Goal: Task Accomplishment & Management: Use online tool/utility

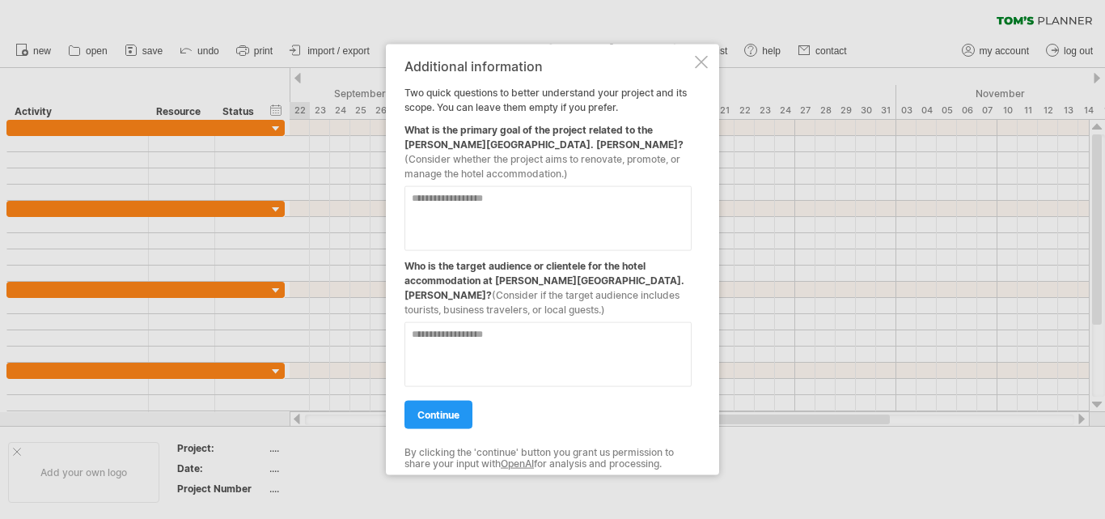
click at [506, 208] on textarea at bounding box center [548, 217] width 287 height 65
type textarea "*"
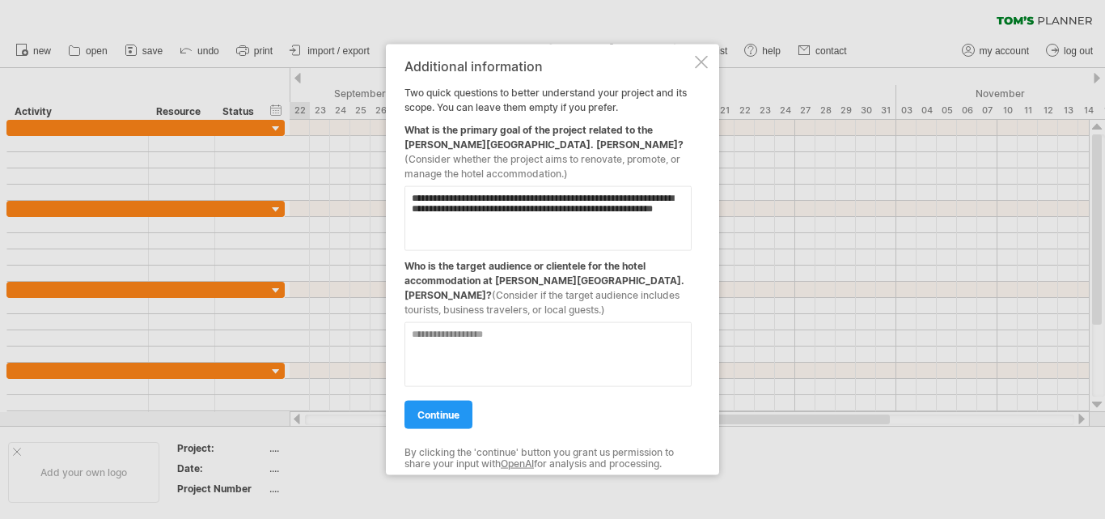
type textarea "**********"
click at [451, 331] on textarea at bounding box center [548, 353] width 287 height 65
type textarea "**********"
click at [417, 412] on span "continue" at bounding box center [438, 414] width 42 height 12
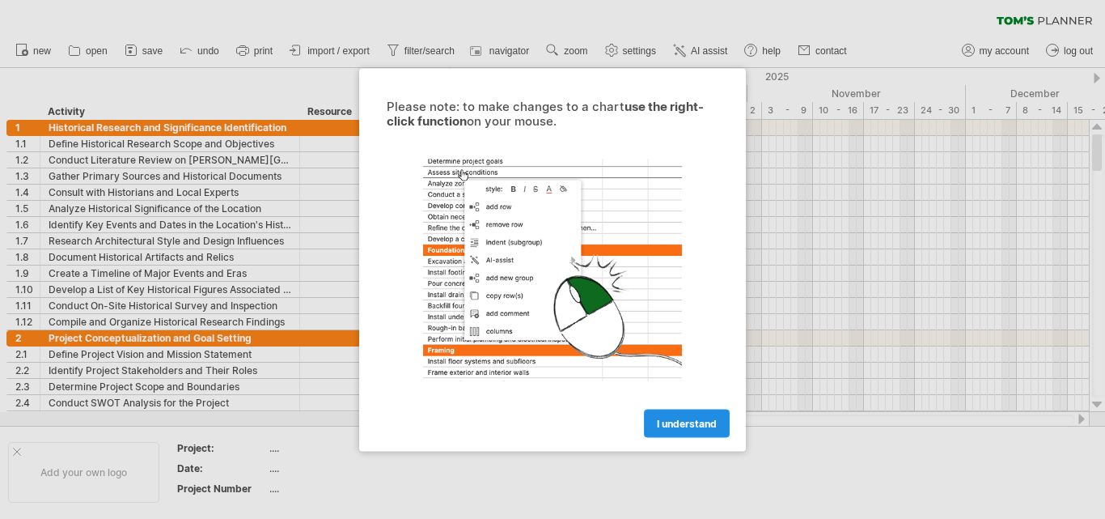
click at [710, 422] on span "I understand" at bounding box center [687, 423] width 60 height 12
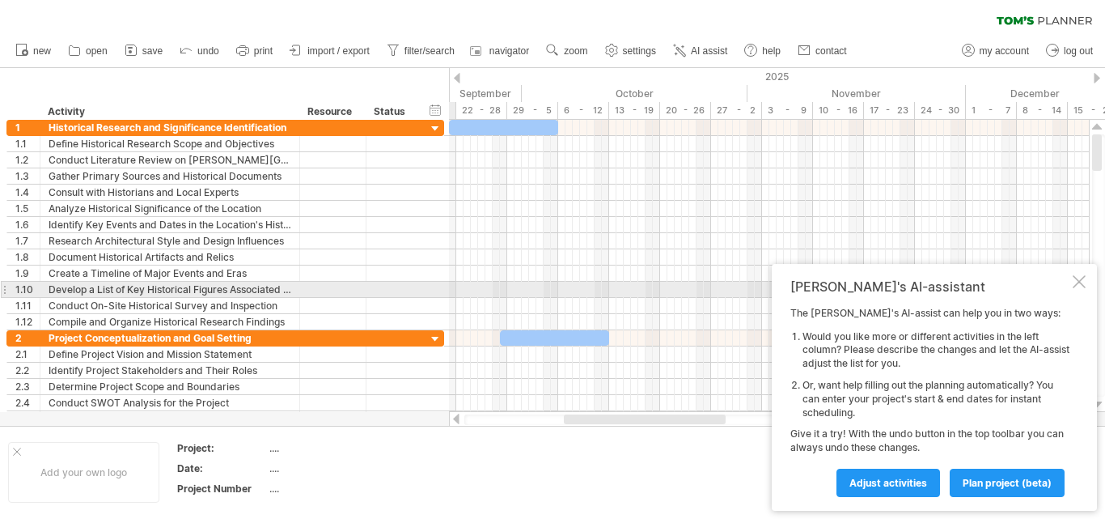
click at [1079, 288] on div "Tom's AI-assistant The Tom's AI-assist can help you in two ways: Would you like…" at bounding box center [934, 387] width 325 height 247
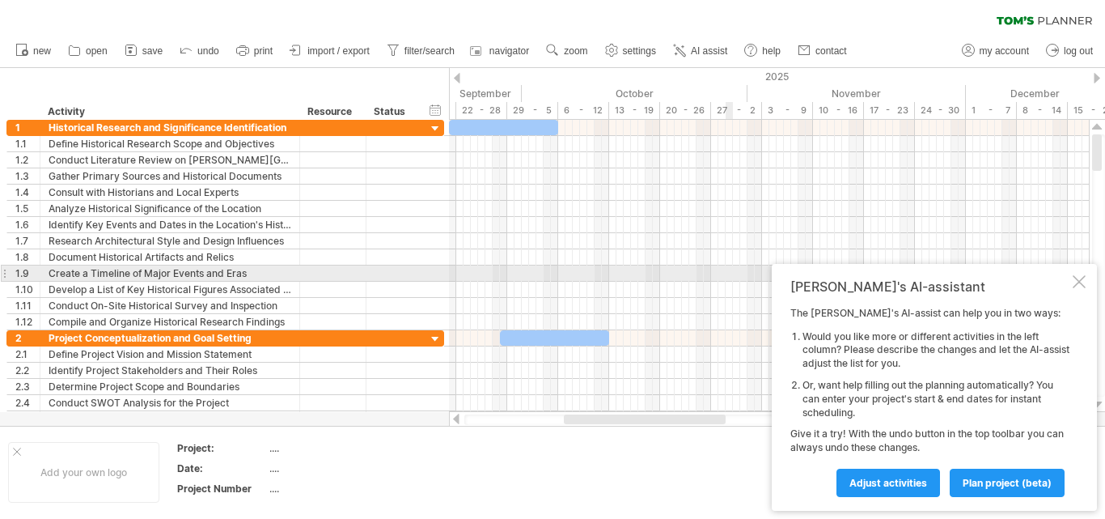
click at [1076, 277] on div at bounding box center [1079, 281] width 13 height 13
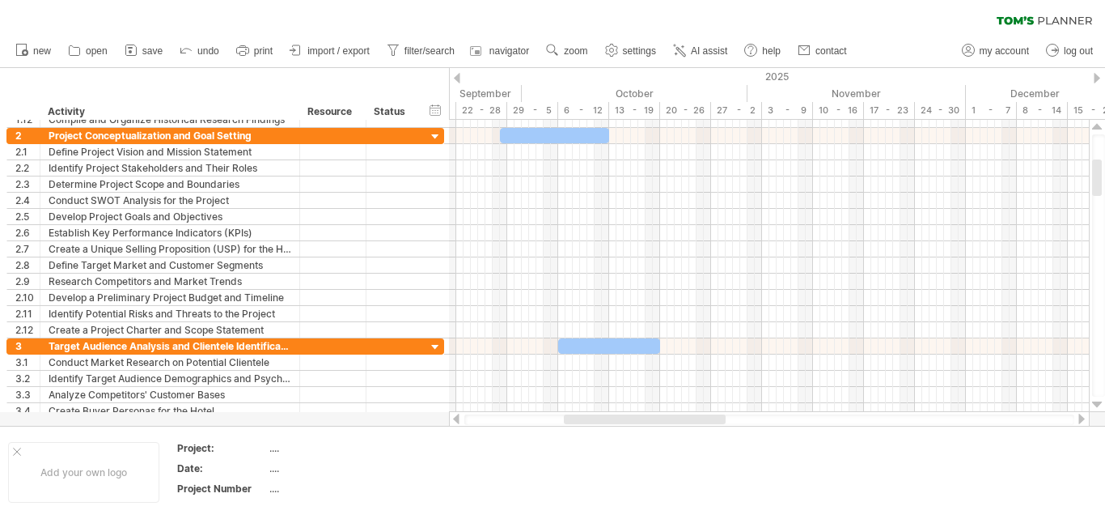
click at [455, 79] on div at bounding box center [457, 78] width 6 height 11
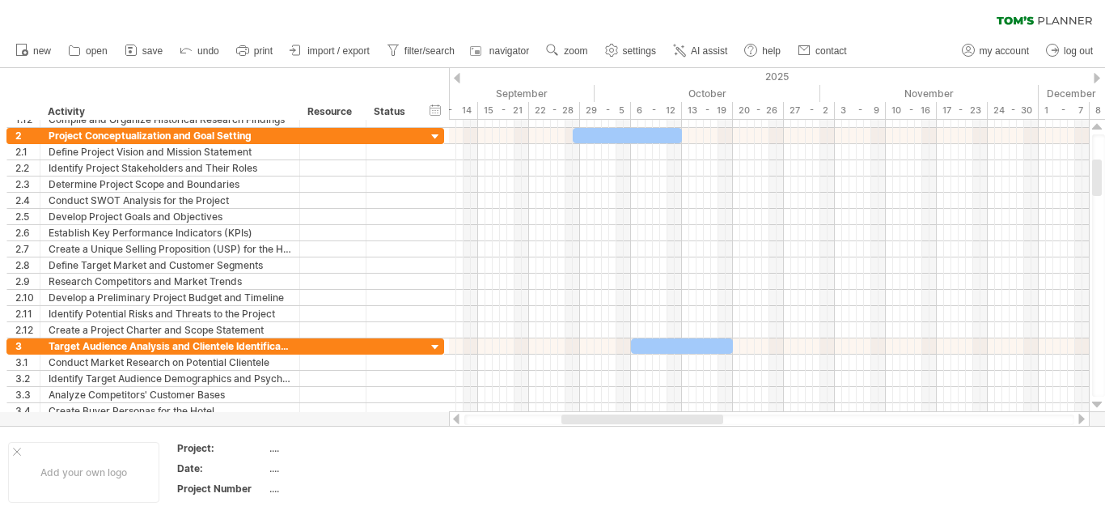
click at [455, 79] on div at bounding box center [457, 78] width 6 height 11
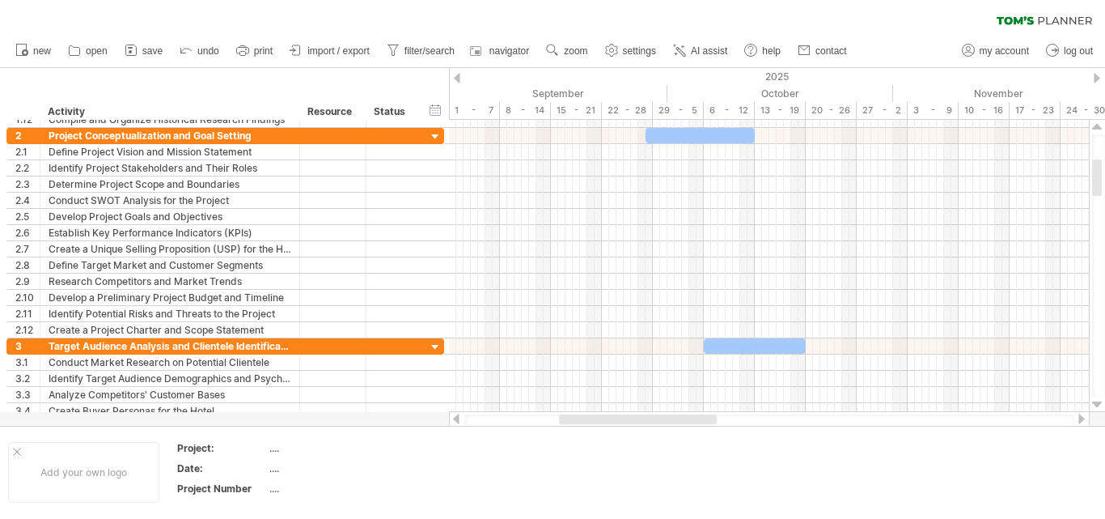
click at [455, 79] on div at bounding box center [457, 78] width 6 height 11
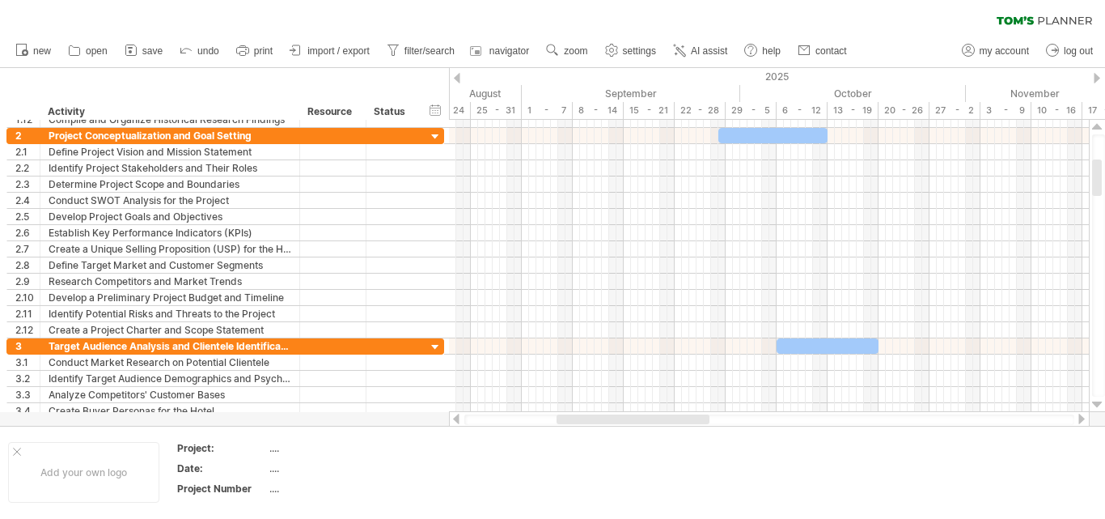
click at [455, 79] on div at bounding box center [457, 78] width 6 height 11
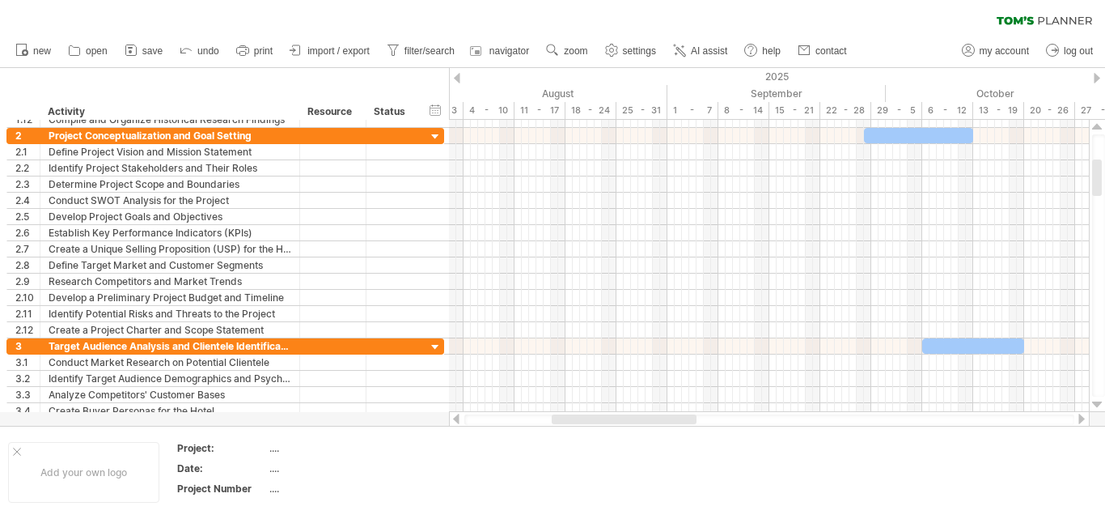
click at [455, 79] on div at bounding box center [457, 78] width 6 height 11
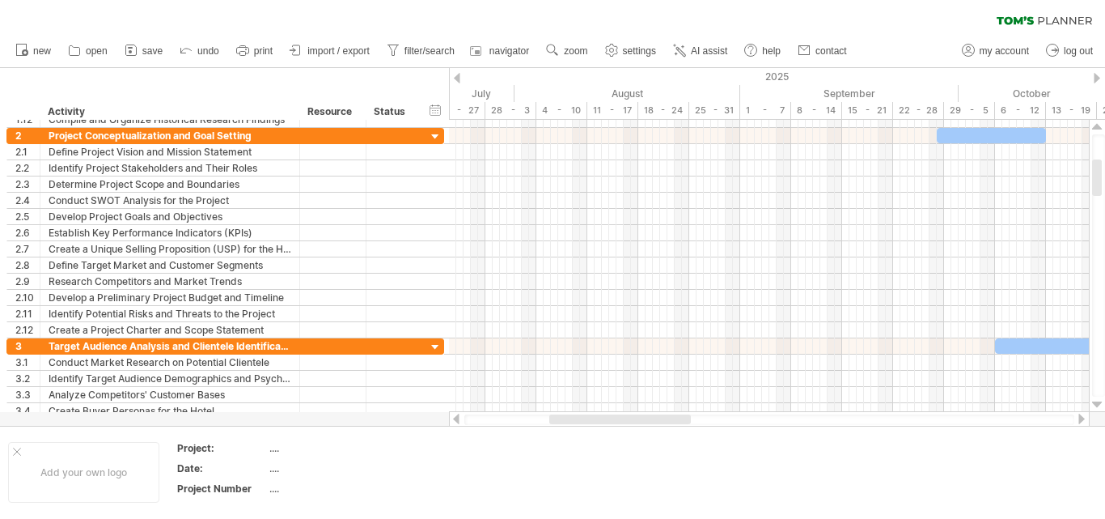
click at [455, 79] on div at bounding box center [457, 78] width 6 height 11
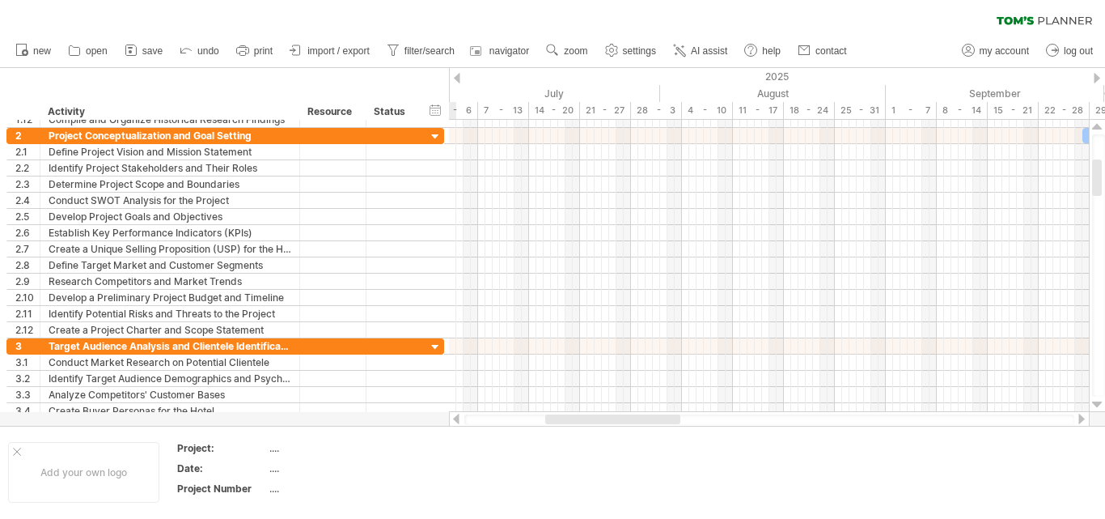
click at [455, 79] on div at bounding box center [457, 78] width 6 height 11
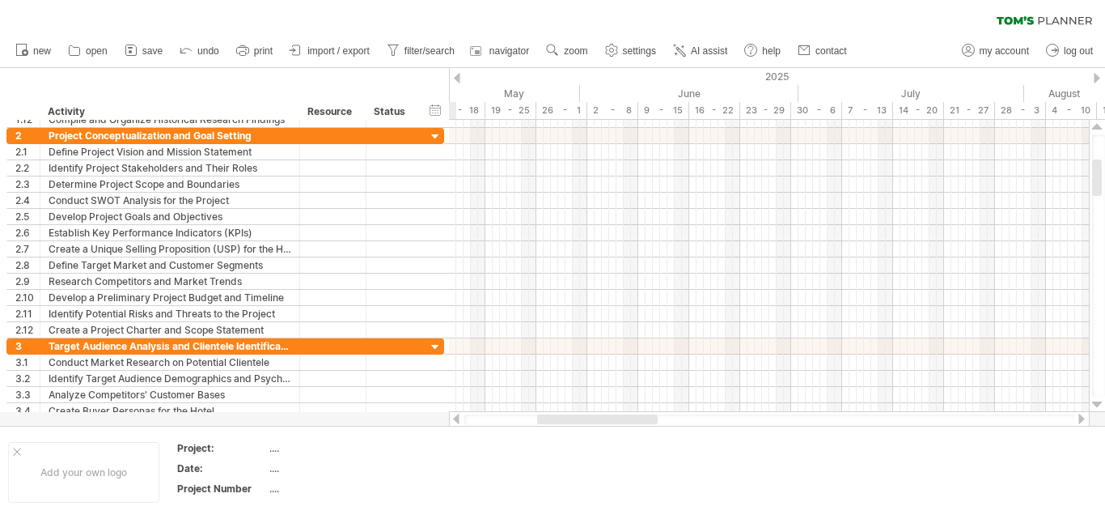
click at [455, 79] on div at bounding box center [457, 78] width 6 height 11
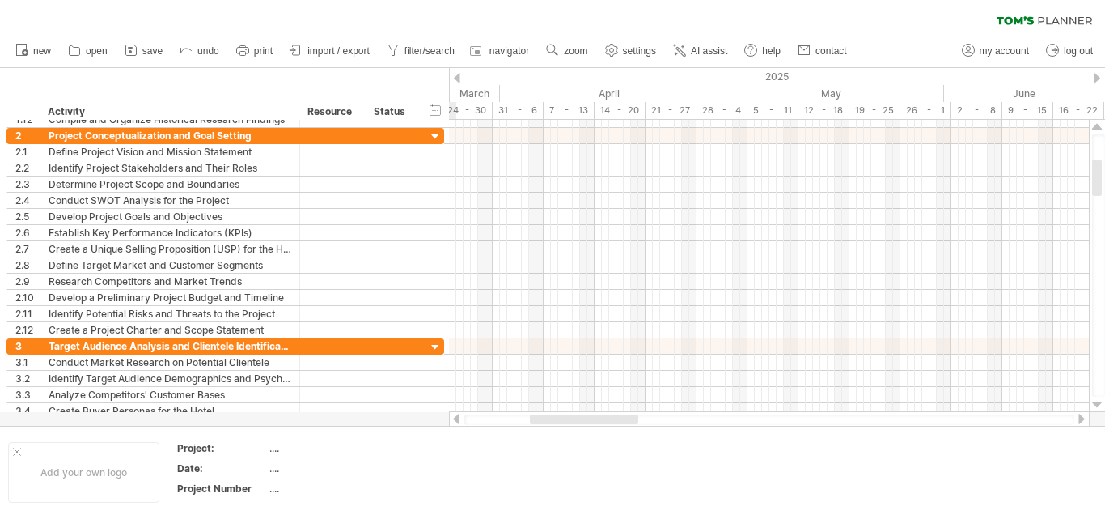
click at [455, 79] on div at bounding box center [457, 78] width 6 height 11
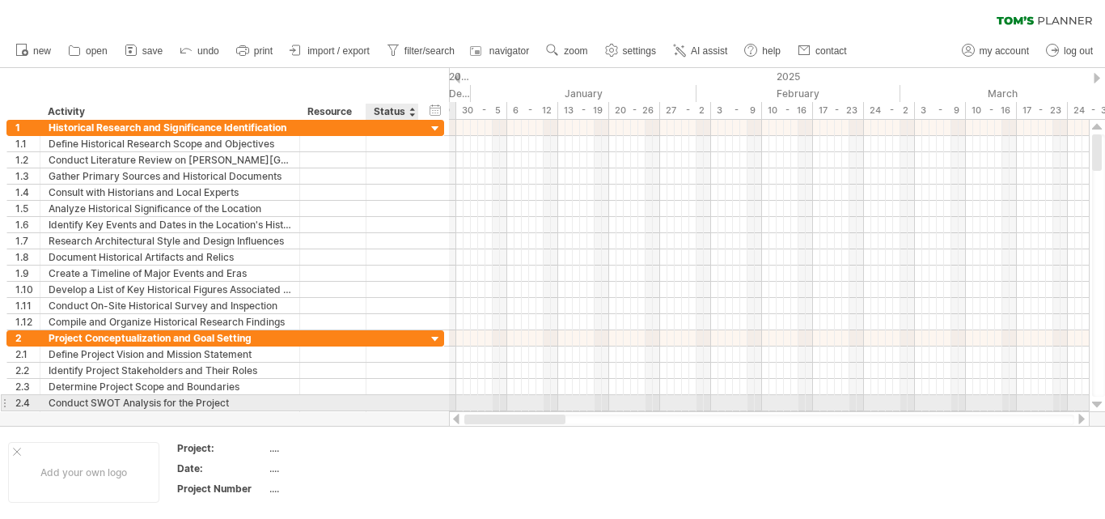
drag, startPoint x: 563, startPoint y: 417, endPoint x: 421, endPoint y: 405, distance: 143.0
click at [421, 405] on div "Trying to reach [DOMAIN_NAME] Connected again... 0% clear filter new 1" at bounding box center [552, 259] width 1105 height 519
drag, startPoint x: 519, startPoint y: 417, endPoint x: 479, endPoint y: 408, distance: 41.4
click at [479, 408] on div "Trying to reach [DOMAIN_NAME] Connected again... 0% clear filter new 1" at bounding box center [552, 259] width 1105 height 519
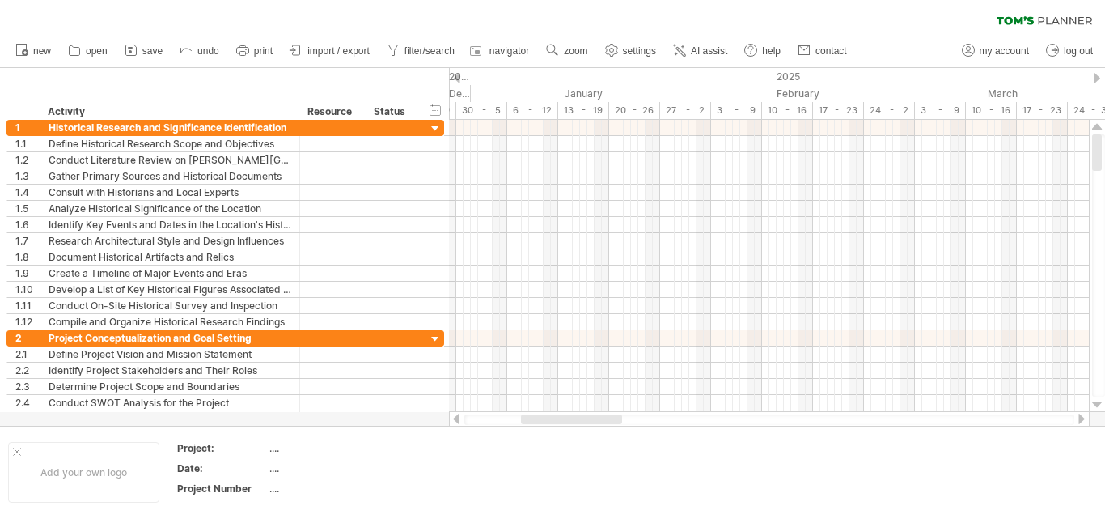
click at [476, 417] on div at bounding box center [769, 419] width 610 height 11
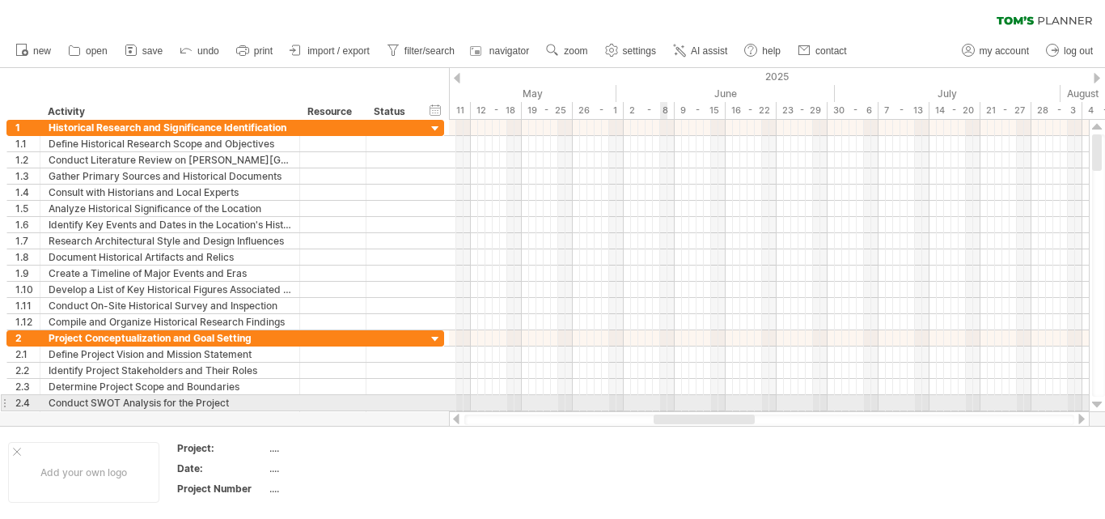
drag, startPoint x: 529, startPoint y: 420, endPoint x: 662, endPoint y: 405, distance: 133.5
click at [662, 405] on div "Trying to reach [DOMAIN_NAME] Connected again... 0% clear filter new 1" at bounding box center [552, 259] width 1105 height 519
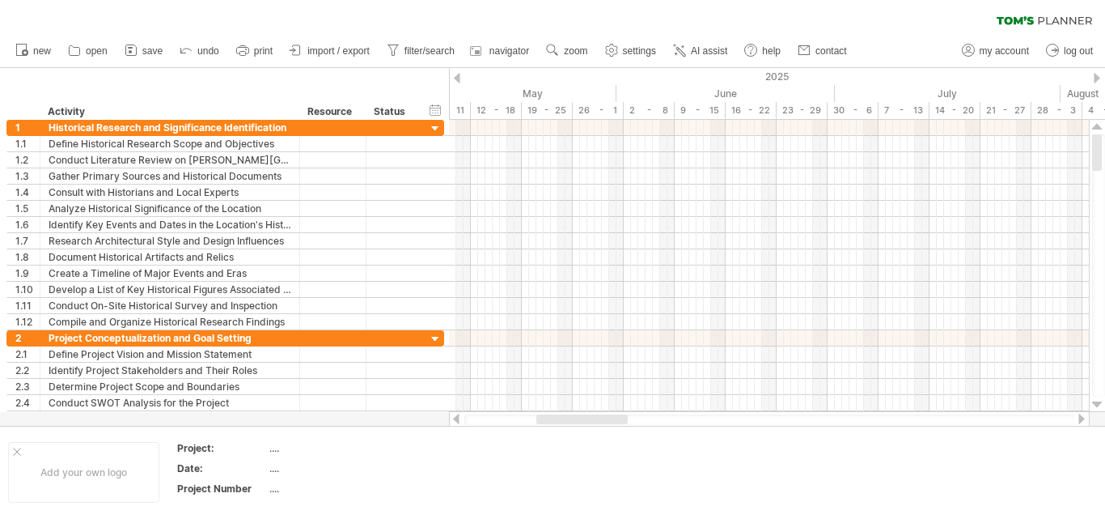
click at [621, 425] on div at bounding box center [769, 419] width 641 height 16
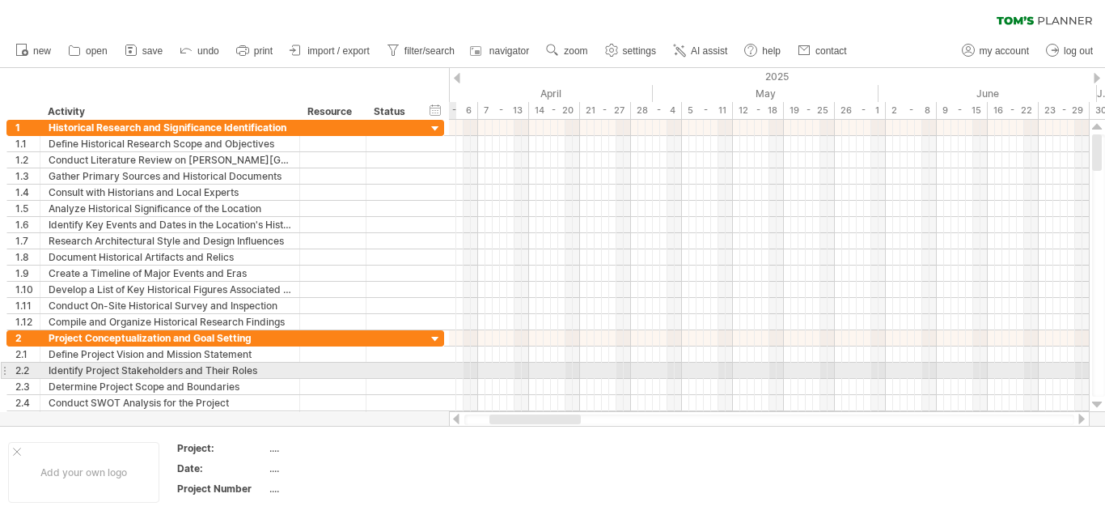
drag, startPoint x: 632, startPoint y: 421, endPoint x: 556, endPoint y: 358, distance: 98.8
click at [556, 358] on div "Trying to reach [DOMAIN_NAME] Connected again... 0% clear filter new 1" at bounding box center [552, 259] width 1105 height 519
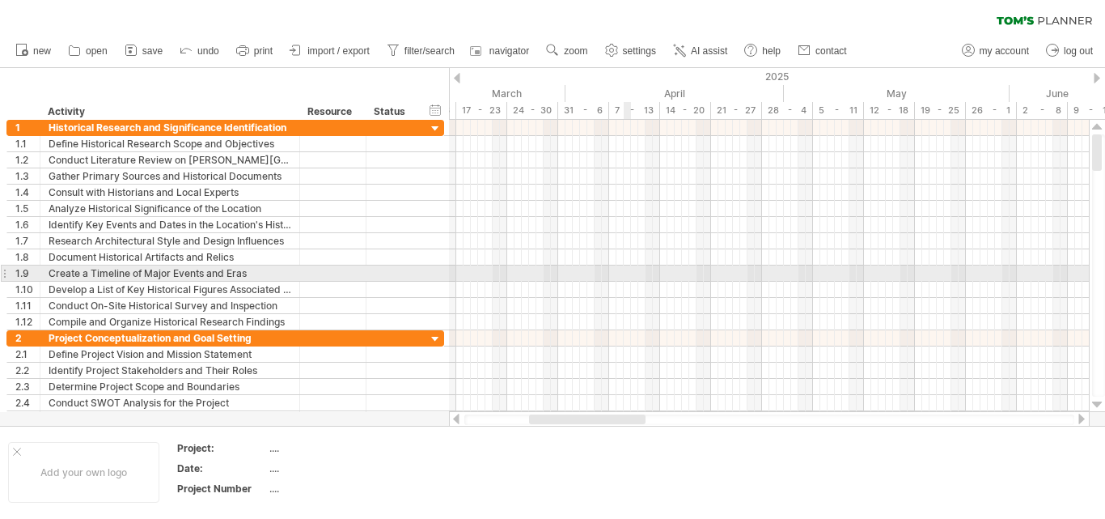
click at [624, 274] on div at bounding box center [769, 273] width 640 height 16
click at [638, 280] on div at bounding box center [769, 273] width 640 height 16
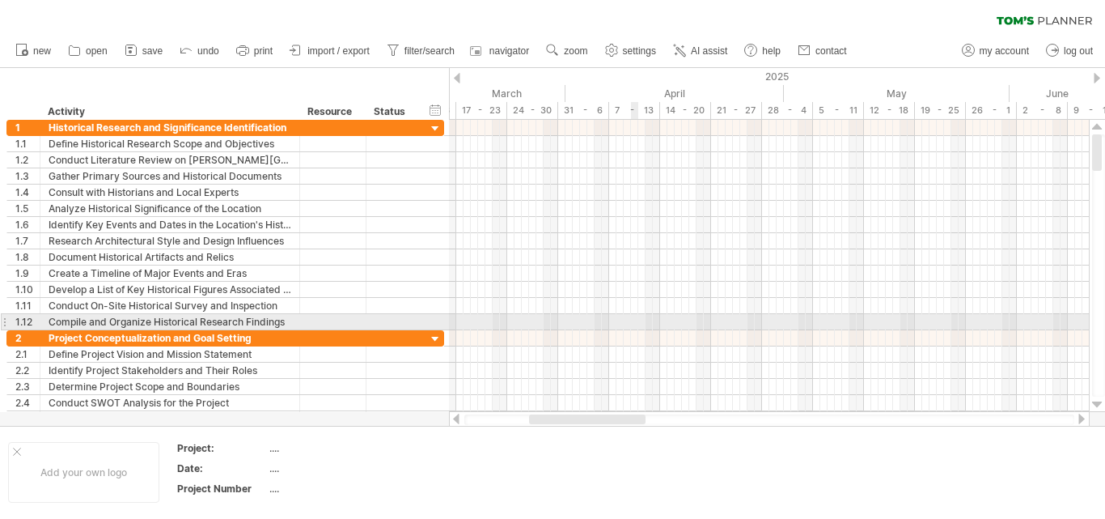
click at [635, 328] on div at bounding box center [769, 322] width 640 height 16
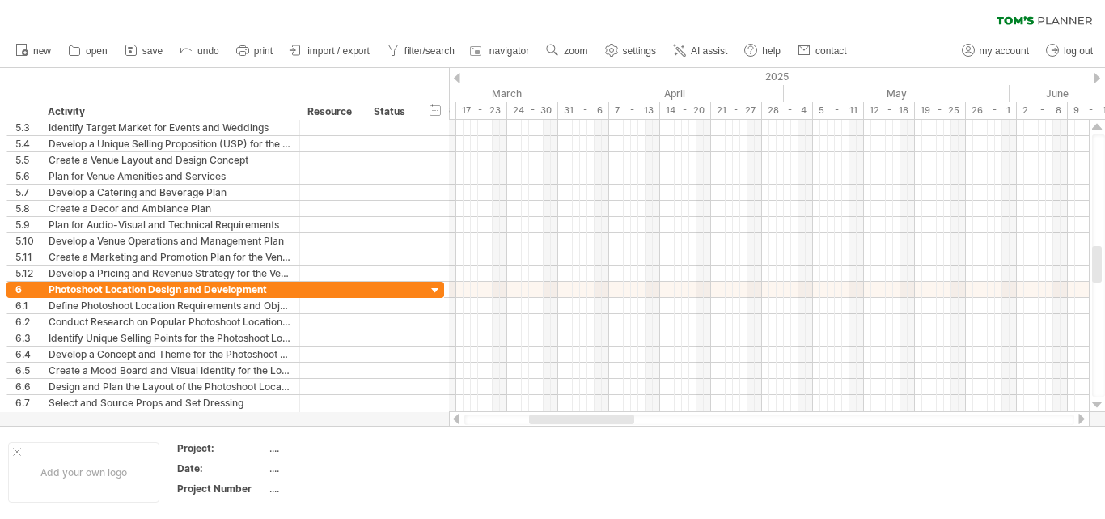
click at [595, 417] on div at bounding box center [581, 419] width 105 height 10
drag, startPoint x: 598, startPoint y: 421, endPoint x: 471, endPoint y: 412, distance: 127.3
click at [471, 412] on div at bounding box center [769, 419] width 641 height 16
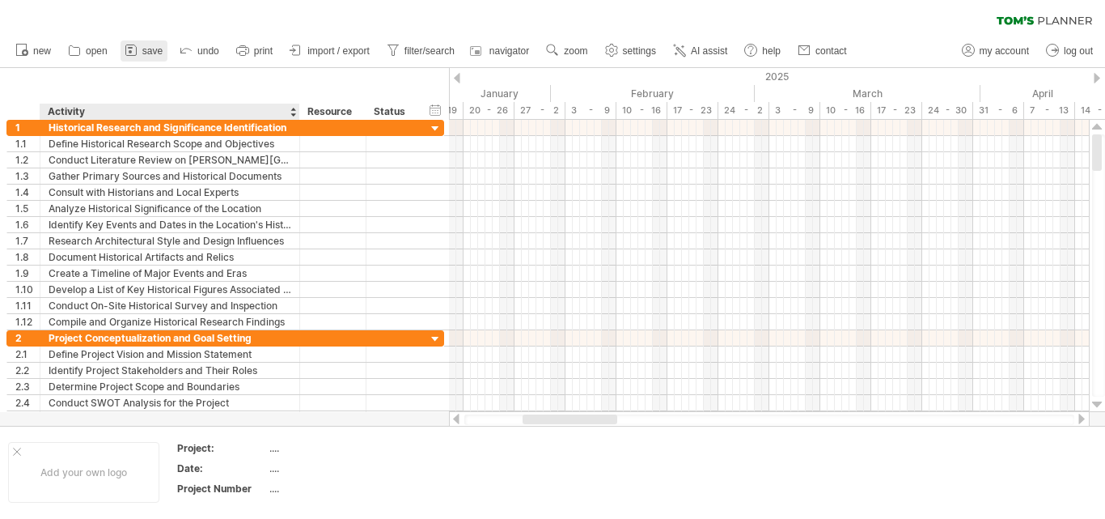
click at [132, 57] on icon at bounding box center [131, 50] width 16 height 16
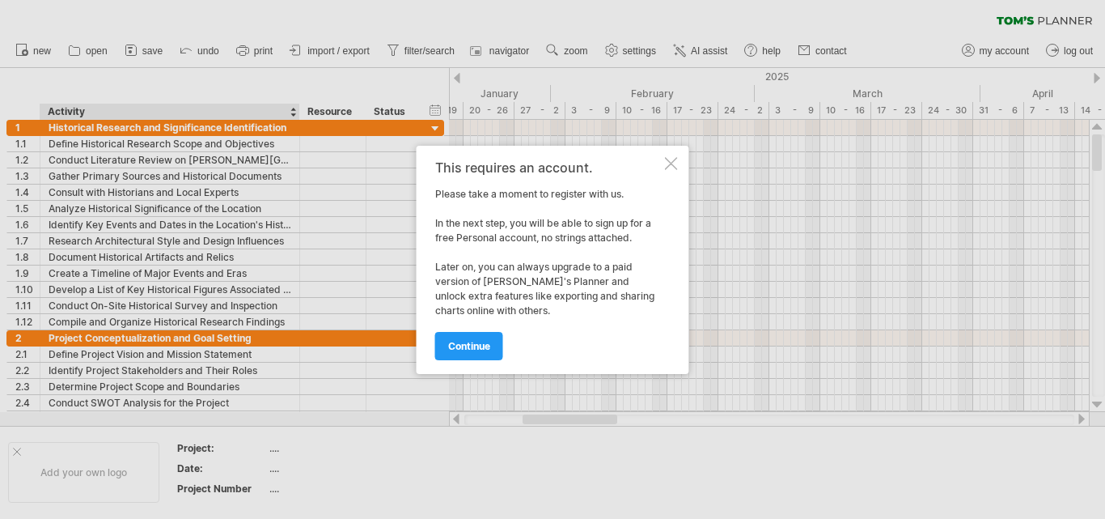
click at [665, 168] on div at bounding box center [671, 163] width 13 height 13
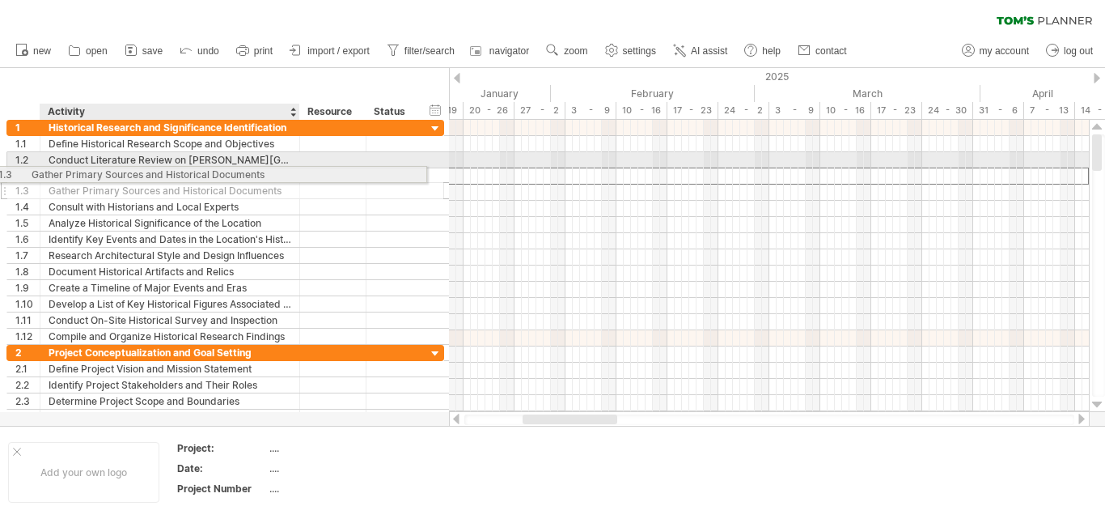
drag, startPoint x: 248, startPoint y: 180, endPoint x: 203, endPoint y: 171, distance: 45.4
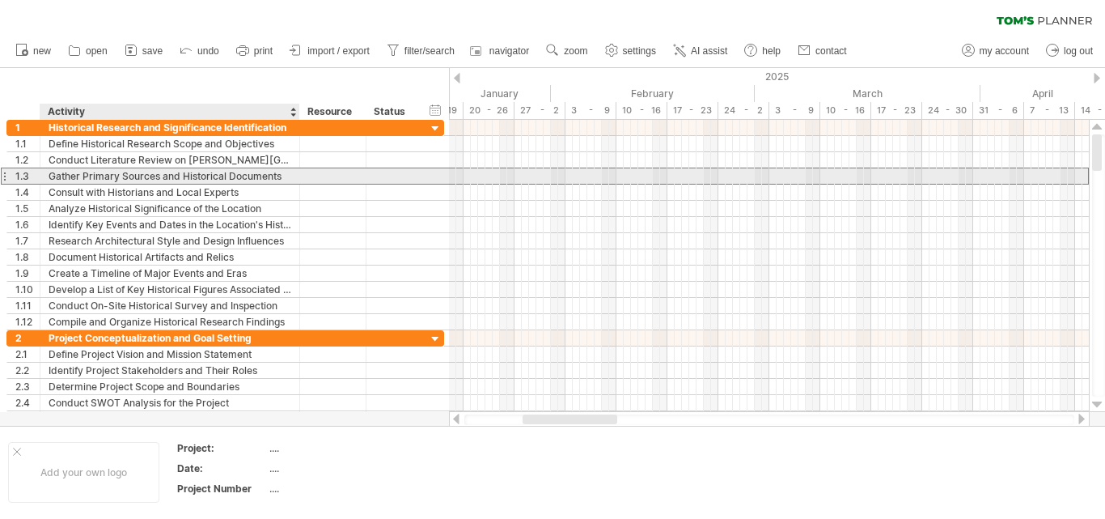
click at [226, 179] on div "Gather Primary Sources and Historical Documents" at bounding box center [170, 175] width 243 height 15
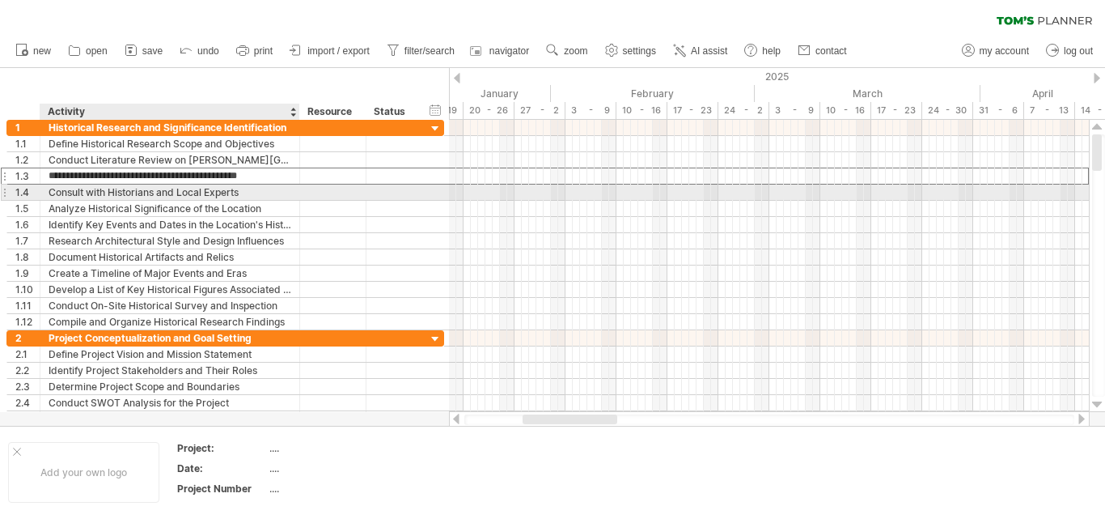
click at [238, 200] on div "**********" at bounding box center [225, 192] width 438 height 16
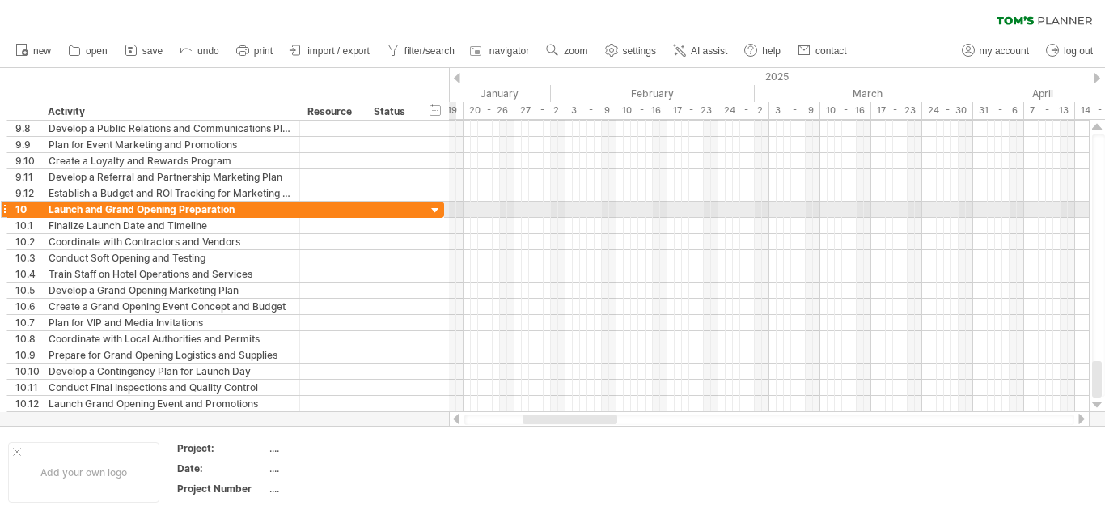
click at [429, 208] on div at bounding box center [435, 210] width 15 height 15
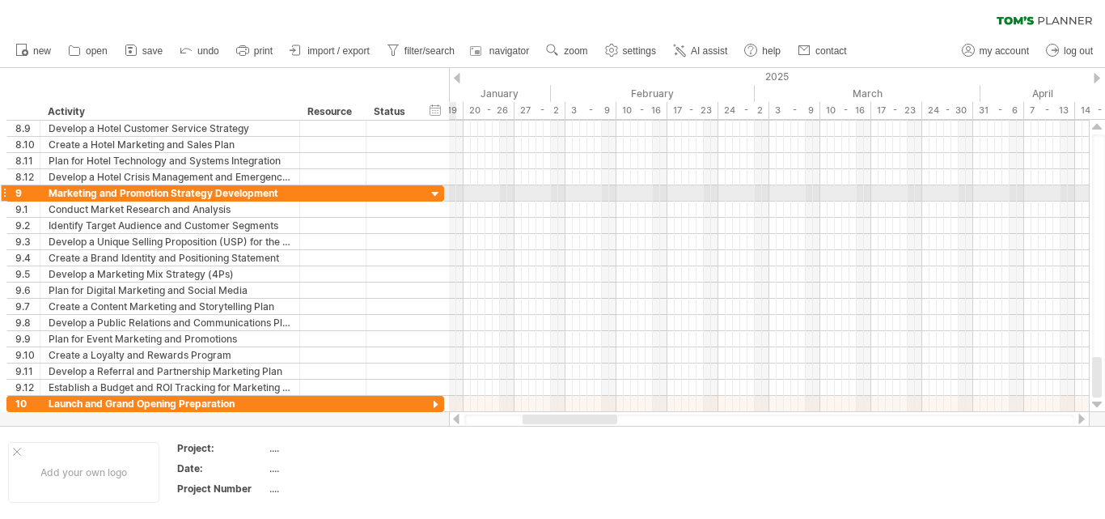
click at [437, 195] on div at bounding box center [435, 194] width 15 height 15
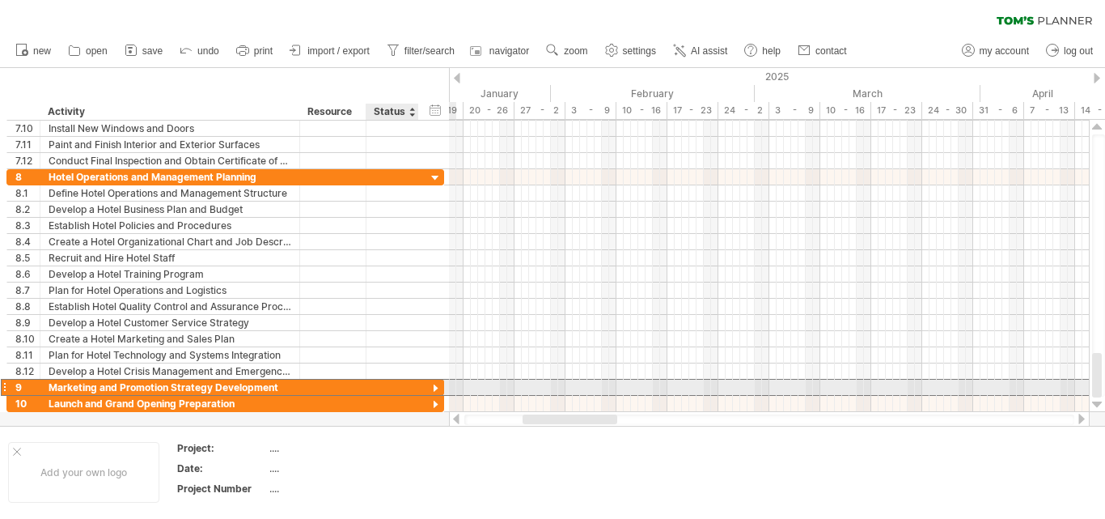
click at [418, 379] on div at bounding box center [392, 386] width 53 height 15
click at [438, 387] on div at bounding box center [435, 388] width 15 height 15
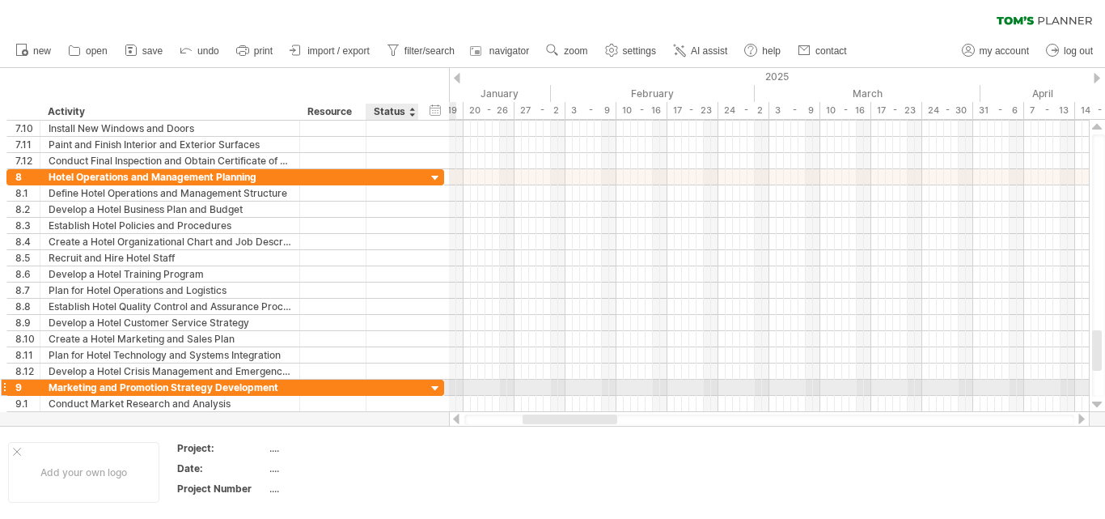
click at [438, 387] on div at bounding box center [435, 388] width 15 height 15
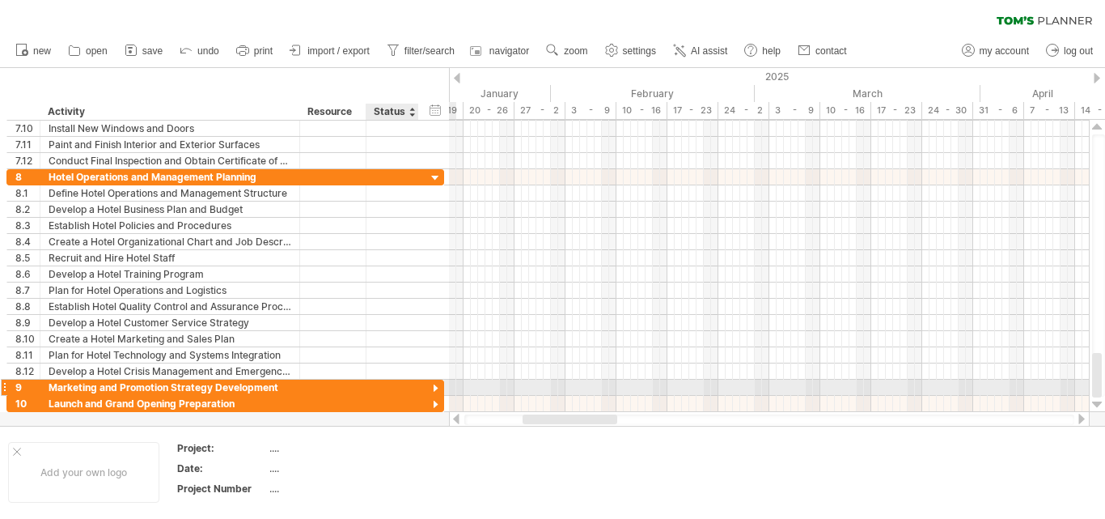
click at [438, 387] on div at bounding box center [435, 388] width 15 height 15
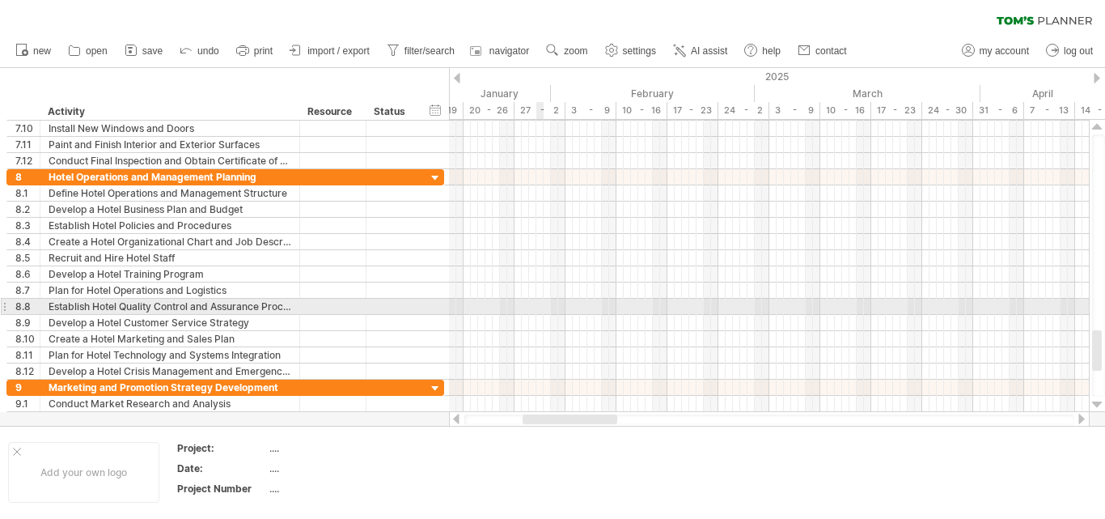
click at [540, 307] on div at bounding box center [769, 307] width 640 height 16
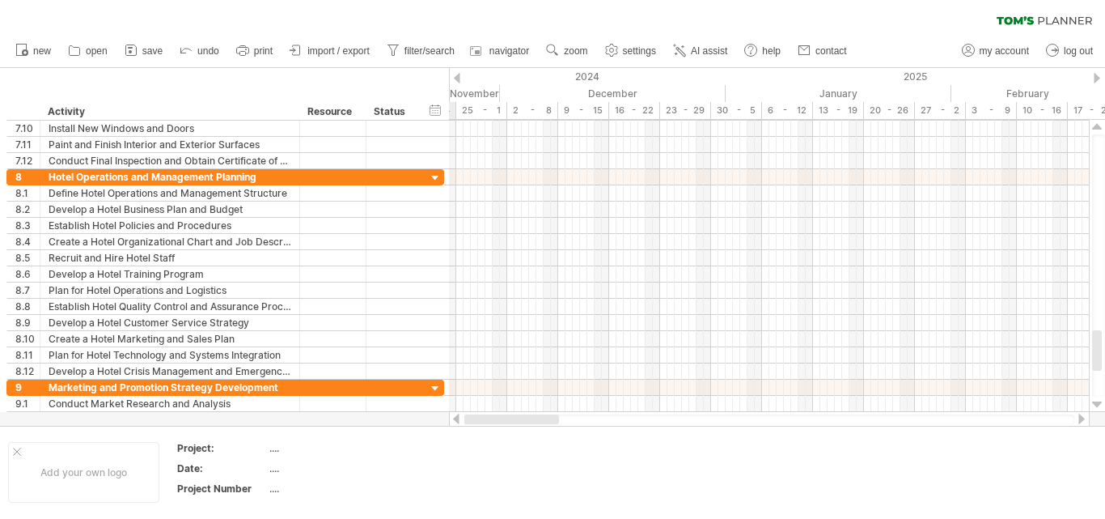
drag, startPoint x: 603, startPoint y: 422, endPoint x: 453, endPoint y: 421, distance: 149.7
click at [453, 421] on div at bounding box center [769, 419] width 641 height 16
click at [477, 422] on div at bounding box center [769, 419] width 610 height 11
drag, startPoint x: 545, startPoint y: 418, endPoint x: 477, endPoint y: 434, distance: 69.7
click at [477, 434] on div "Trying to reach [DOMAIN_NAME] Connected again... 0% clear filter new 1" at bounding box center [552, 259] width 1105 height 519
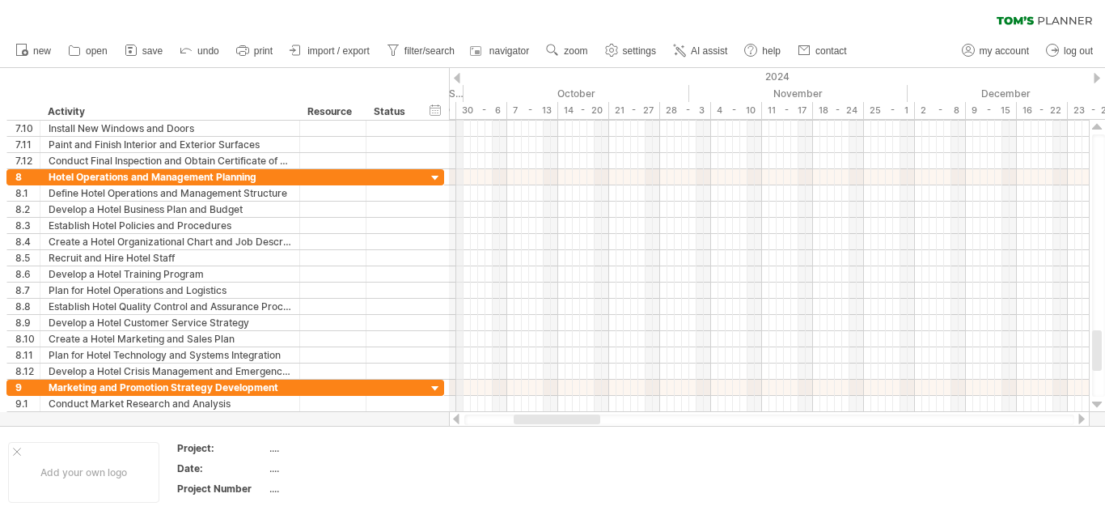
click at [461, 79] on div "2024" at bounding box center [441, 76] width 1383 height 17
click at [456, 77] on div at bounding box center [457, 78] width 6 height 11
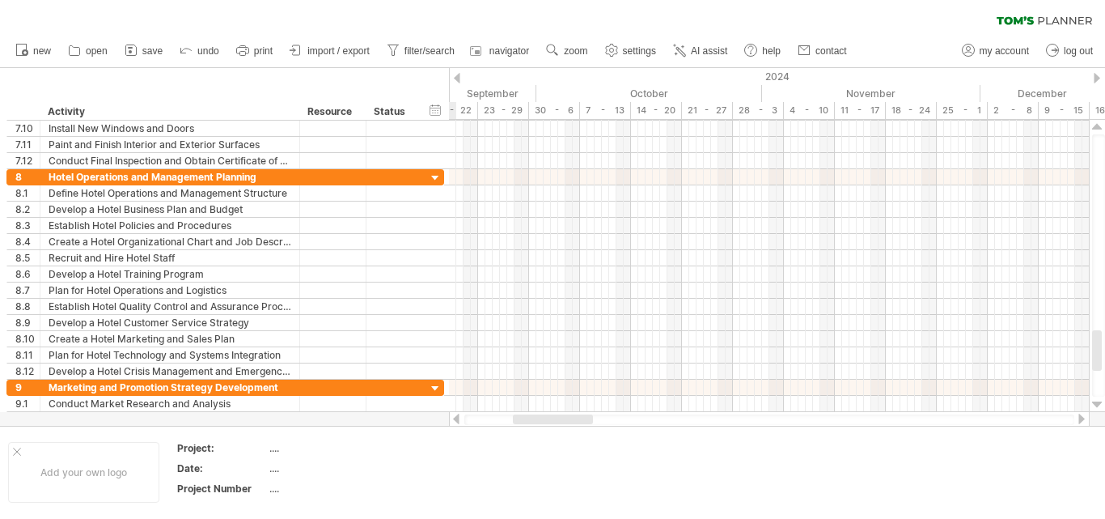
click at [456, 77] on div at bounding box center [457, 78] width 6 height 11
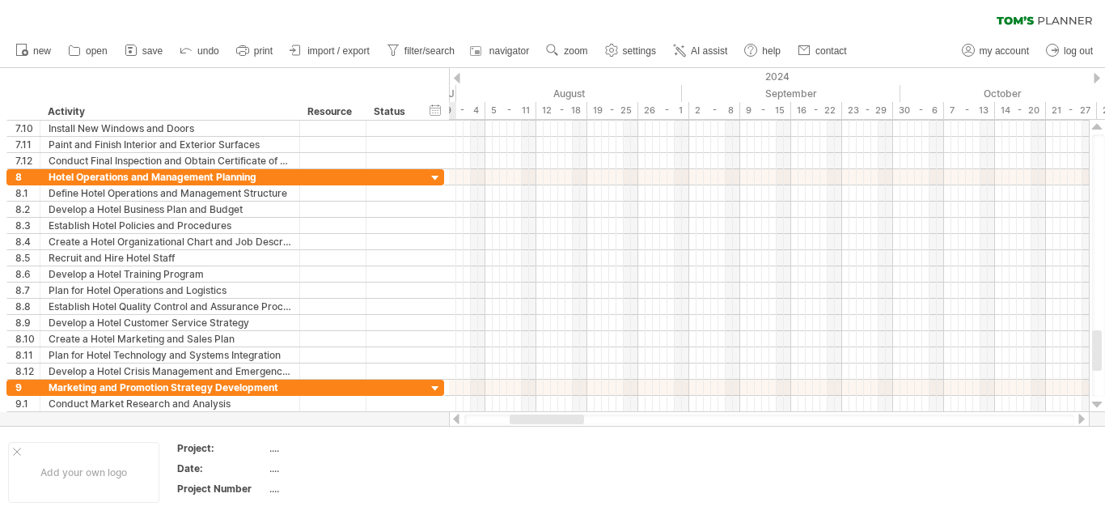
click at [456, 77] on div at bounding box center [457, 78] width 6 height 11
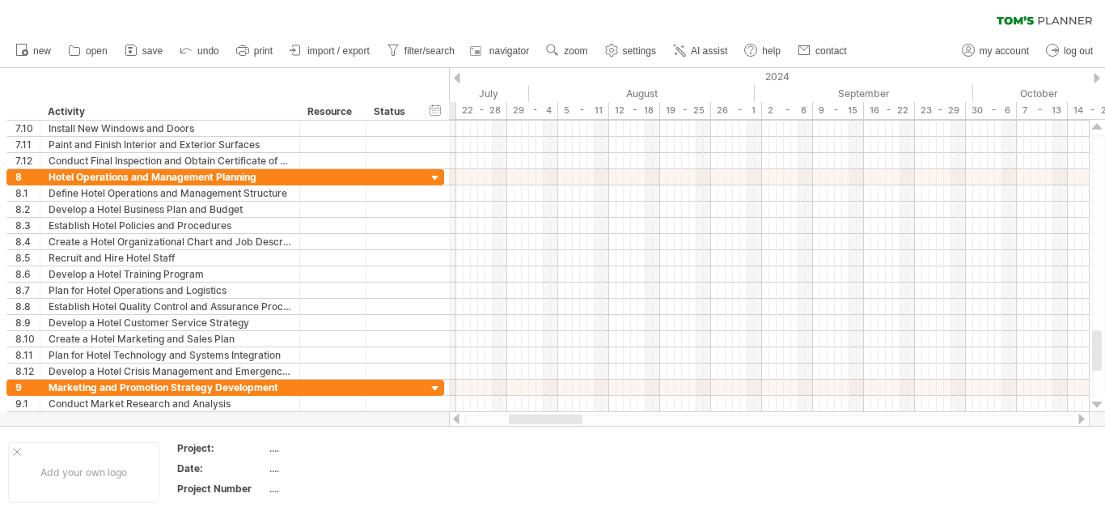
click at [456, 77] on div at bounding box center [457, 78] width 6 height 11
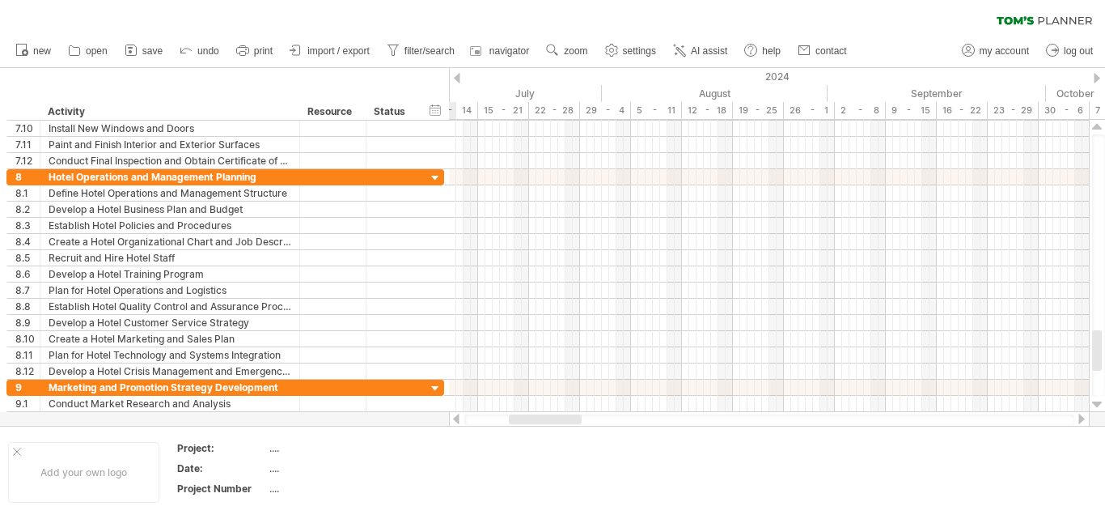
click at [456, 77] on div at bounding box center [457, 78] width 6 height 11
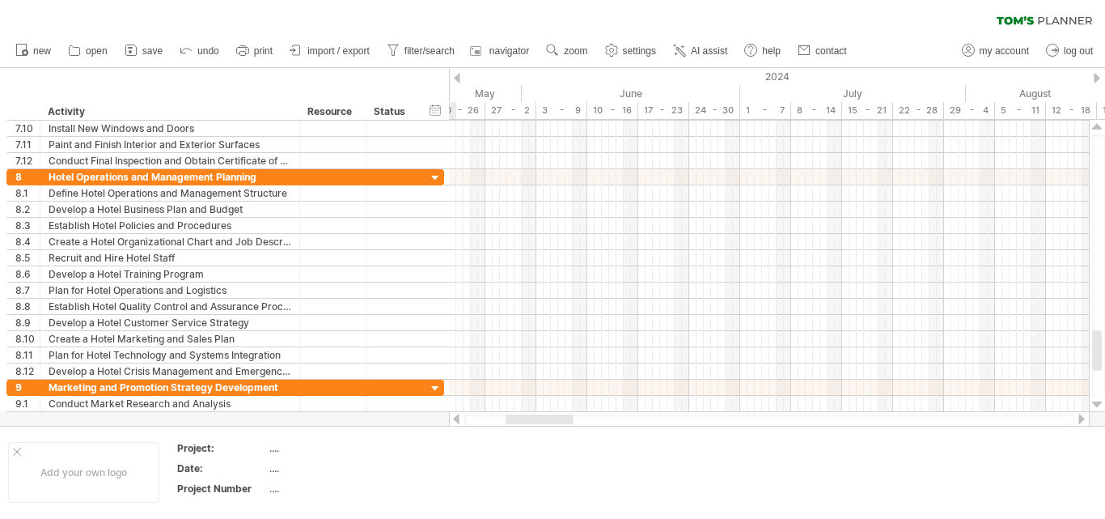
click at [456, 77] on div at bounding box center [457, 78] width 6 height 11
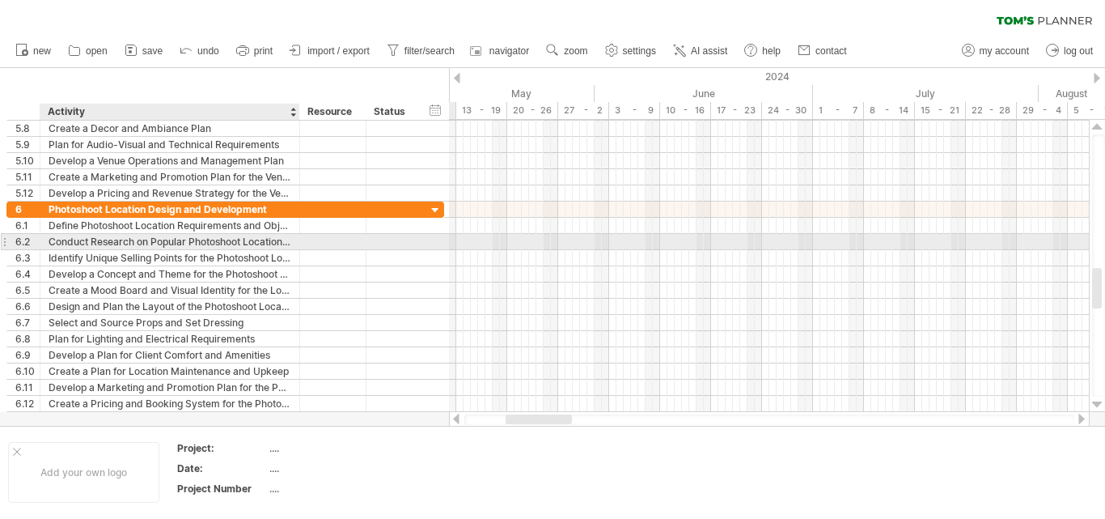
click at [249, 248] on div "Conduct Research on Popular Photoshoot Locations and Trends" at bounding box center [170, 241] width 243 height 15
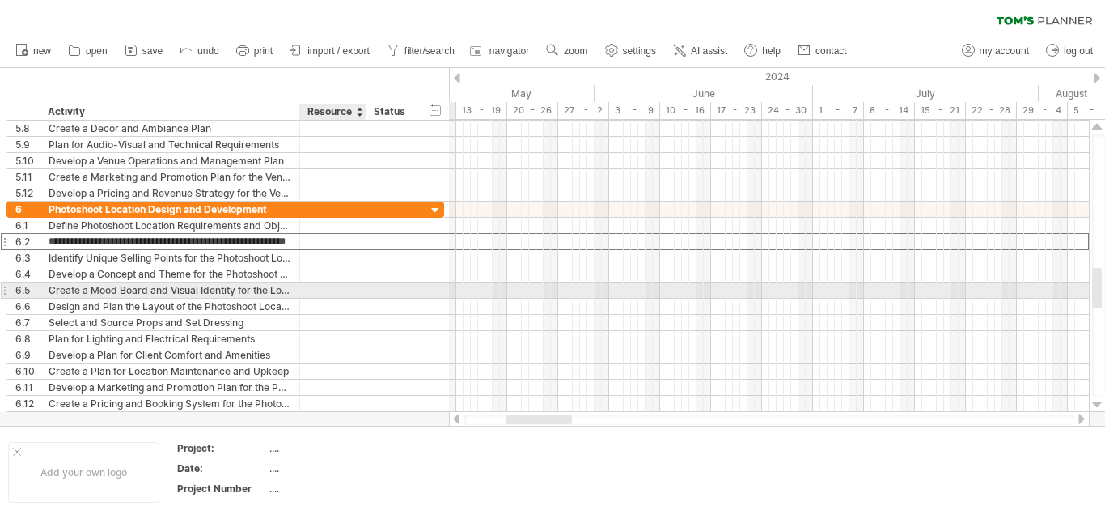
click at [347, 294] on div at bounding box center [332, 289] width 49 height 15
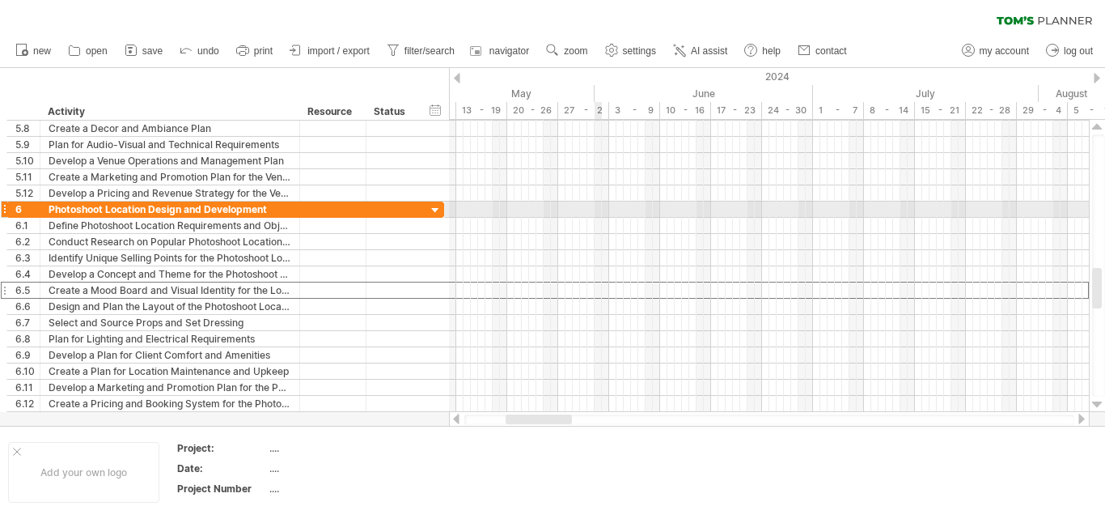
click at [601, 210] on div at bounding box center [769, 209] width 640 height 16
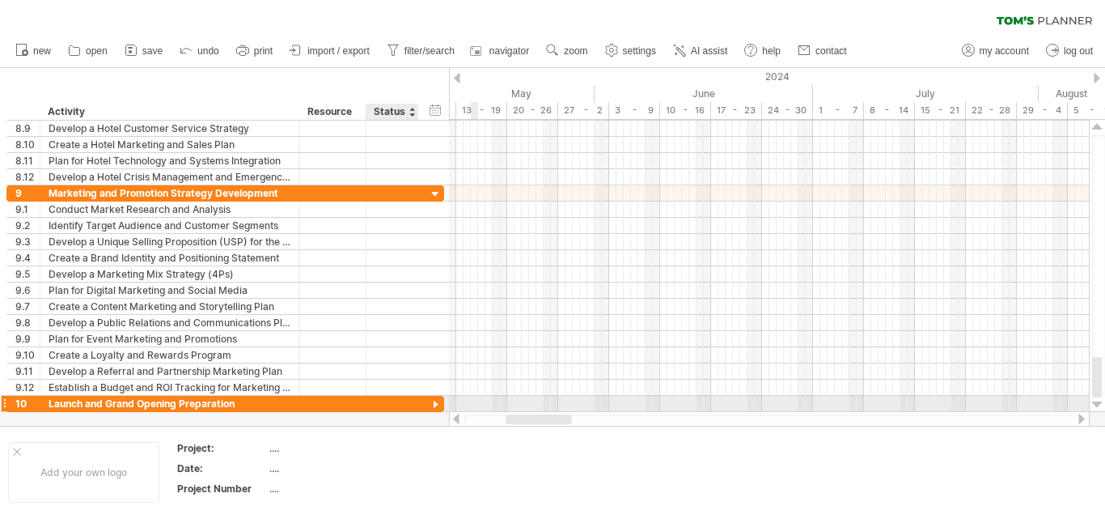
click at [440, 401] on div at bounding box center [435, 404] width 15 height 15
click at [436, 401] on div at bounding box center [435, 404] width 15 height 15
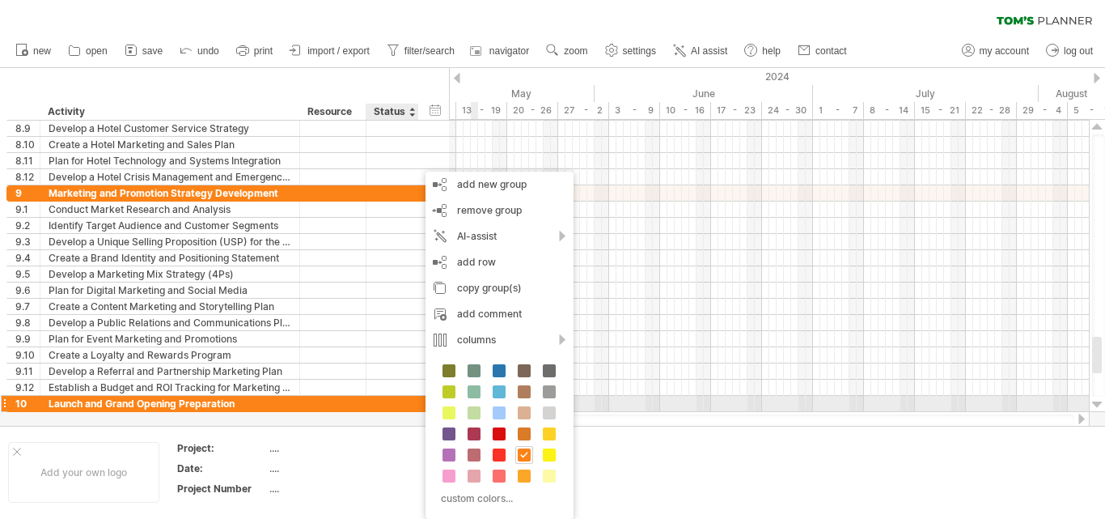
click at [417, 405] on div at bounding box center [417, 404] width 8 height 16
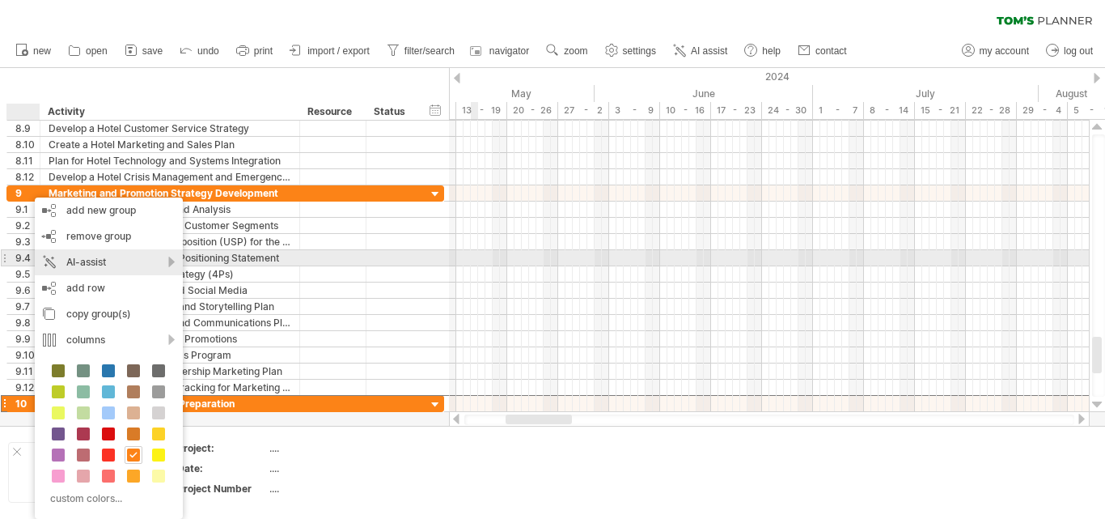
click at [75, 258] on div "AI-assist" at bounding box center [109, 262] width 148 height 26
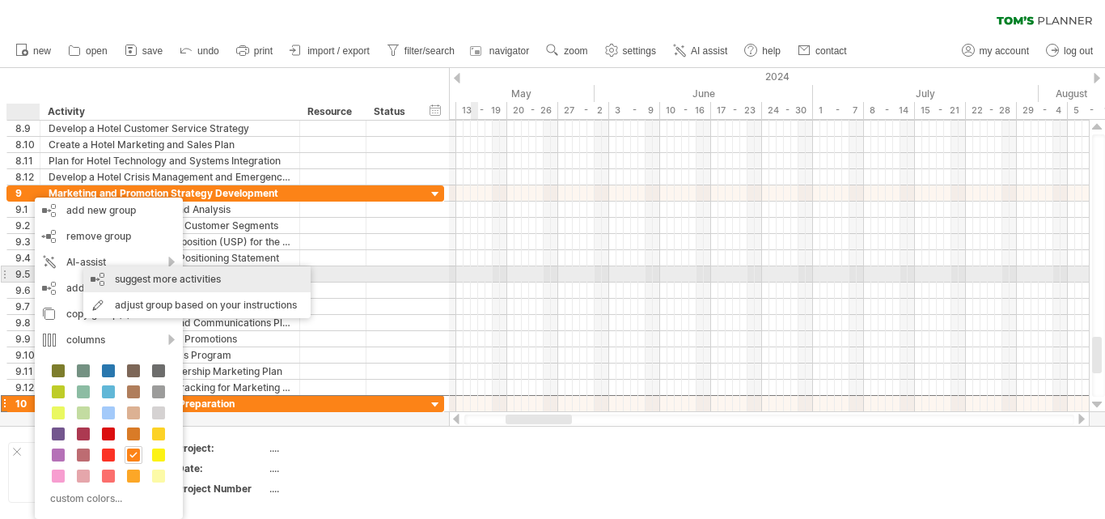
click at [107, 273] on div "suggest more activities" at bounding box center [196, 279] width 227 height 26
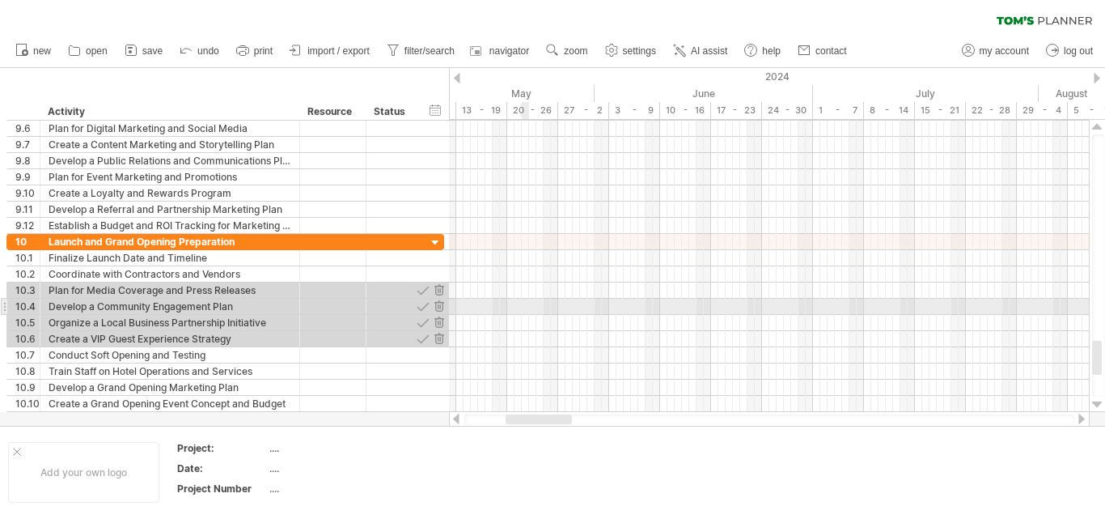
click at [527, 308] on div at bounding box center [769, 307] width 640 height 16
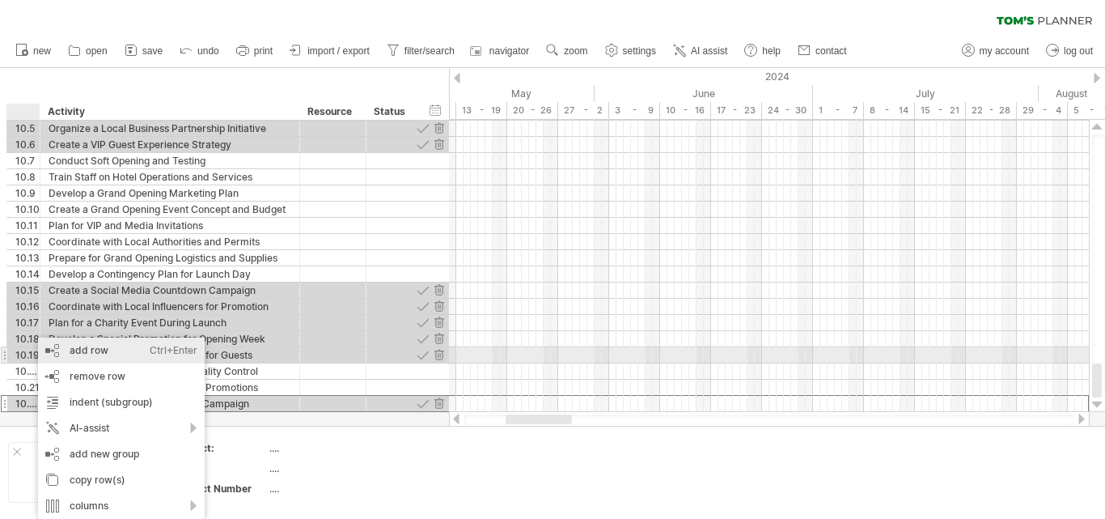
click at [100, 353] on div "add row Ctrl+Enter Cmd+Enter" at bounding box center [121, 350] width 167 height 26
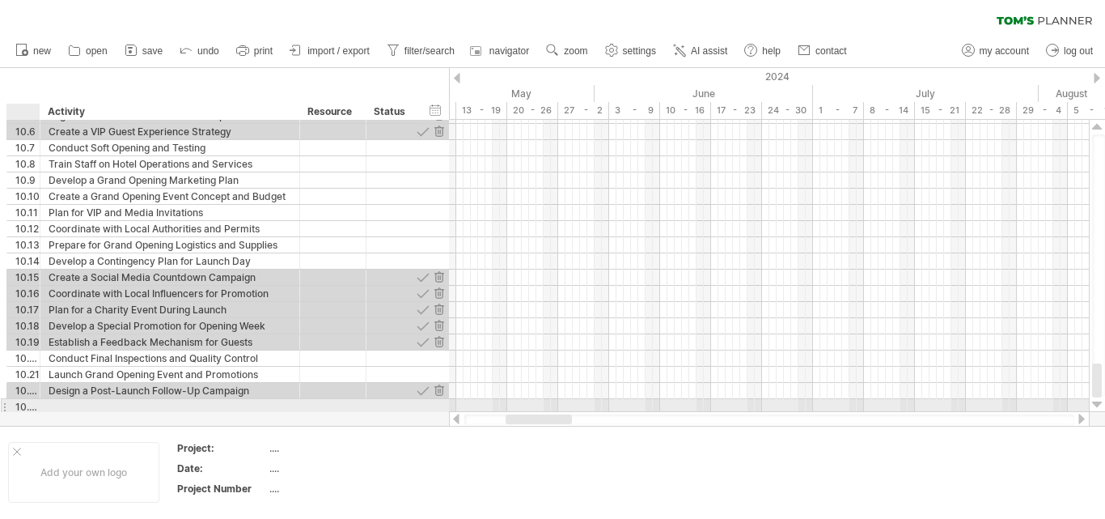
click at [34, 406] on div at bounding box center [38, 407] width 8 height 16
click at [30, 406] on div "10.23" at bounding box center [27, 406] width 24 height 15
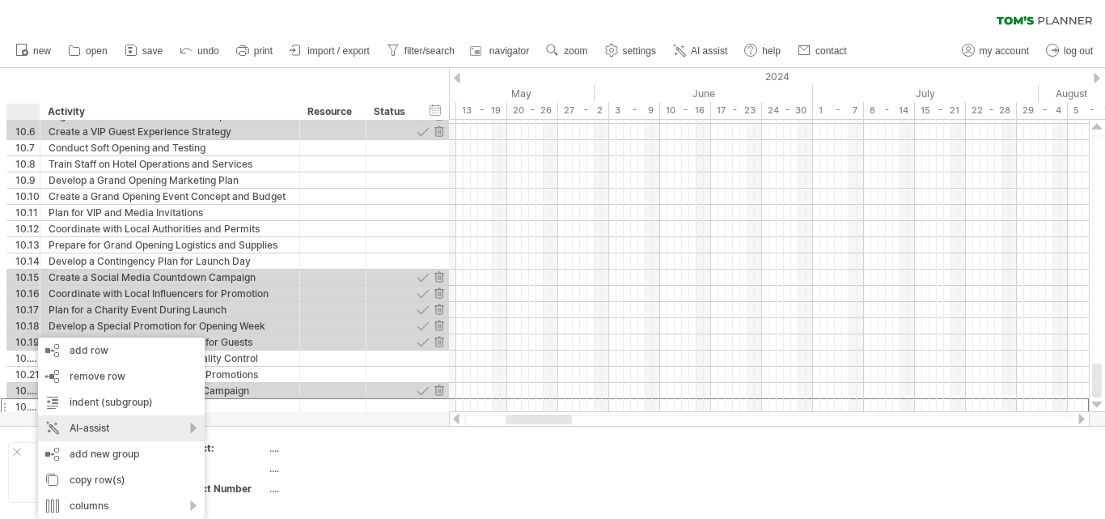
click at [84, 422] on div "AI-assist" at bounding box center [121, 428] width 167 height 26
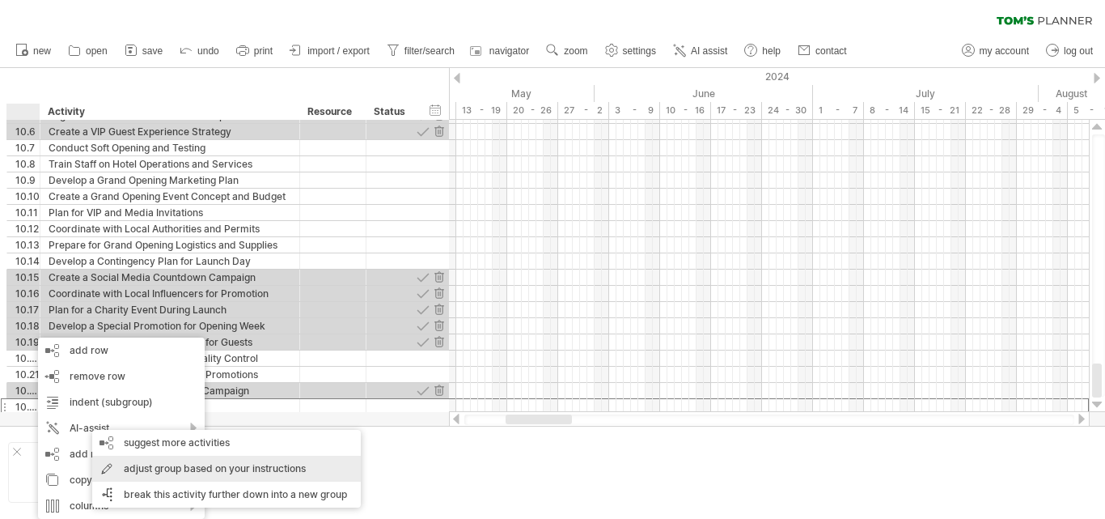
click at [189, 464] on div "adjust group based on your instructions" at bounding box center [226, 468] width 269 height 26
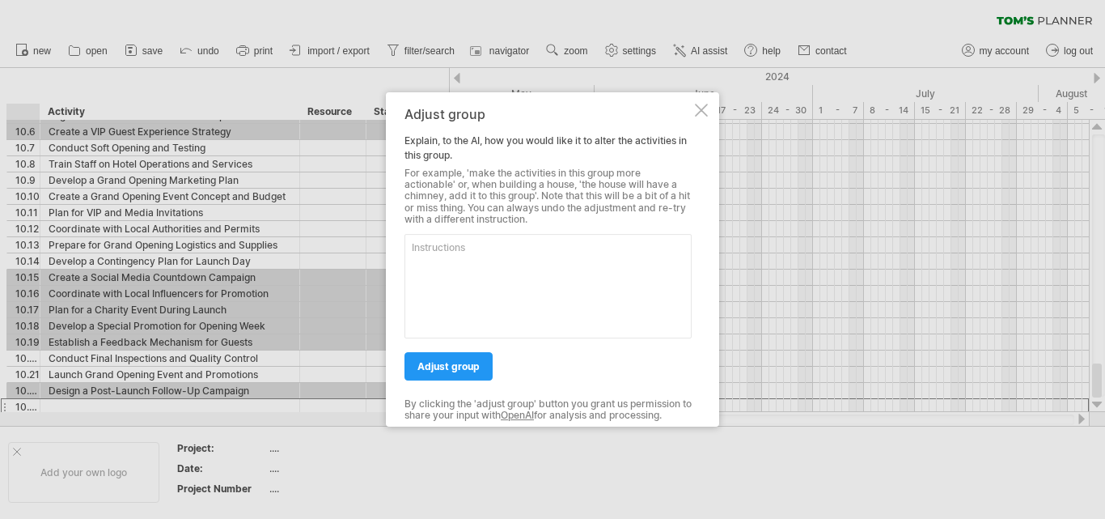
click at [698, 111] on div at bounding box center [701, 110] width 13 height 13
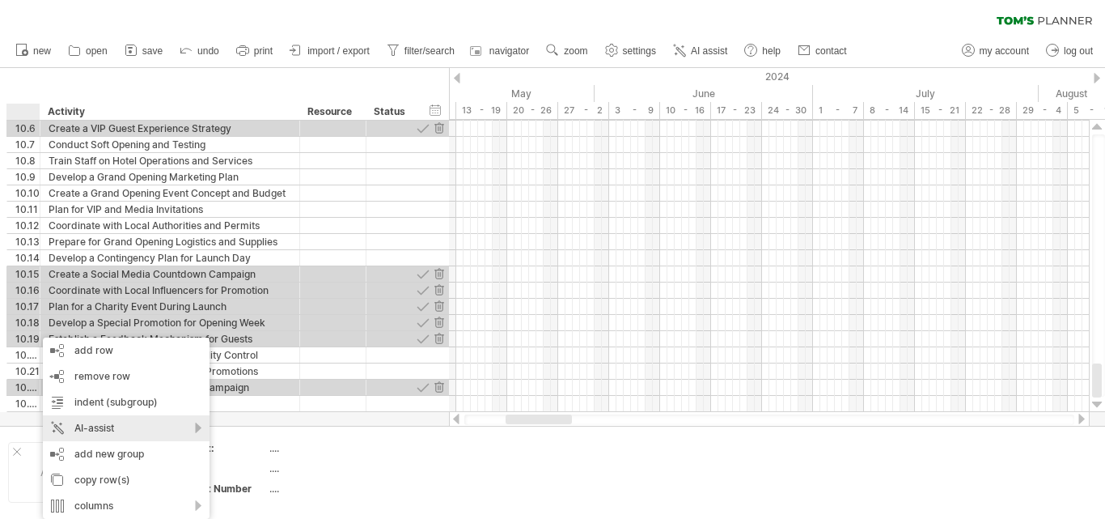
click at [81, 418] on div "AI-assist" at bounding box center [126, 428] width 167 height 26
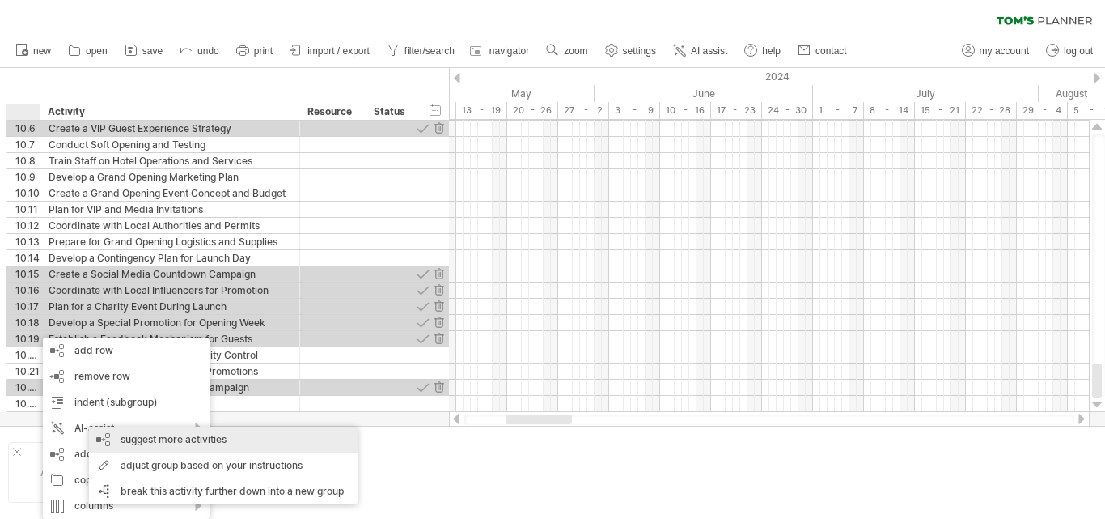
click at [119, 440] on div "suggest more activities" at bounding box center [223, 439] width 269 height 26
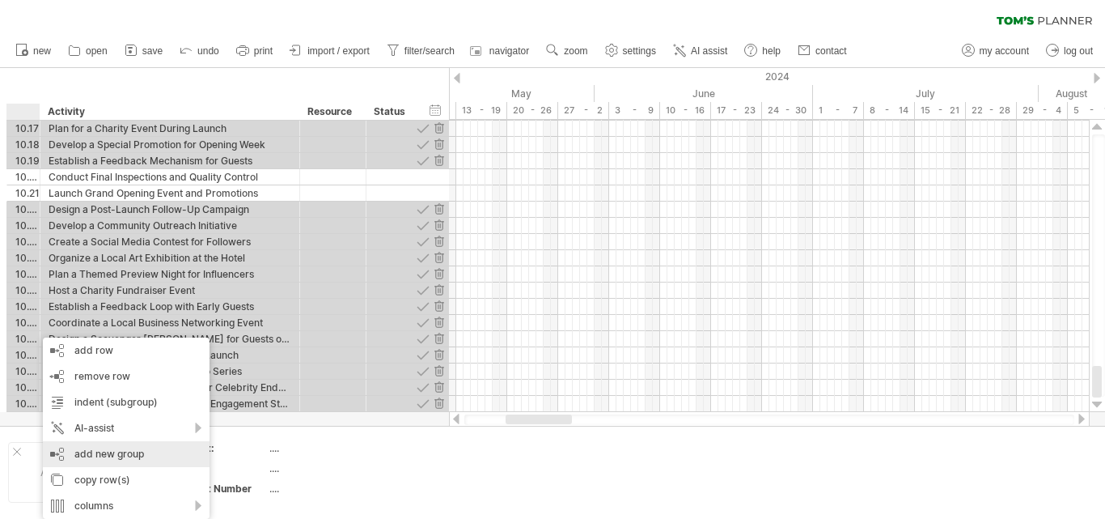
click at [109, 445] on div "add new group" at bounding box center [126, 454] width 167 height 26
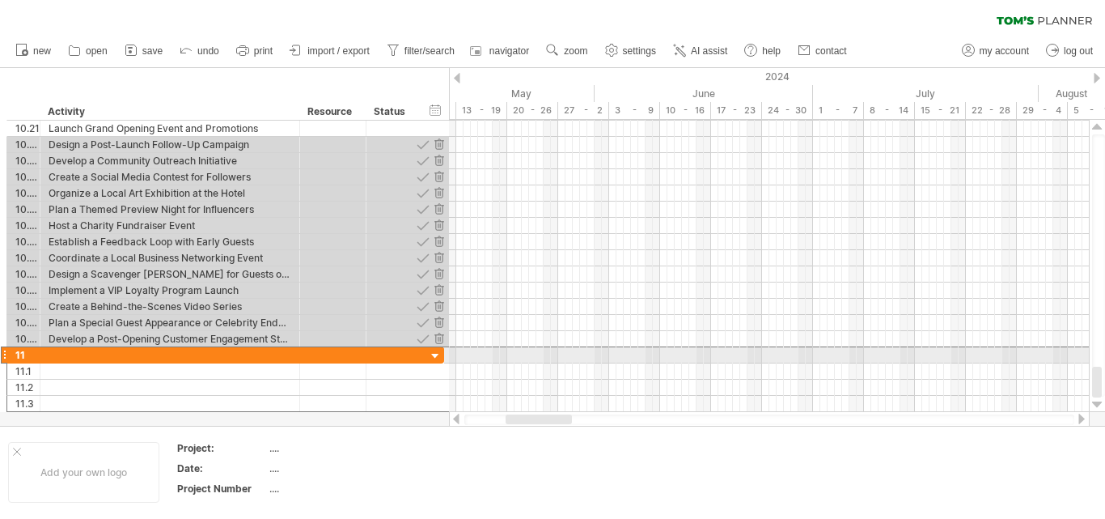
click at [6, 355] on div at bounding box center [4, 354] width 6 height 17
click at [3, 355] on div at bounding box center [4, 354] width 6 height 17
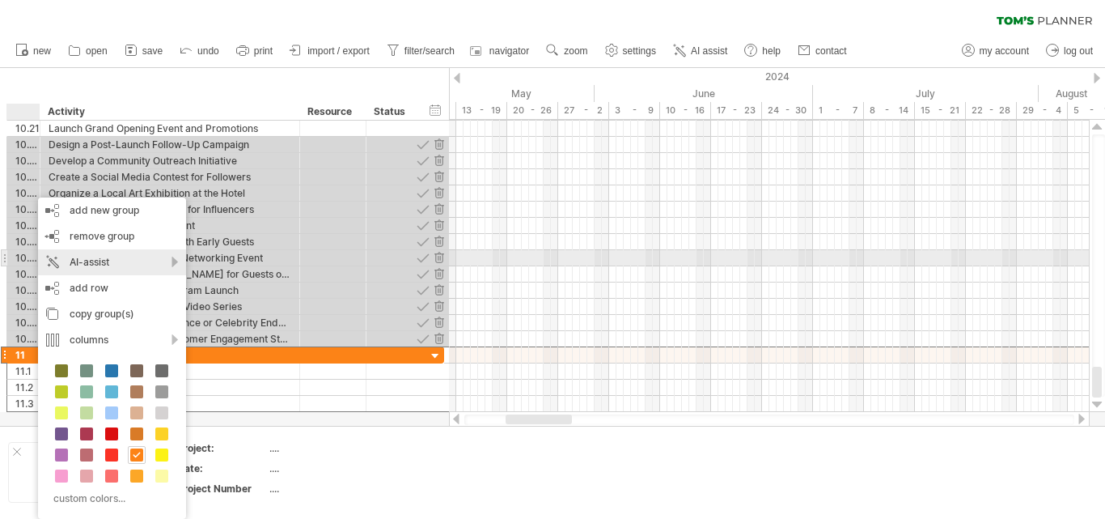
click at [112, 265] on div "AI-assist" at bounding box center [112, 262] width 148 height 26
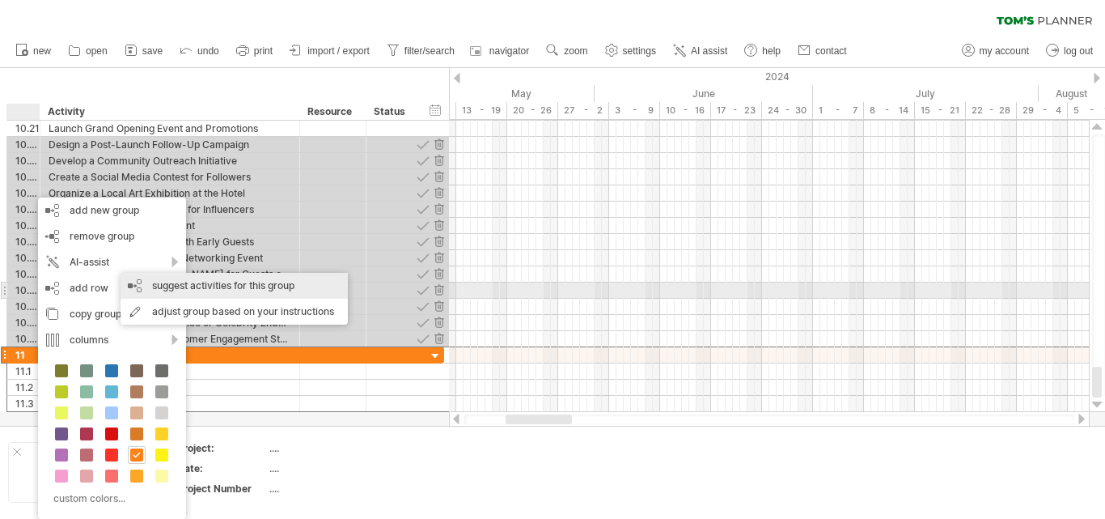
click at [196, 285] on div "suggest activities for this group" at bounding box center [234, 286] width 227 height 26
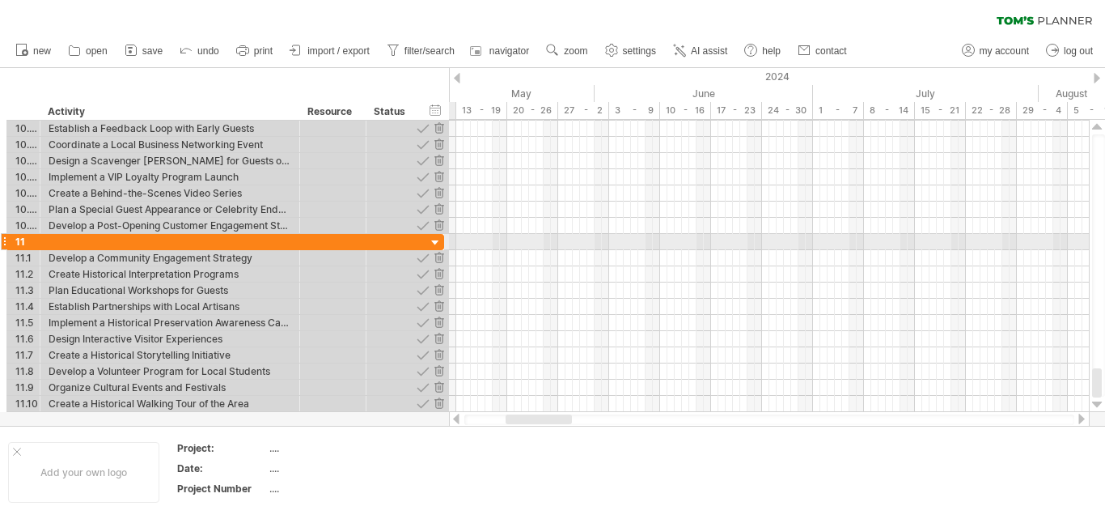
click at [10, 241] on div "11" at bounding box center [23, 241] width 33 height 15
click at [2, 239] on div at bounding box center [4, 241] width 6 height 17
click at [5, 239] on div at bounding box center [4, 241] width 6 height 17
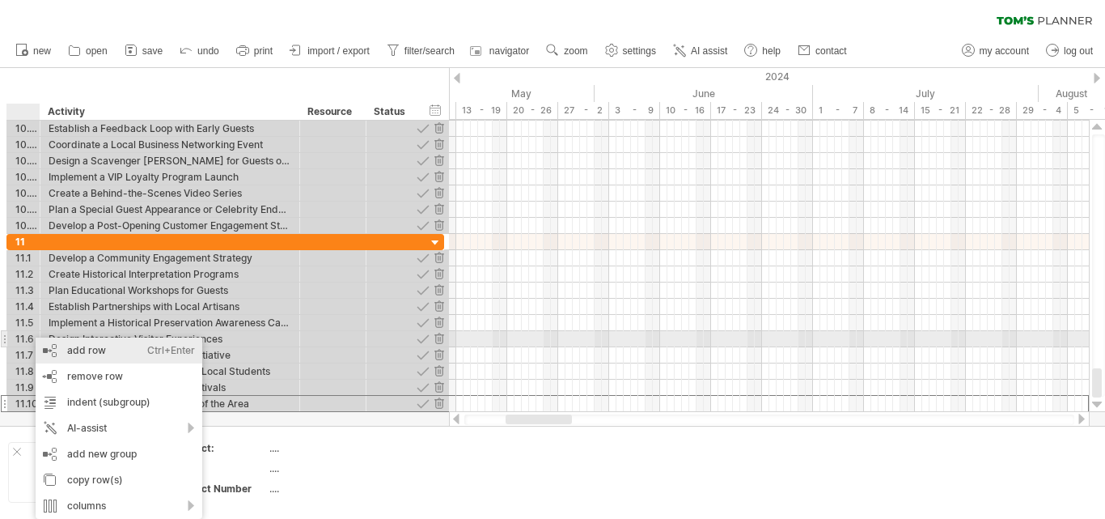
click at [85, 343] on div "add row Ctrl+Enter Cmd+Enter" at bounding box center [119, 350] width 167 height 26
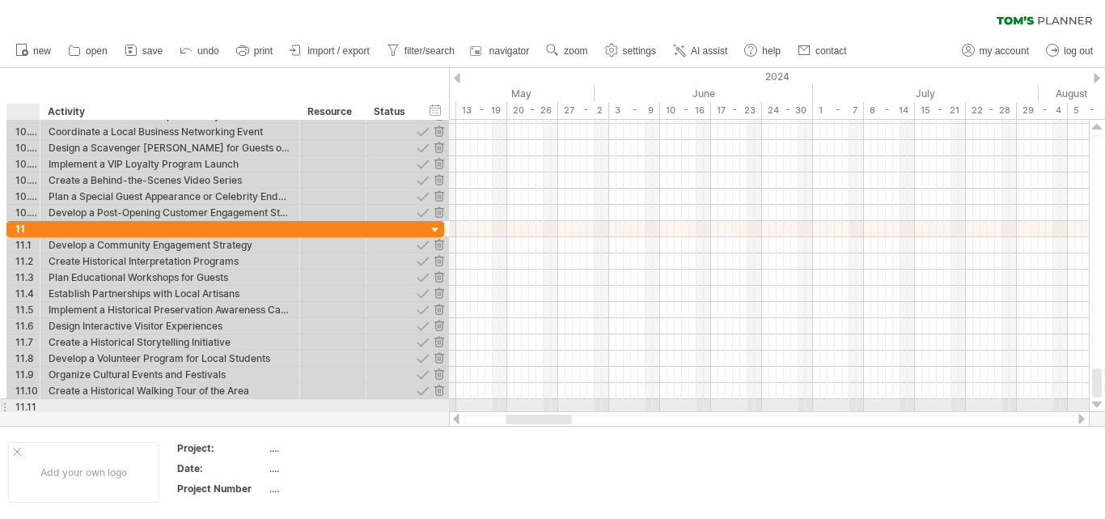
click at [33, 401] on div "11.11" at bounding box center [27, 406] width 24 height 15
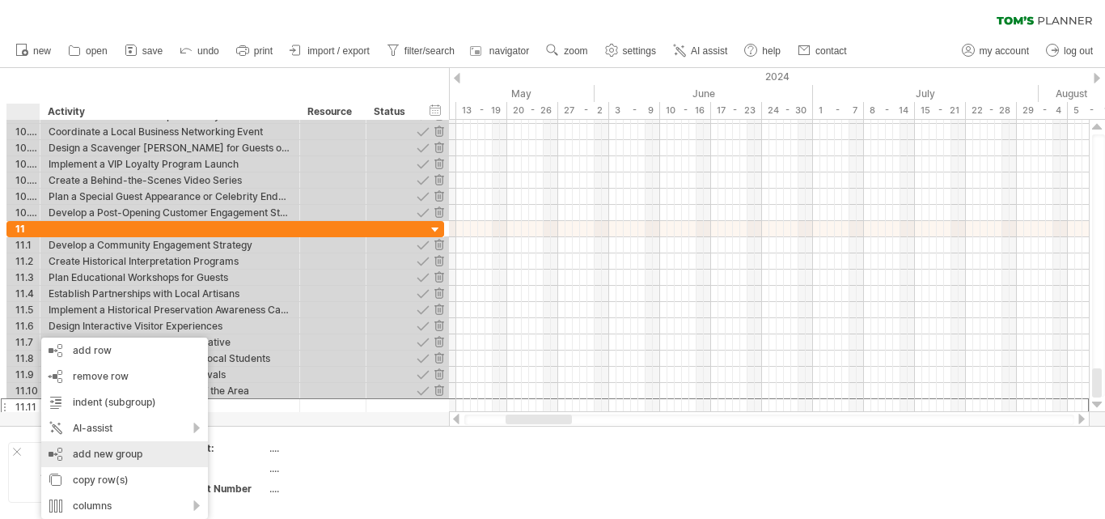
click at [61, 455] on div "add new group" at bounding box center [124, 454] width 167 height 26
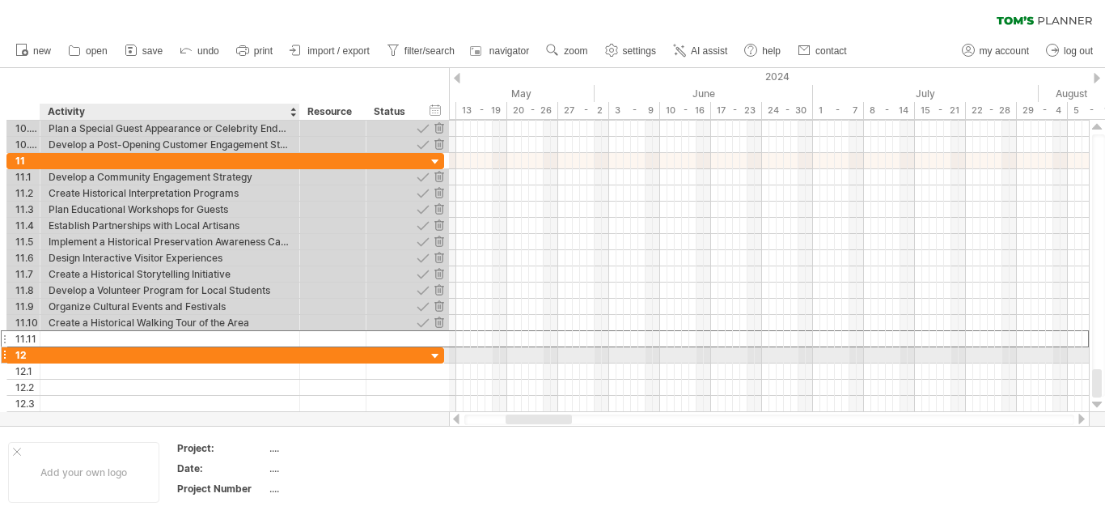
click at [89, 360] on div at bounding box center [170, 354] width 243 height 15
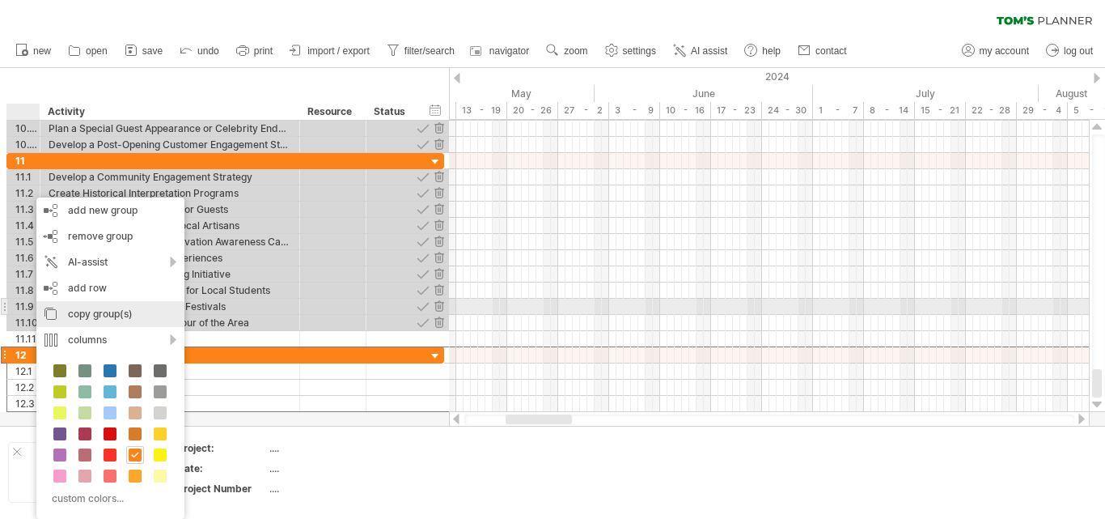
click at [92, 269] on div "AI-assist" at bounding box center [110, 262] width 148 height 26
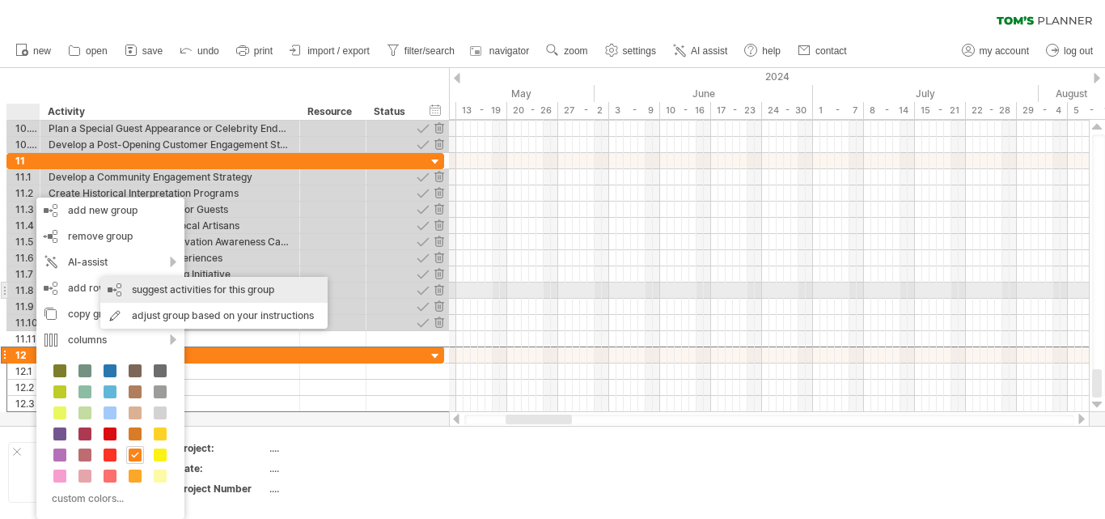
click at [183, 288] on div "suggest activities for this group" at bounding box center [213, 290] width 227 height 26
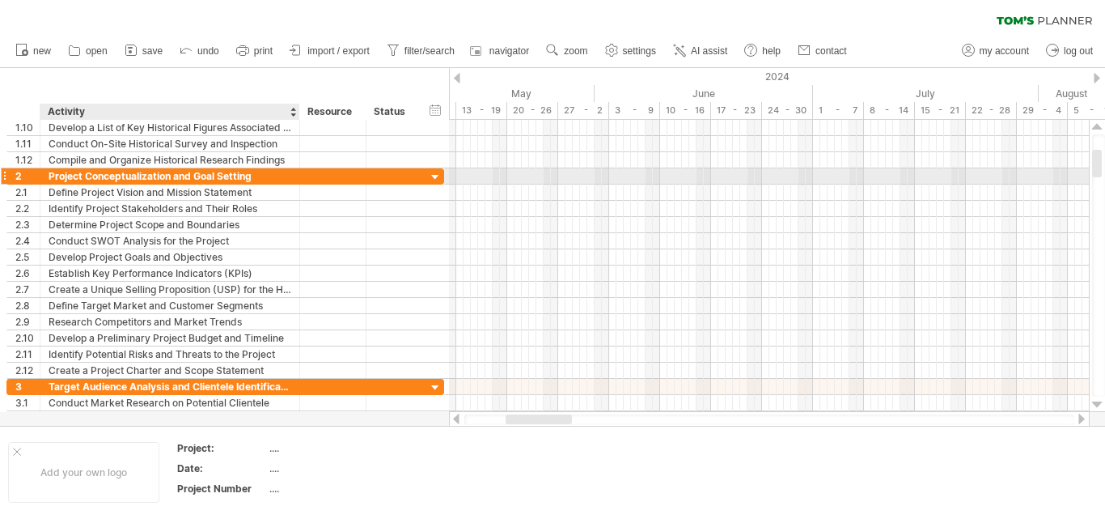
click at [111, 172] on div "Project Conceptualization and Goal Setting" at bounding box center [170, 175] width 243 height 15
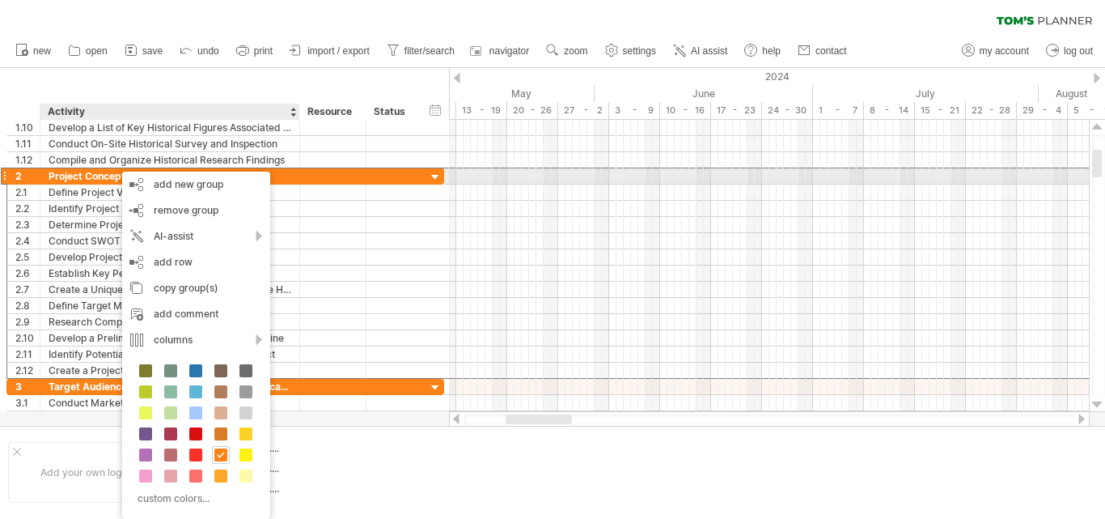
click at [287, 173] on div "Project Conceptualization and Goal Setting" at bounding box center [170, 175] width 243 height 15
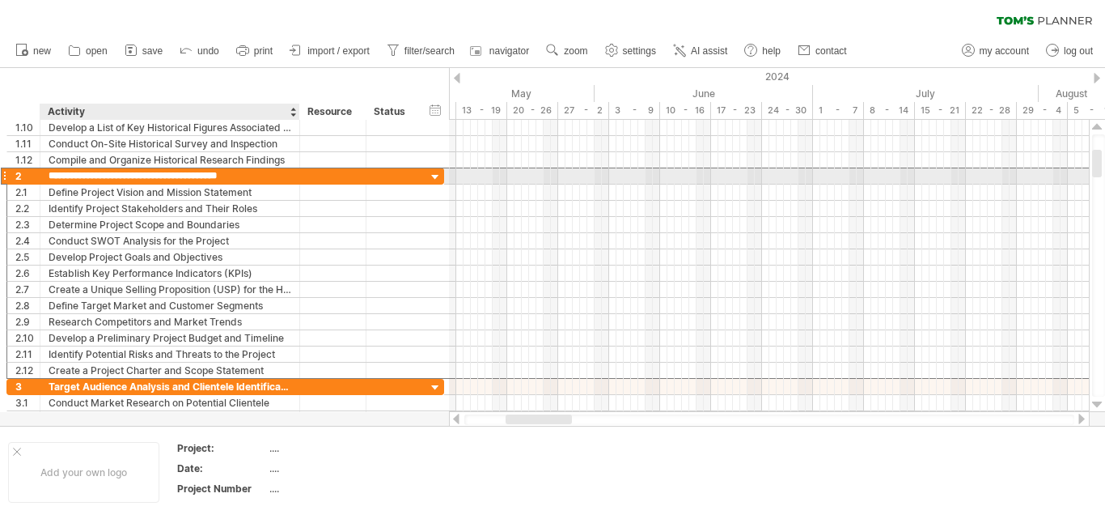
drag, startPoint x: 287, startPoint y: 173, endPoint x: 51, endPoint y: 176, distance: 236.2
click at [51, 176] on input "**********" at bounding box center [170, 175] width 243 height 15
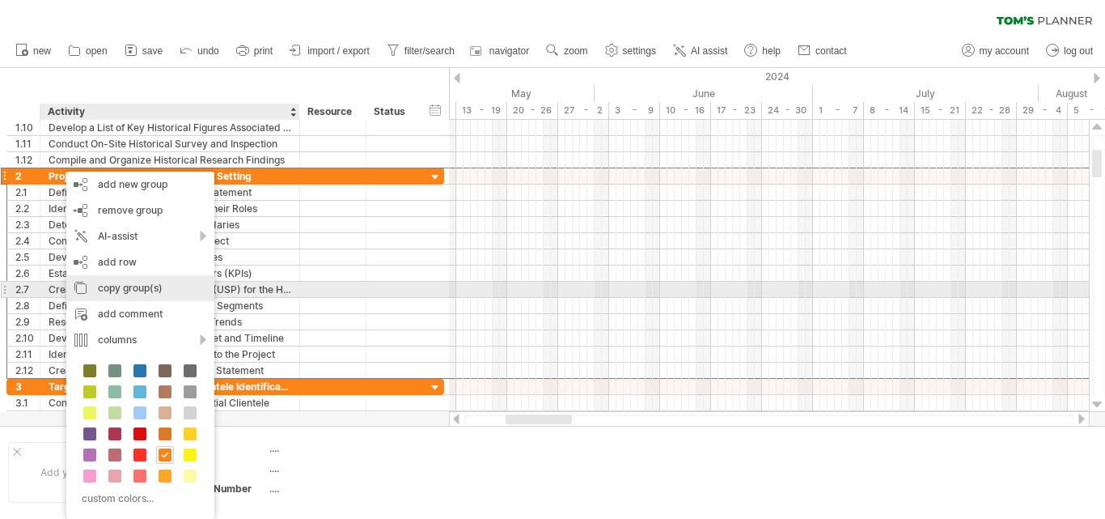
click at [123, 289] on div "copy group(s)" at bounding box center [140, 288] width 148 height 26
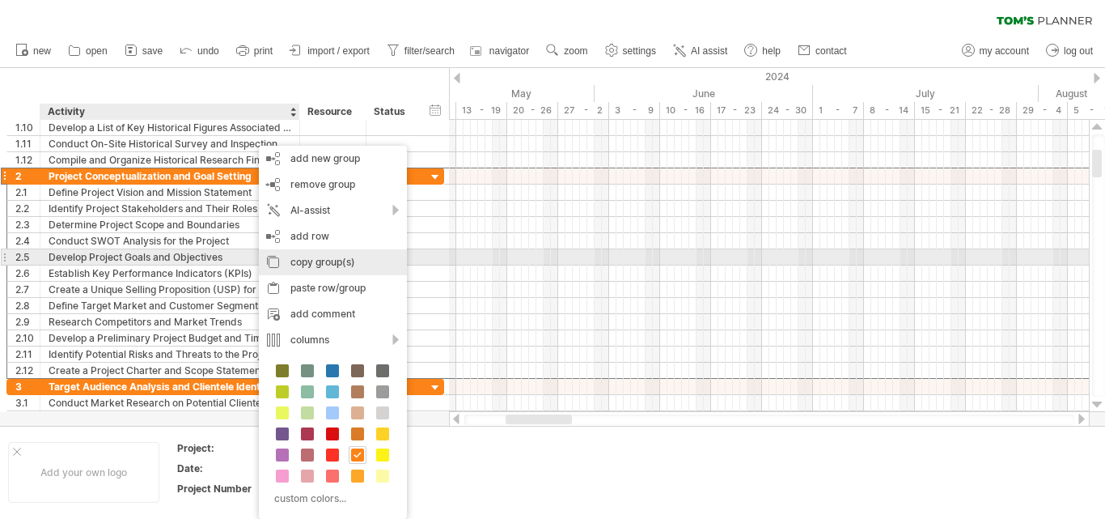
click at [307, 259] on div "copy group(s)" at bounding box center [333, 262] width 148 height 26
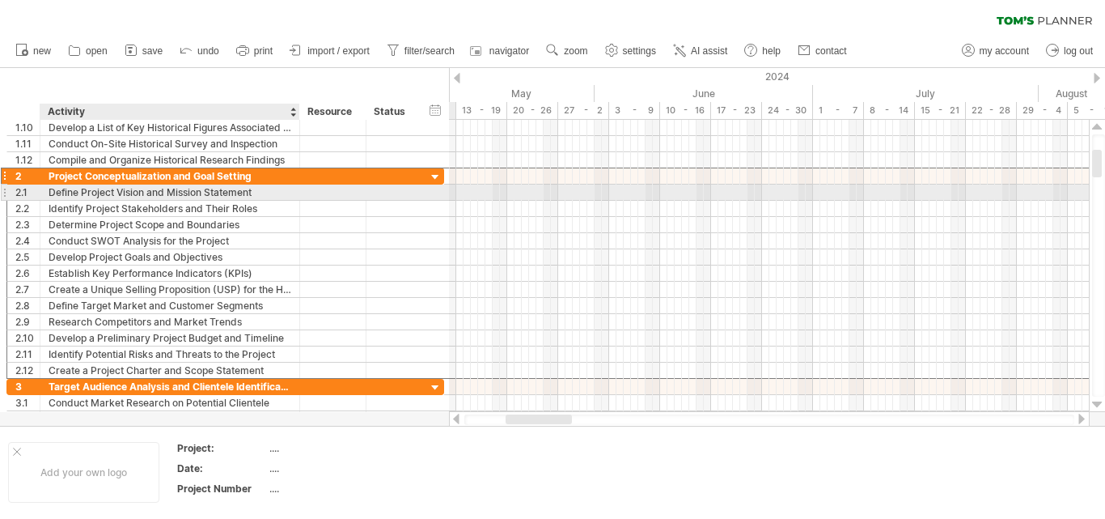
click at [235, 197] on div "Define Project Vision and Mission Statement" at bounding box center [170, 191] width 243 height 15
drag, startPoint x: 215, startPoint y: 192, endPoint x: 49, endPoint y: 190, distance: 166.7
click at [49, 190] on input "**********" at bounding box center [170, 191] width 243 height 15
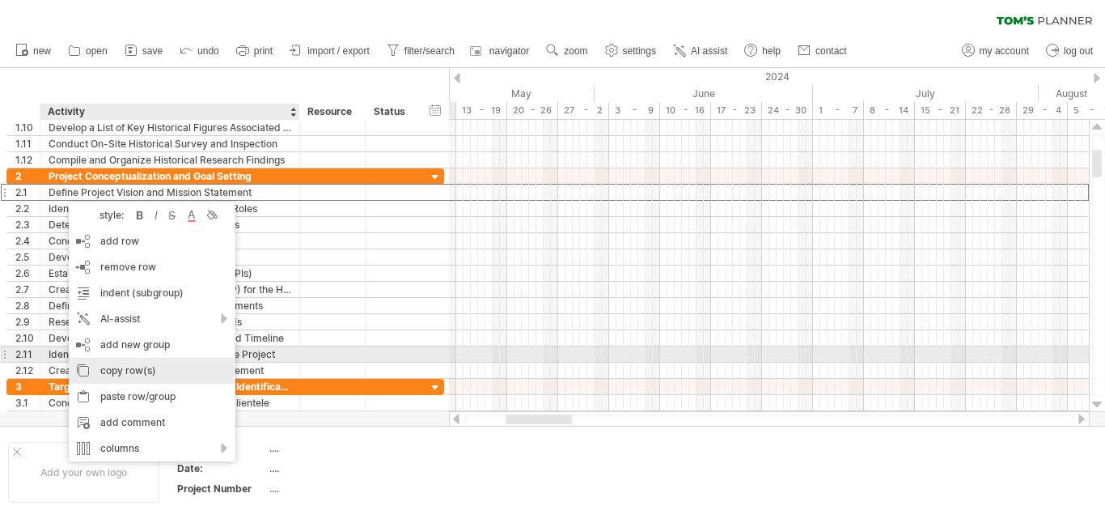
click at [147, 362] on div "copy row(s)" at bounding box center [152, 371] width 167 height 26
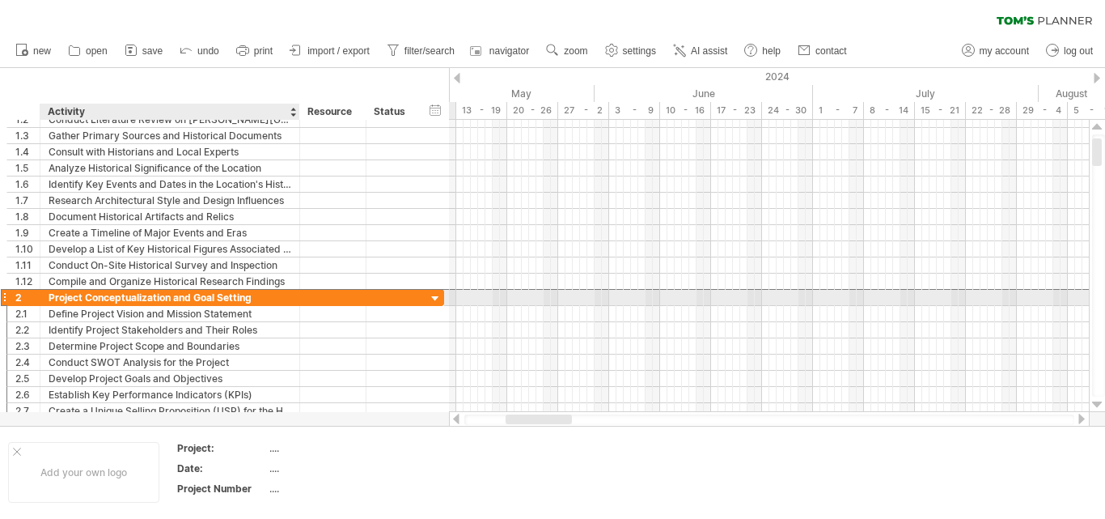
drag, startPoint x: 43, startPoint y: 299, endPoint x: 127, endPoint y: 295, distance: 84.2
click at [127, 295] on div "**********" at bounding box center [170, 297] width 260 height 15
drag, startPoint x: 49, startPoint y: 296, endPoint x: 251, endPoint y: 295, distance: 201.4
click at [251, 295] on input "**********" at bounding box center [170, 297] width 243 height 15
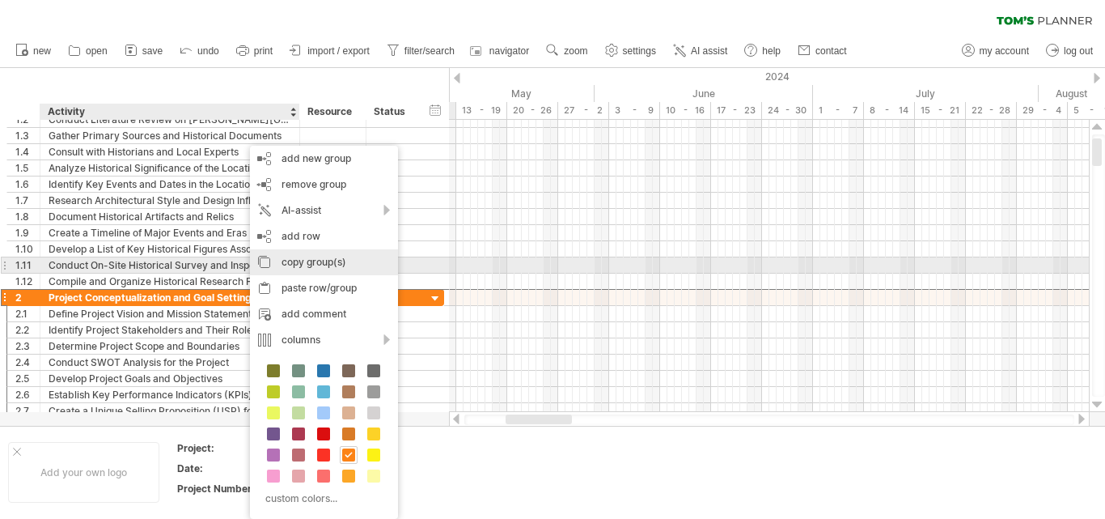
click at [305, 265] on div "copy group(s)" at bounding box center [324, 262] width 148 height 26
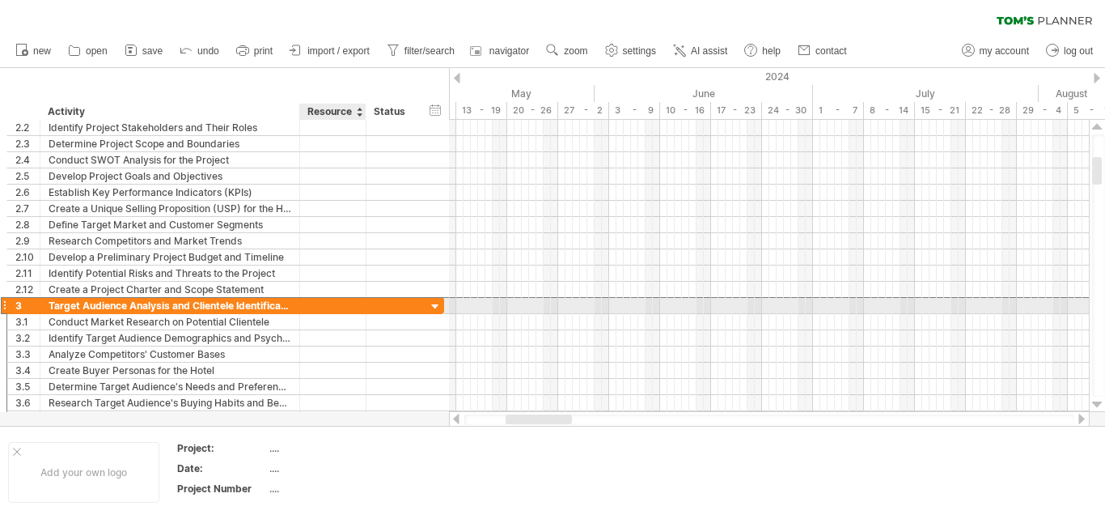
click at [334, 307] on div at bounding box center [332, 305] width 49 height 15
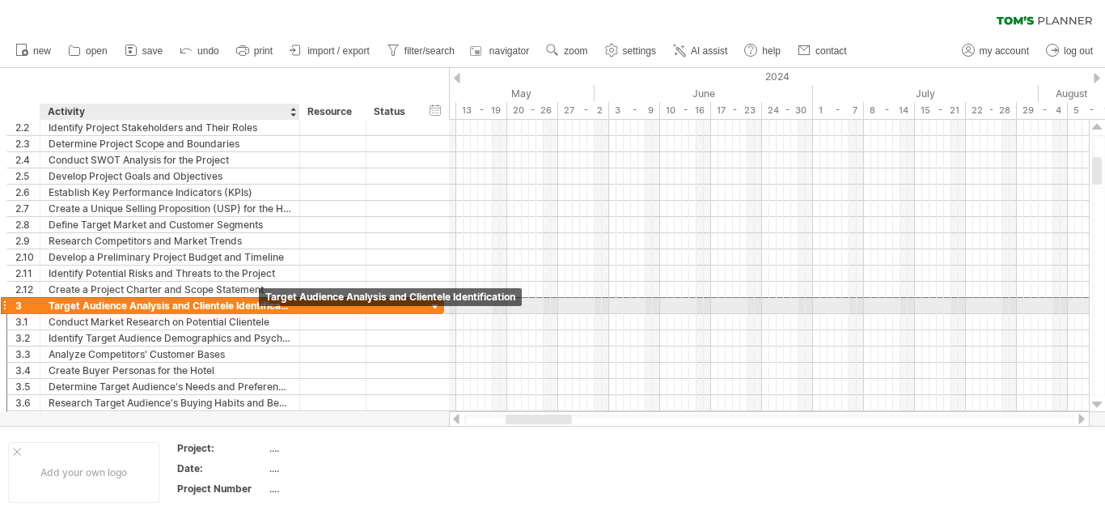
click at [260, 306] on div "Target Audience Analysis and Clientele Identification" at bounding box center [170, 305] width 243 height 15
click at [0, 0] on input "**********" at bounding box center [0, 0] width 0 height 0
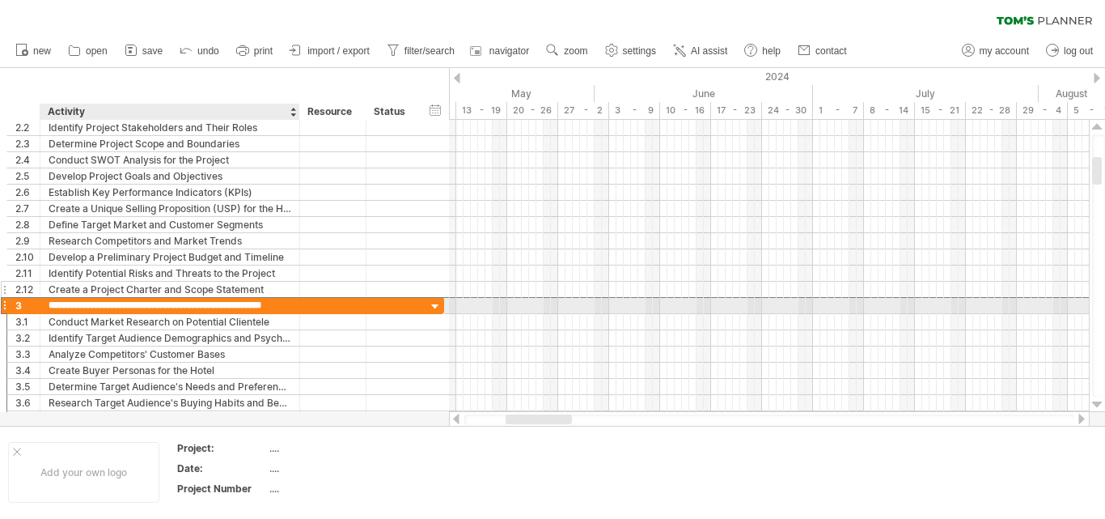
click at [323, 294] on div at bounding box center [332, 289] width 49 height 15
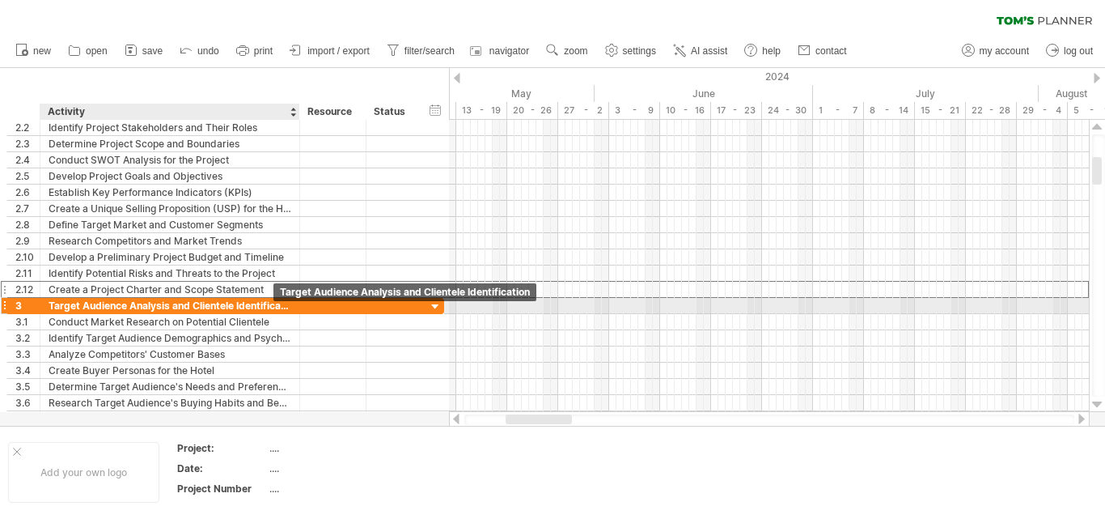
click at [273, 307] on div "Target Audience Analysis and Clientele Identification" at bounding box center [170, 305] width 243 height 15
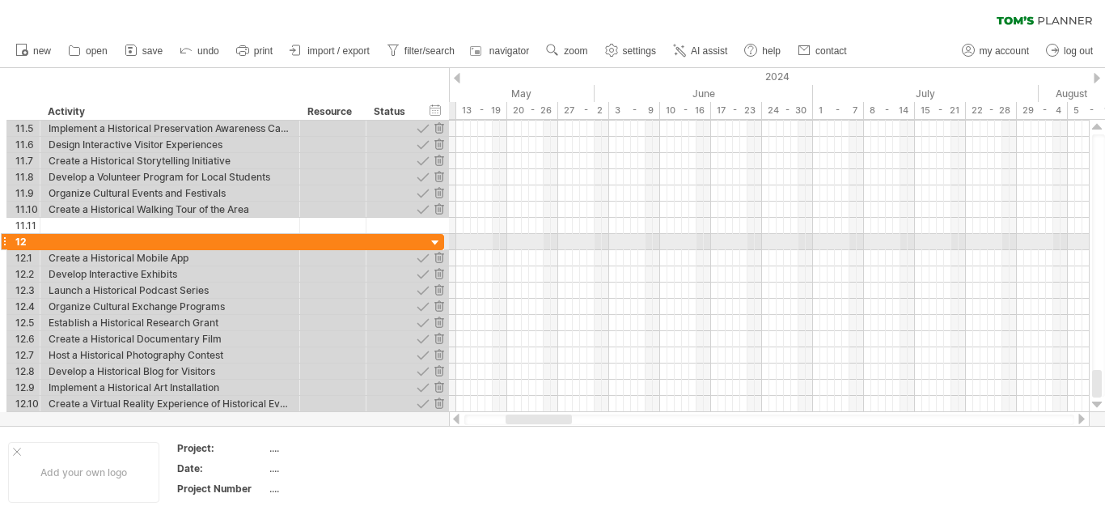
click at [436, 241] on div at bounding box center [435, 242] width 15 height 15
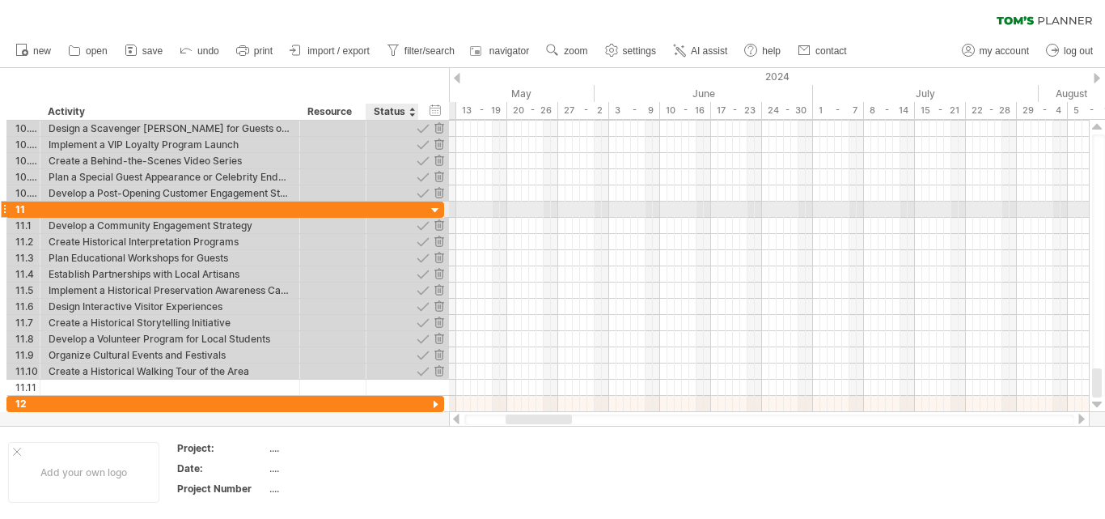
click at [398, 210] on div at bounding box center [393, 208] width 36 height 15
click at [433, 205] on div at bounding box center [435, 210] width 15 height 15
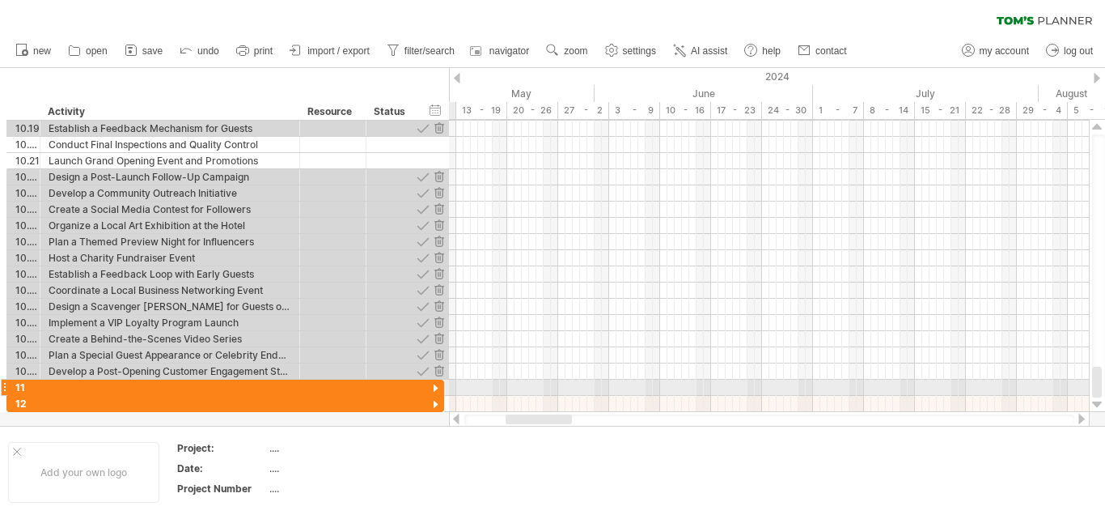
click at [436, 393] on div at bounding box center [435, 388] width 15 height 15
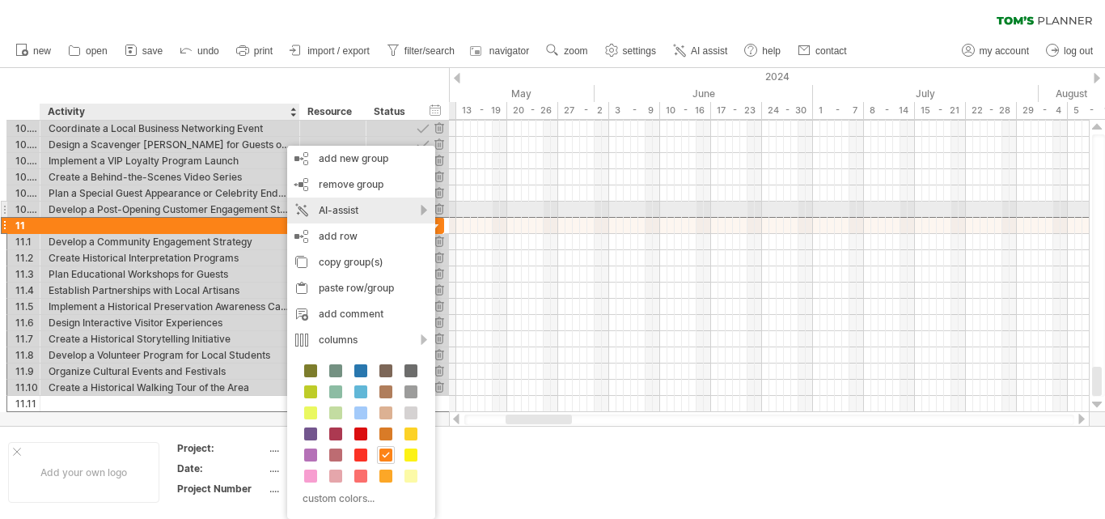
click at [362, 216] on div "AI-assist" at bounding box center [361, 210] width 148 height 26
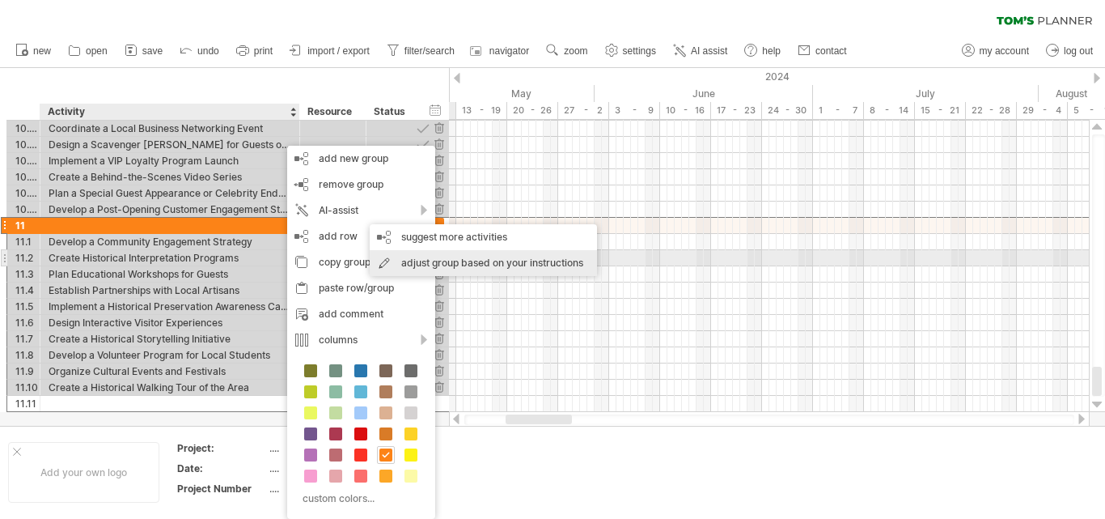
click at [480, 266] on div "adjust group based on your instructions" at bounding box center [483, 263] width 227 height 26
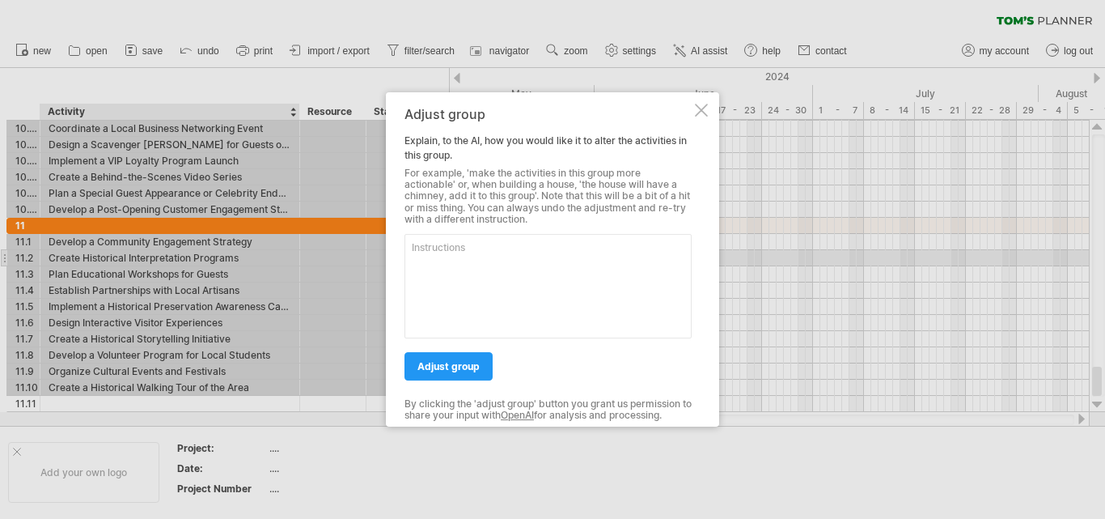
click at [480, 266] on textarea at bounding box center [548, 286] width 287 height 104
type textarea "2026 PROJECTS"
click at [453, 366] on span "adjust group" at bounding box center [448, 366] width 62 height 12
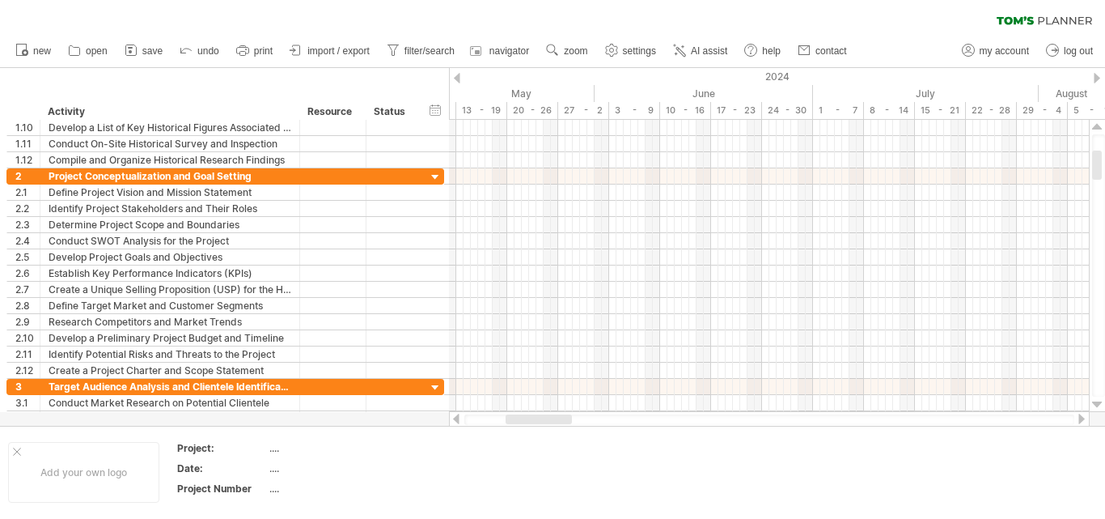
click at [493, 422] on div at bounding box center [769, 419] width 610 height 11
drag, startPoint x: 493, startPoint y: 422, endPoint x: 473, endPoint y: 428, distance: 20.2
click at [473, 428] on div "Trying to reach [DOMAIN_NAME] Connected again... 0% clear filter new 1" at bounding box center [552, 259] width 1105 height 519
click at [454, 420] on div at bounding box center [456, 418] width 13 height 11
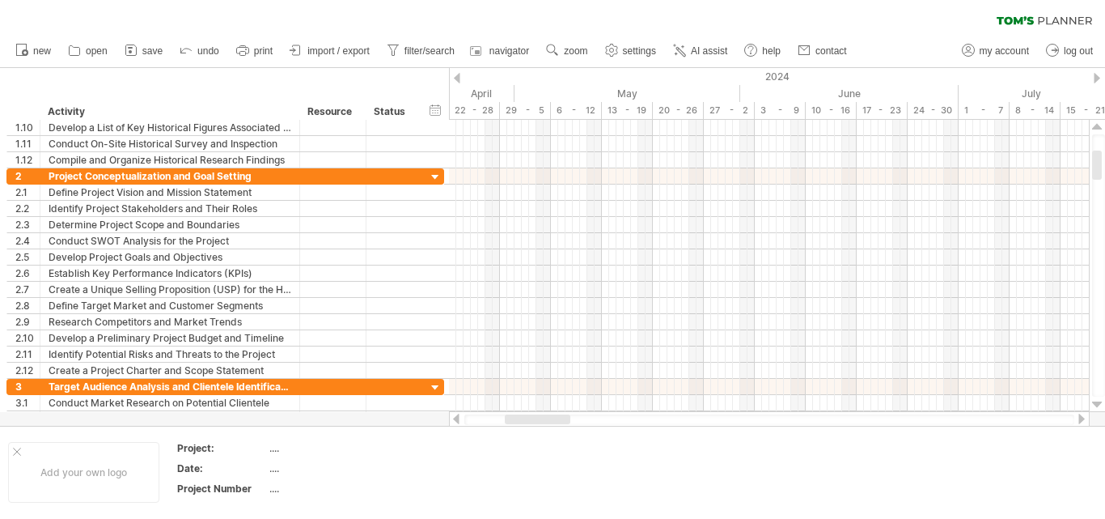
click at [455, 420] on div at bounding box center [456, 418] width 13 height 11
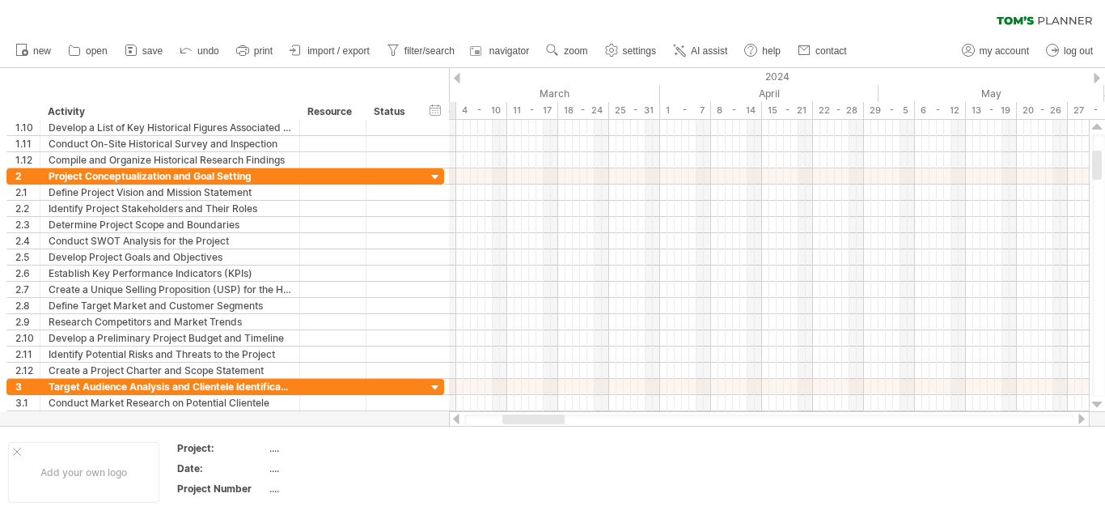
click at [455, 420] on div at bounding box center [456, 418] width 13 height 11
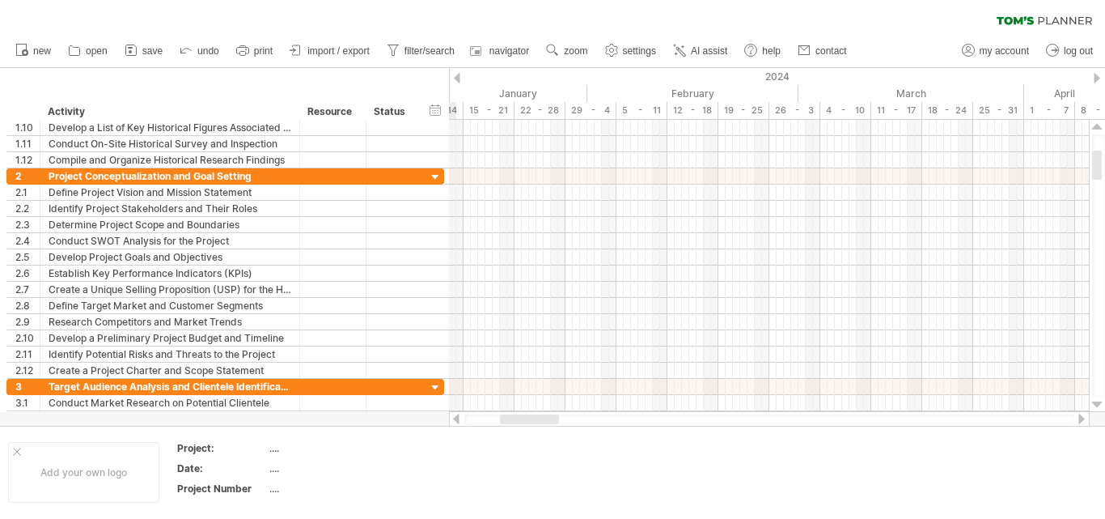
click at [455, 420] on div at bounding box center [456, 418] width 13 height 11
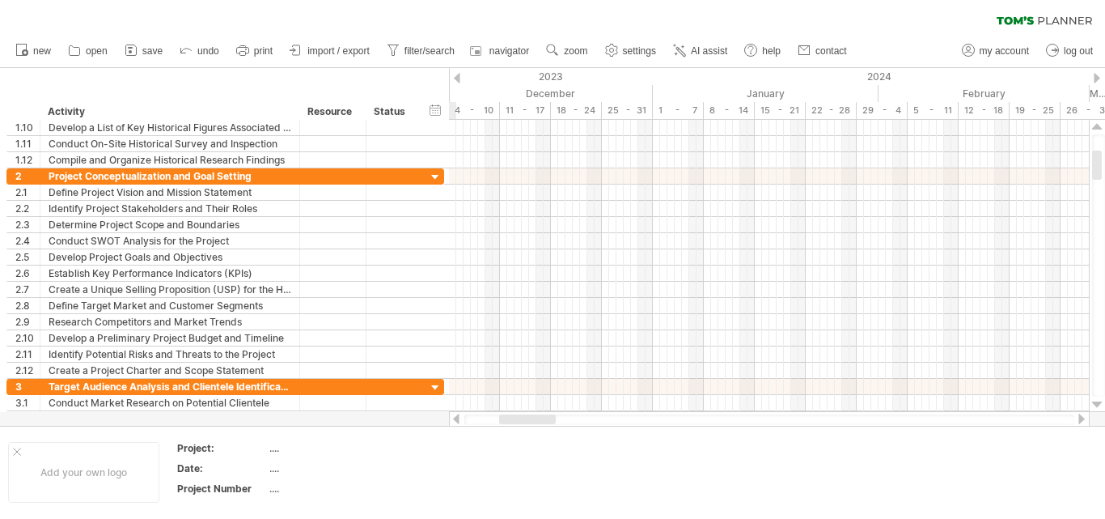
click at [455, 420] on div at bounding box center [456, 418] width 13 height 11
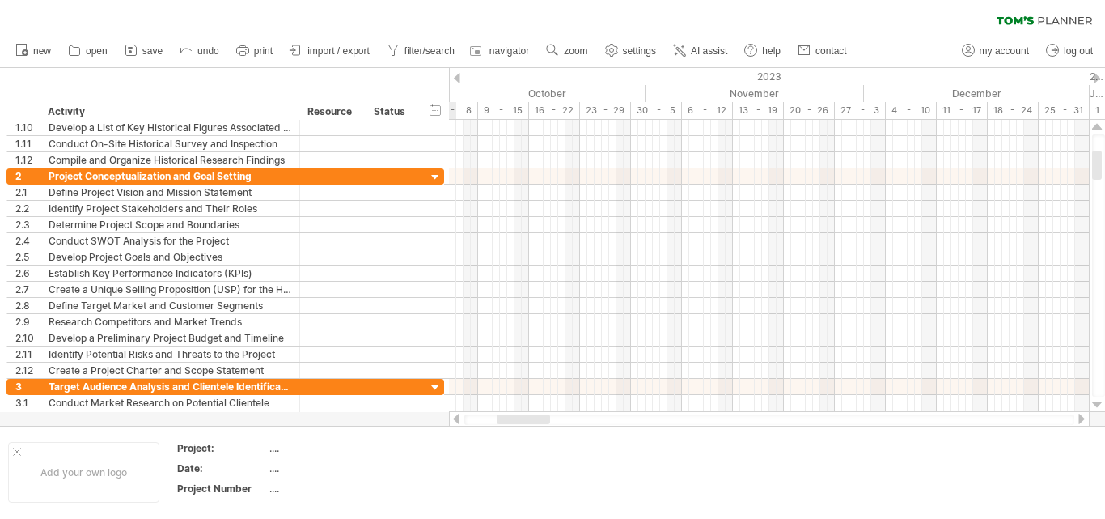
click at [455, 420] on div at bounding box center [456, 418] width 13 height 11
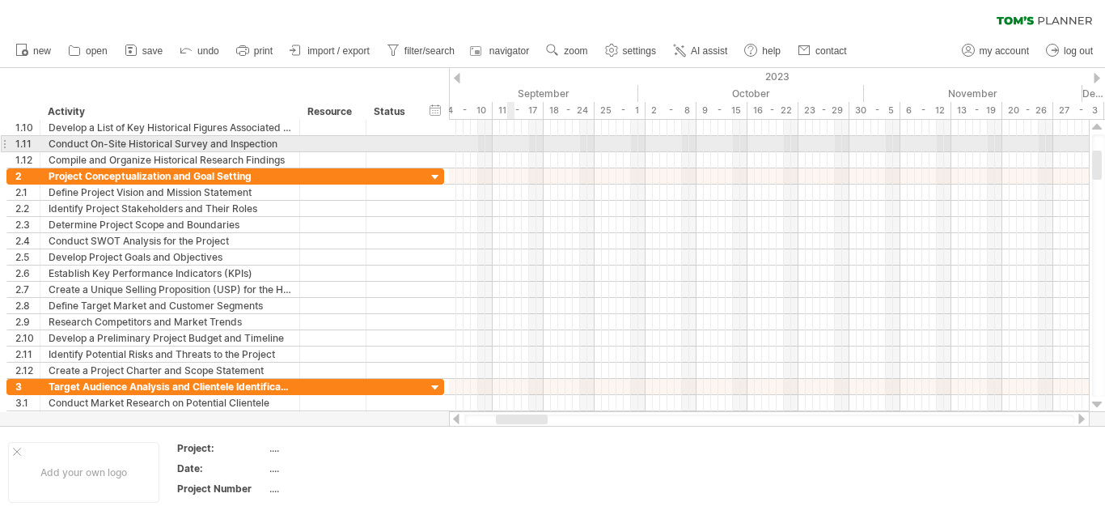
click at [510, 148] on div at bounding box center [769, 144] width 640 height 16
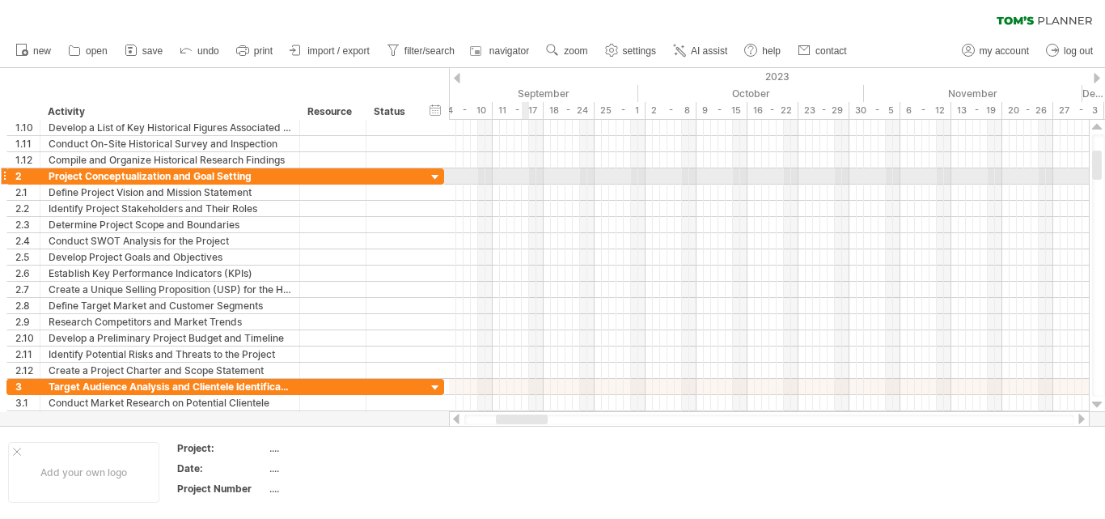
click at [527, 170] on div at bounding box center [769, 176] width 640 height 16
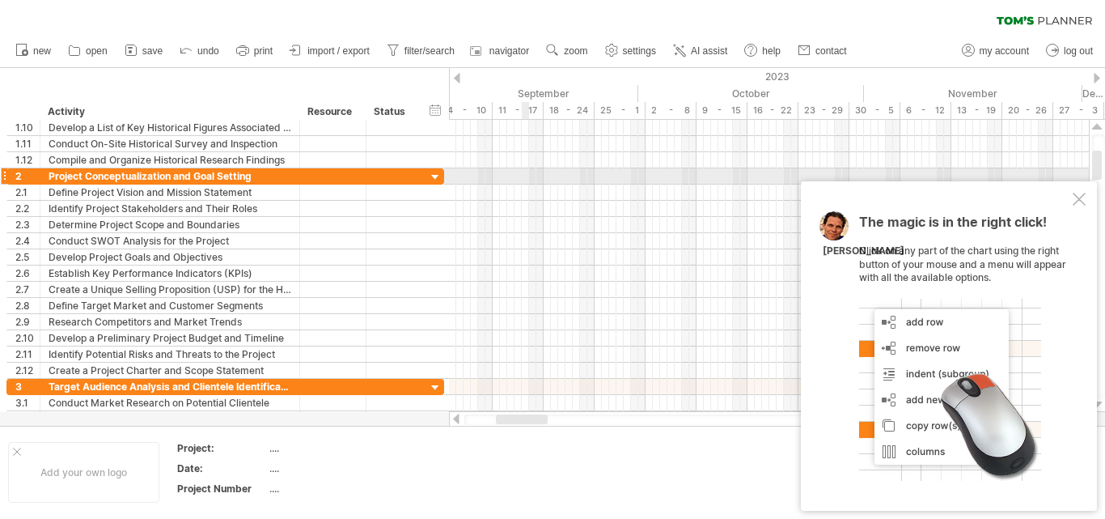
click at [527, 170] on div at bounding box center [769, 176] width 640 height 16
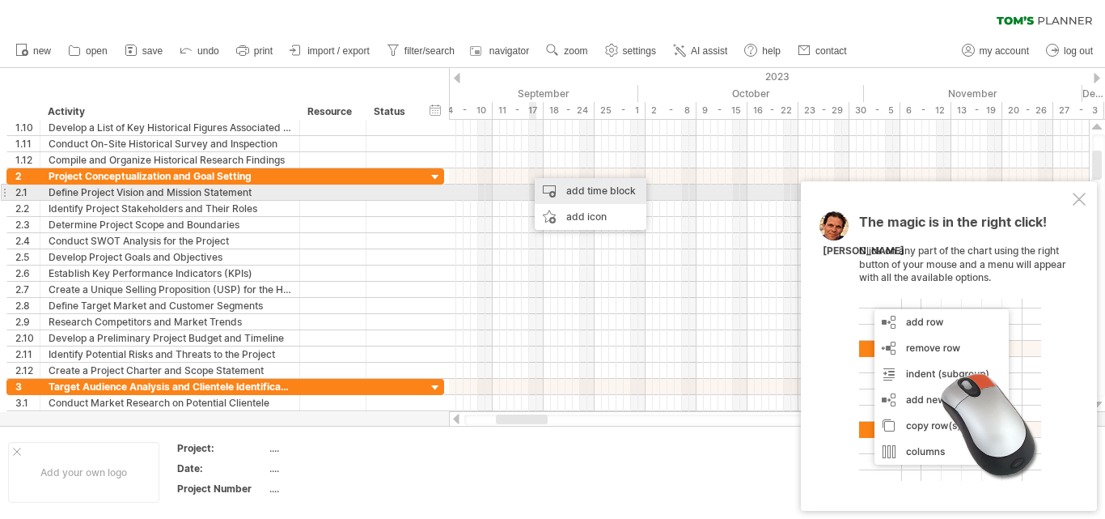
click at [551, 189] on div "add time block" at bounding box center [591, 191] width 112 height 26
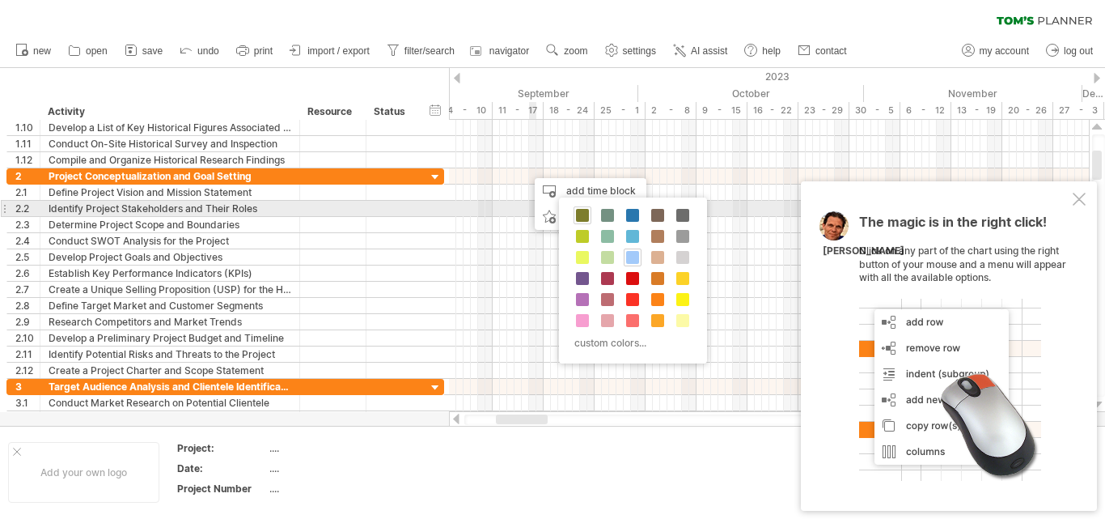
click at [589, 214] on div at bounding box center [583, 215] width 18 height 18
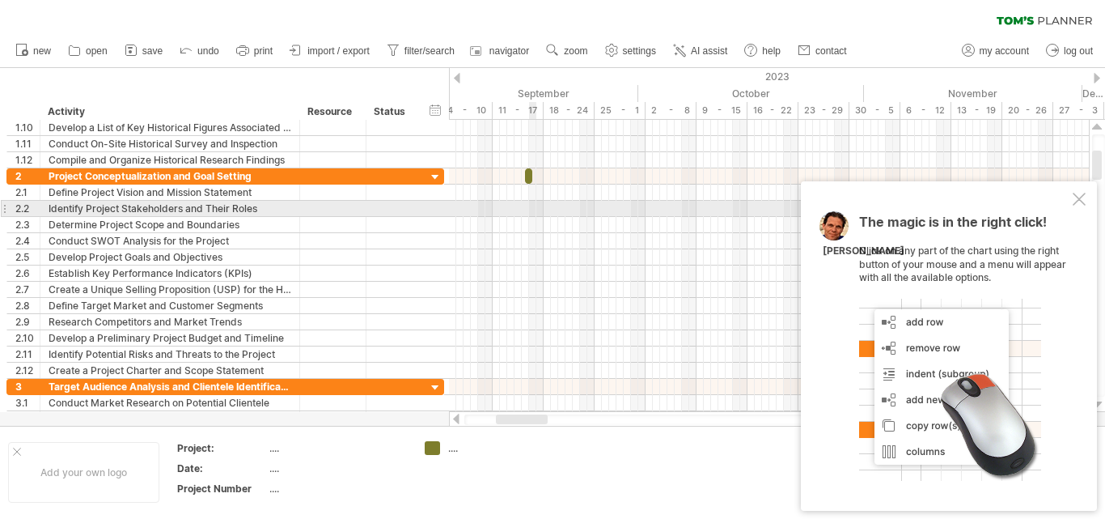
click at [534, 216] on div at bounding box center [769, 209] width 640 height 16
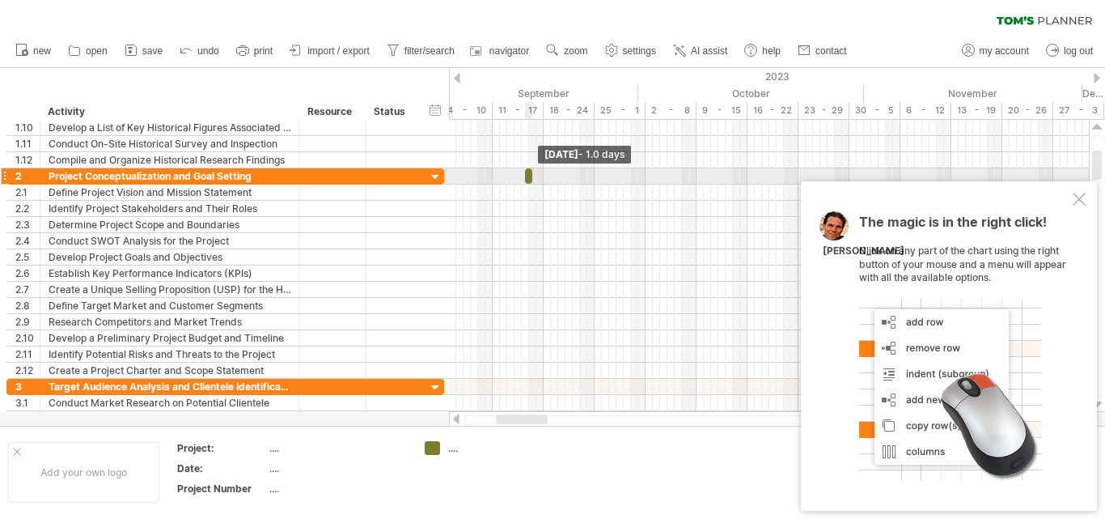
click at [532, 177] on span at bounding box center [532, 175] width 6 height 15
click at [527, 176] on span at bounding box center [525, 175] width 6 height 15
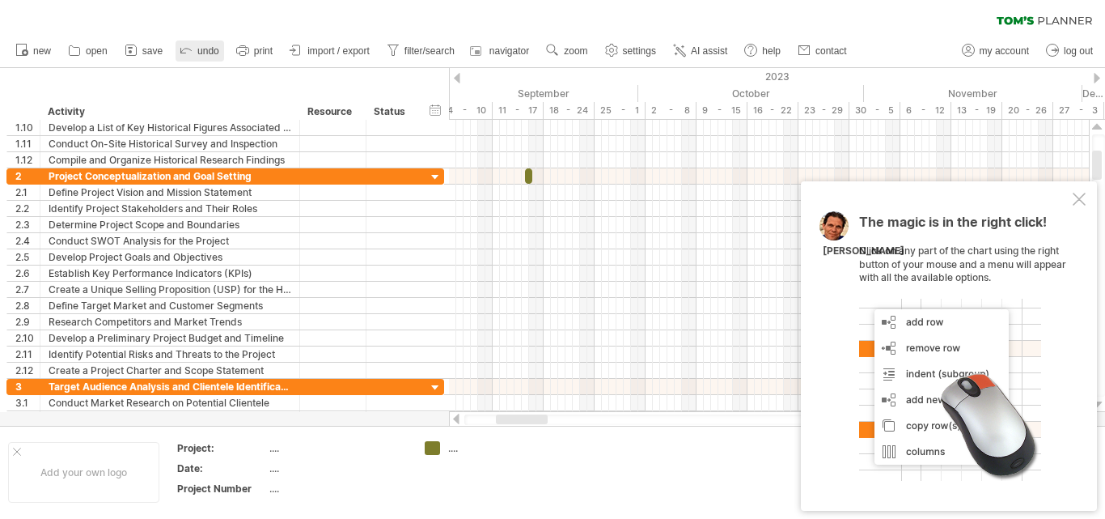
click at [200, 53] on span "undo" at bounding box center [208, 50] width 22 height 11
click at [163, 54] on link "save" at bounding box center [144, 50] width 47 height 21
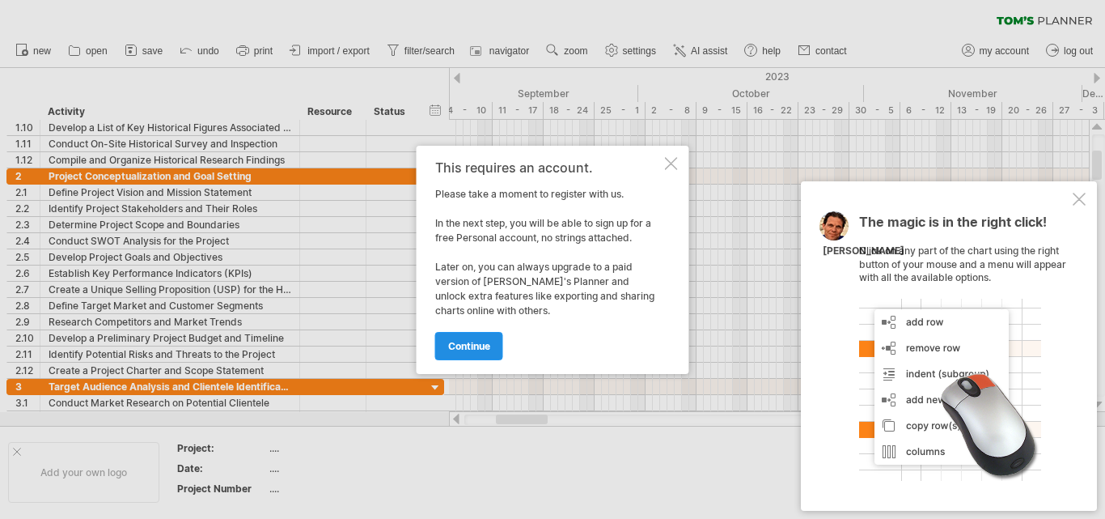
click at [477, 343] on span "continue" at bounding box center [469, 346] width 42 height 12
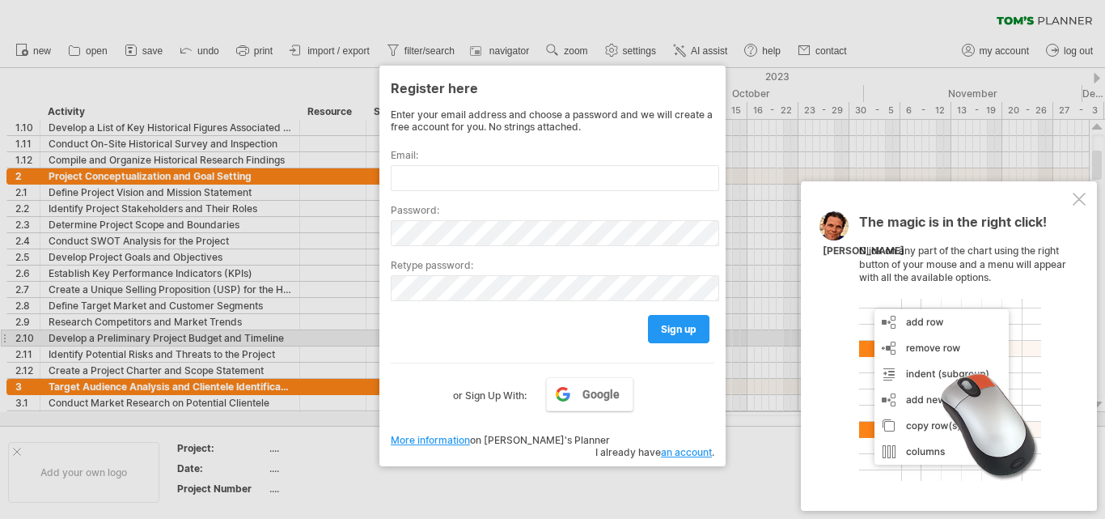
click at [754, 345] on div at bounding box center [552, 259] width 1105 height 519
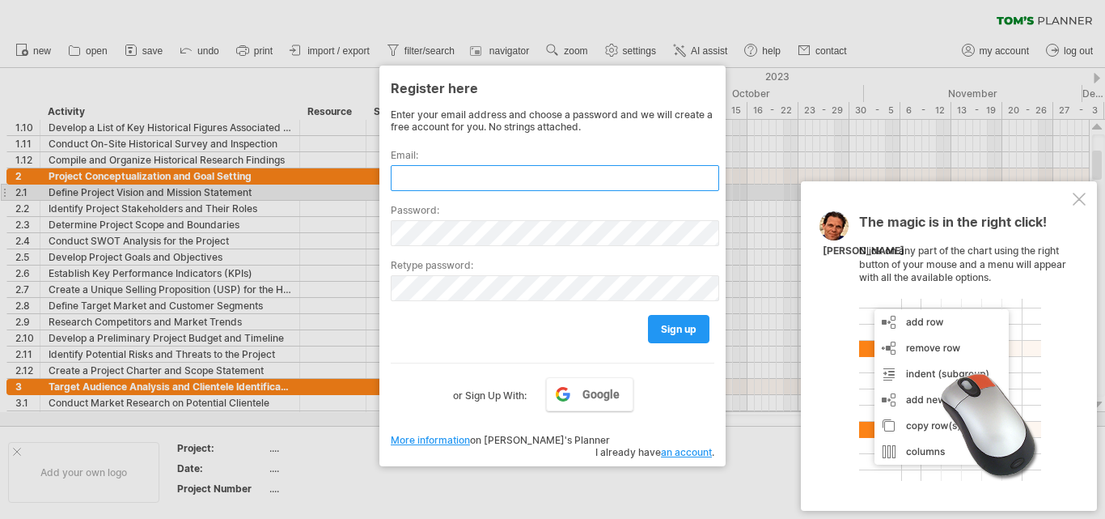
click at [493, 185] on input "text" at bounding box center [555, 178] width 328 height 26
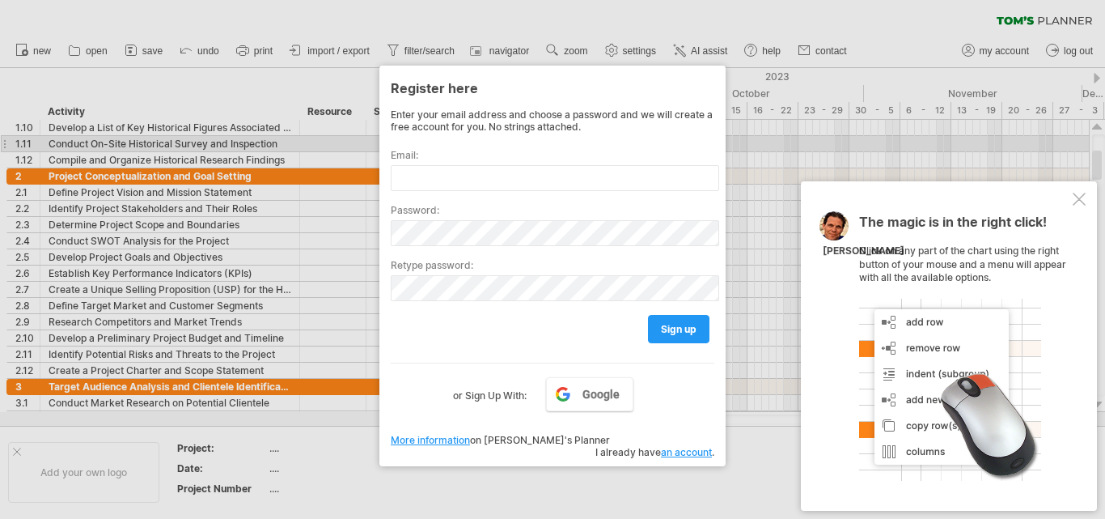
click at [735, 140] on div at bounding box center [552, 259] width 1105 height 519
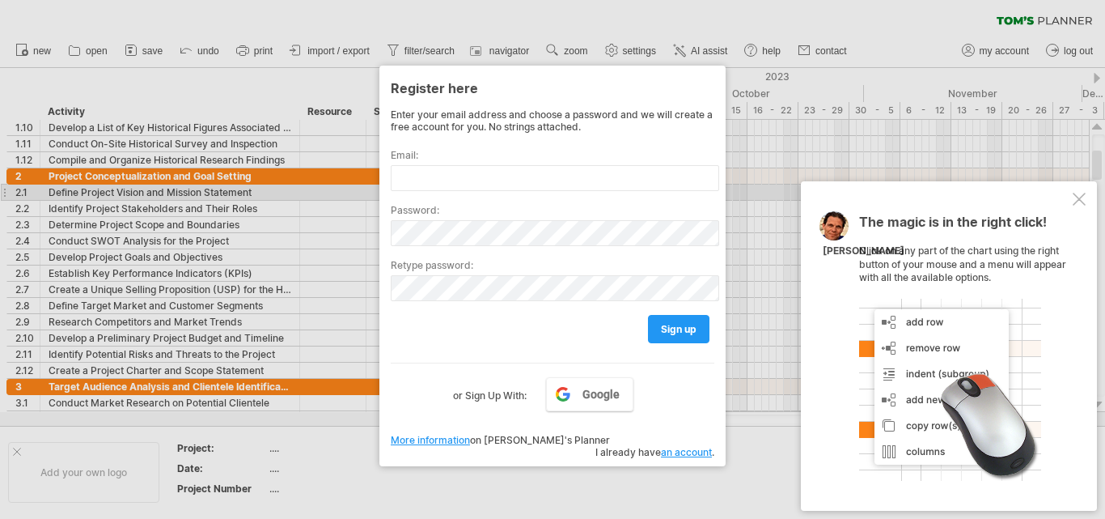
click at [1074, 198] on div at bounding box center [1079, 199] width 13 height 13
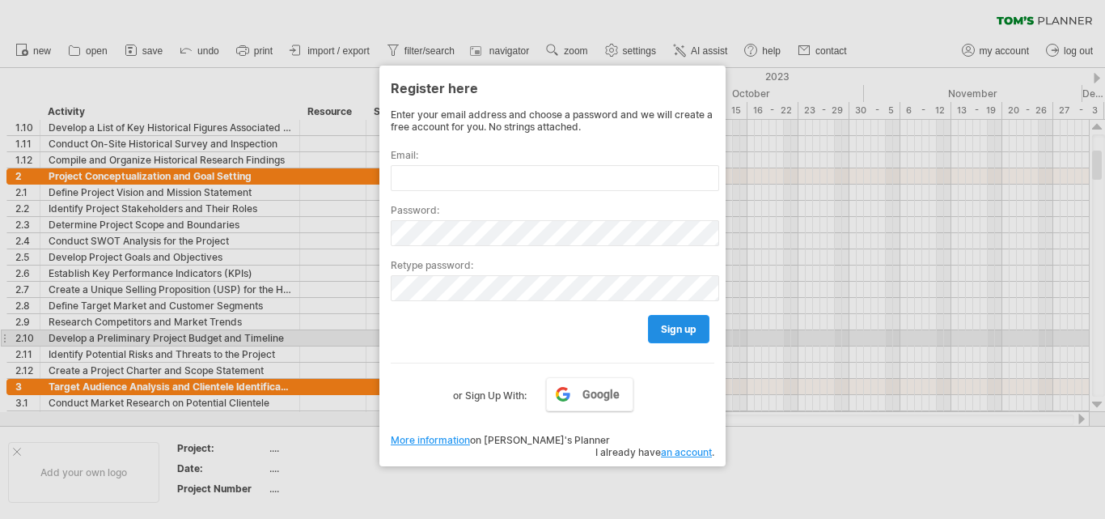
click at [671, 333] on span "sign up" at bounding box center [679, 329] width 36 height 12
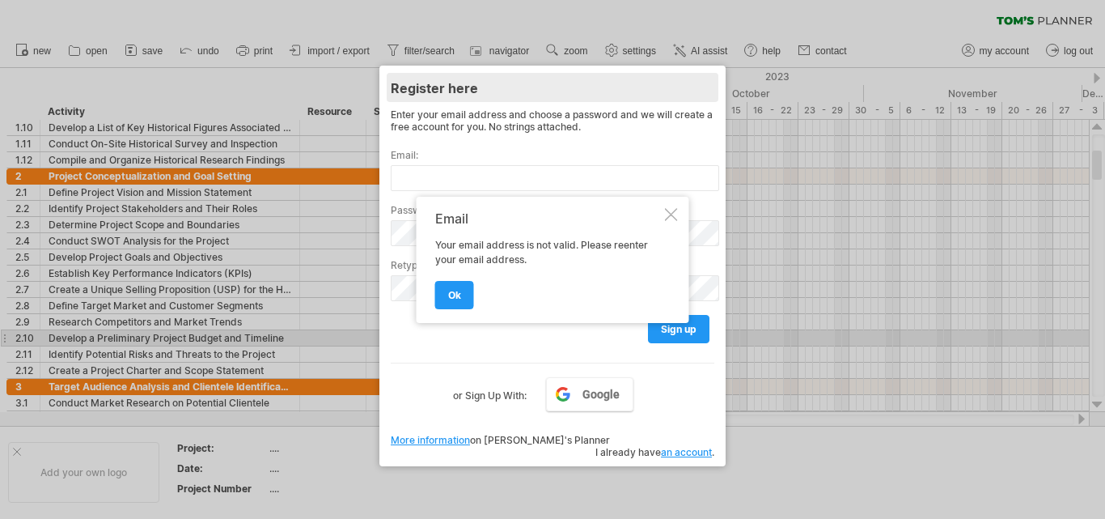
drag, startPoint x: 670, startPoint y: 218, endPoint x: 717, endPoint y: 92, distance: 133.9
click at [670, 218] on div at bounding box center [671, 214] width 13 height 13
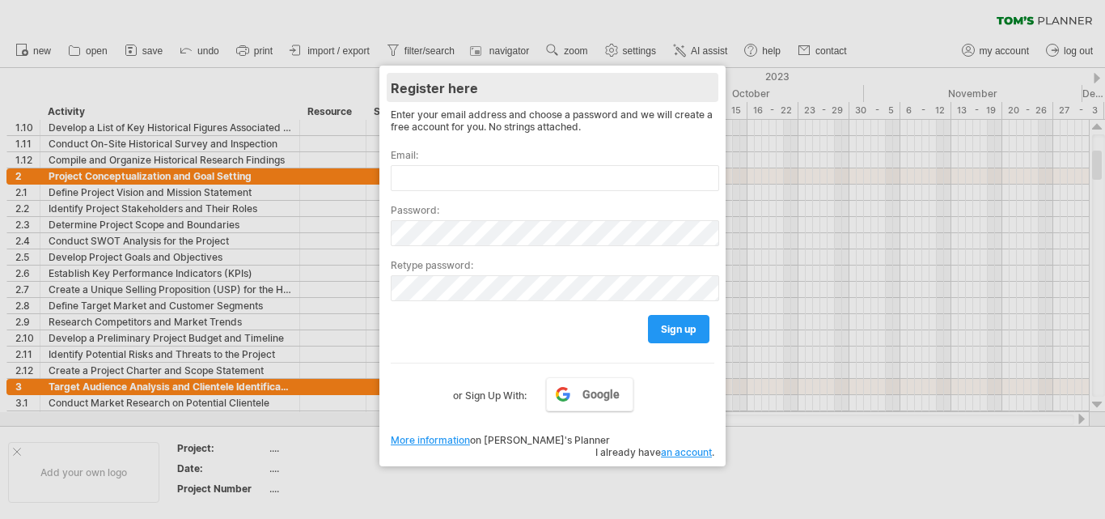
click at [710, 85] on div "Register here" at bounding box center [553, 87] width 324 height 29
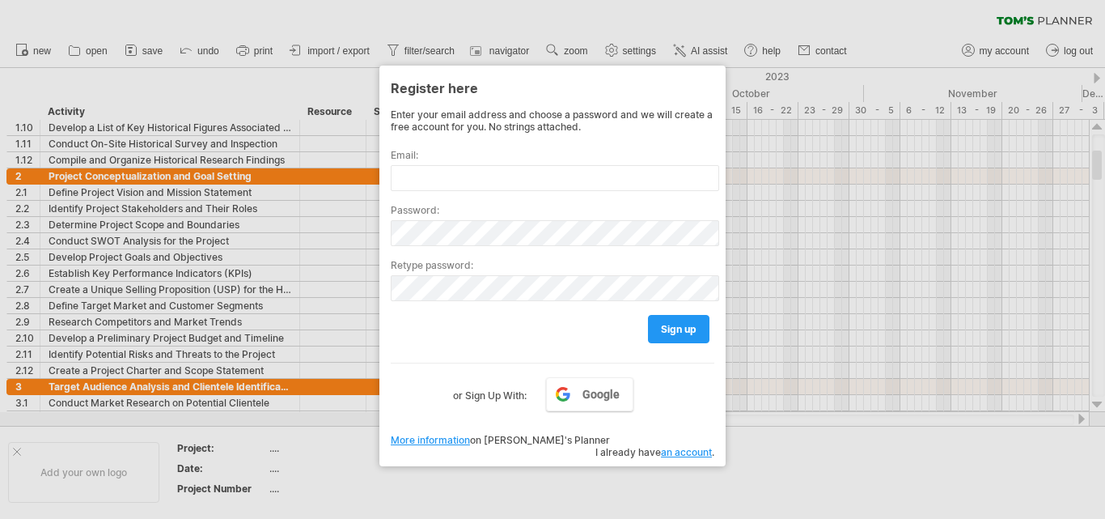
click at [157, 57] on div at bounding box center [552, 259] width 1105 height 519
click at [701, 446] on link "an account" at bounding box center [686, 452] width 51 height 12
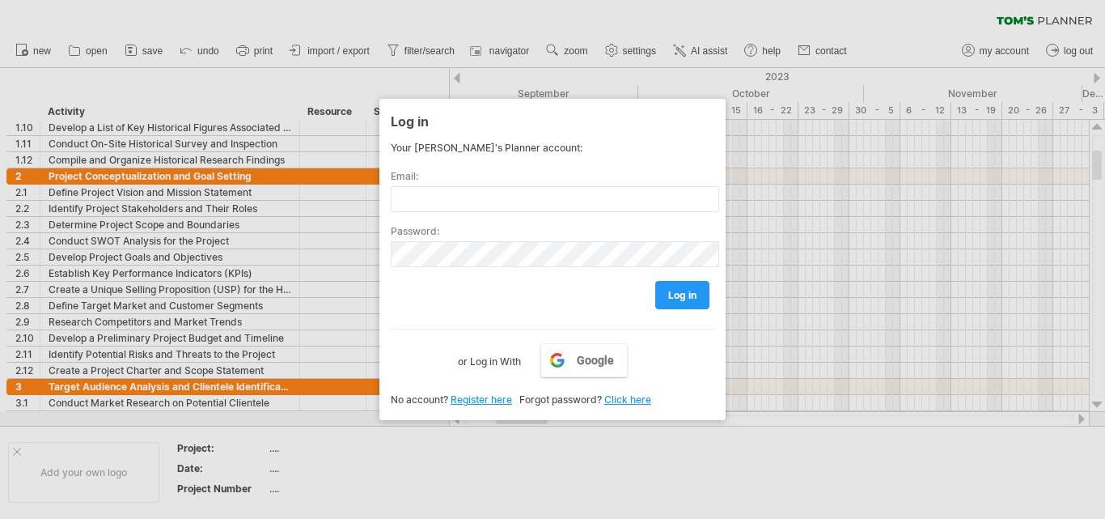
click at [647, 398] on link "Click here" at bounding box center [627, 399] width 47 height 12
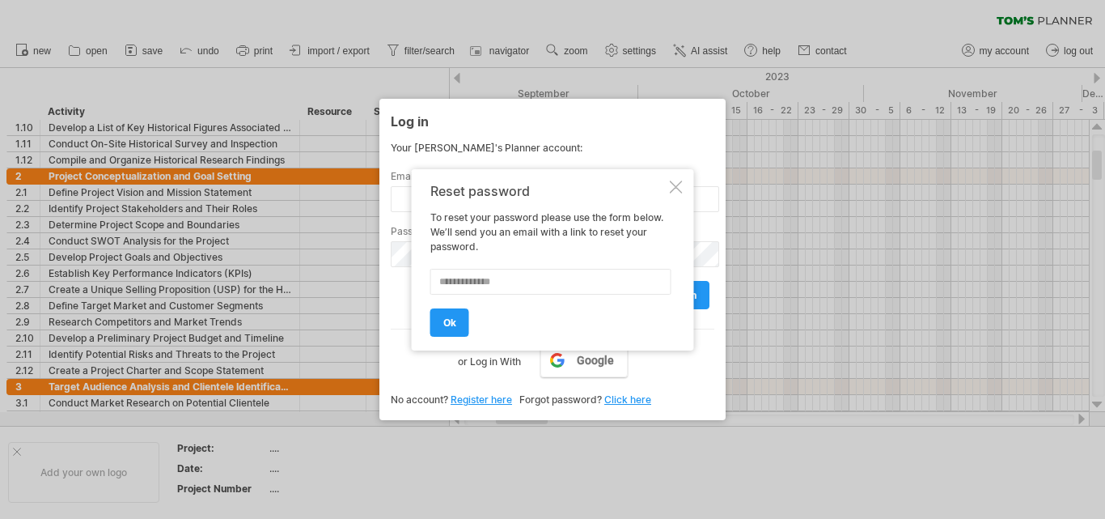
click at [671, 187] on div at bounding box center [676, 186] width 13 height 13
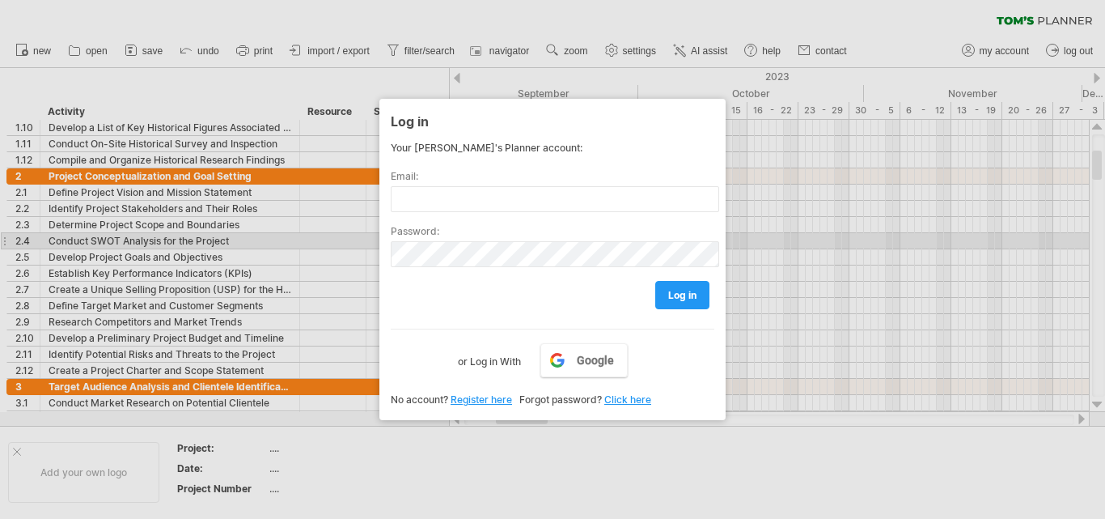
click at [748, 239] on div at bounding box center [552, 259] width 1105 height 519
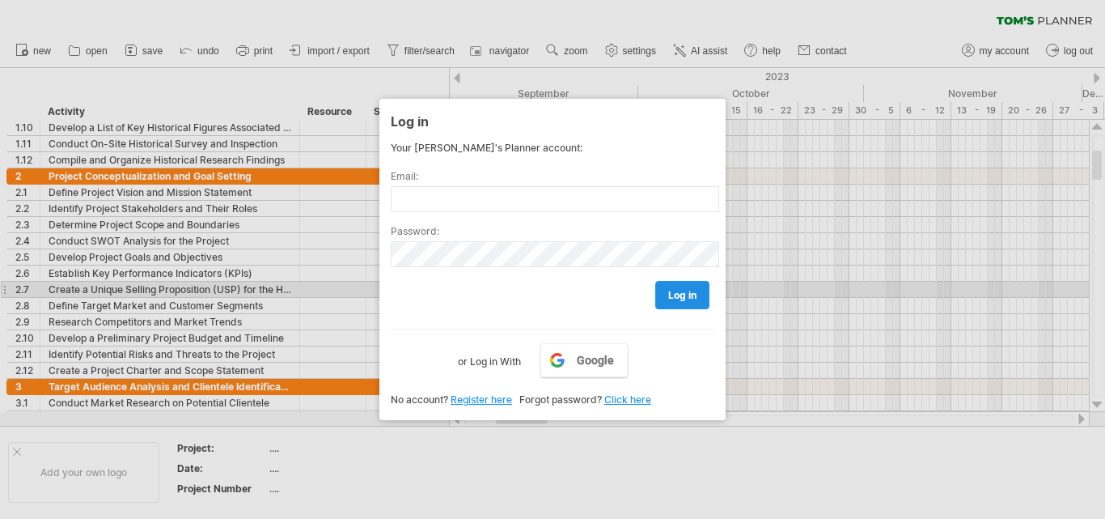
click at [676, 291] on span "log in" at bounding box center [682, 295] width 28 height 12
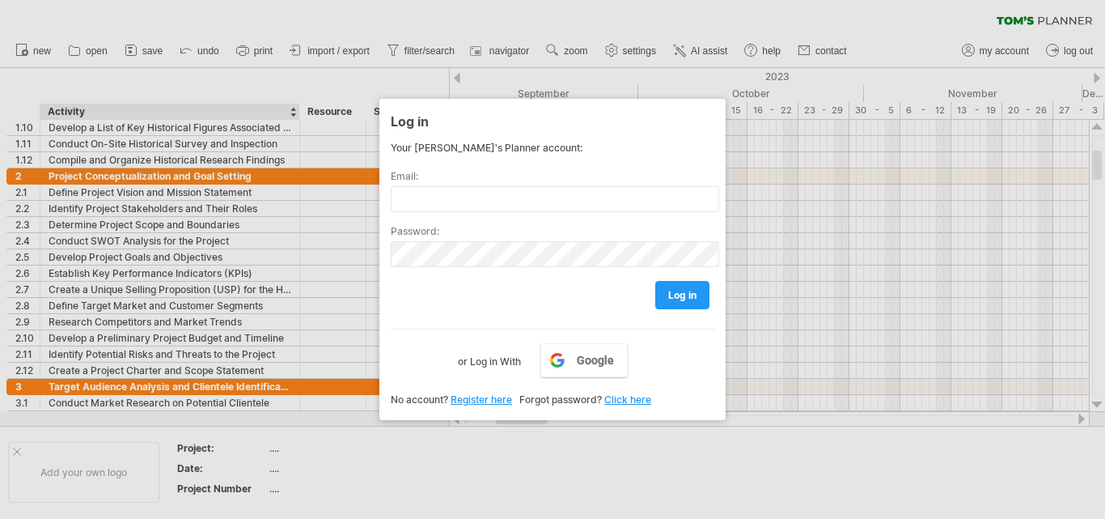
click at [203, 57] on div at bounding box center [552, 259] width 1105 height 519
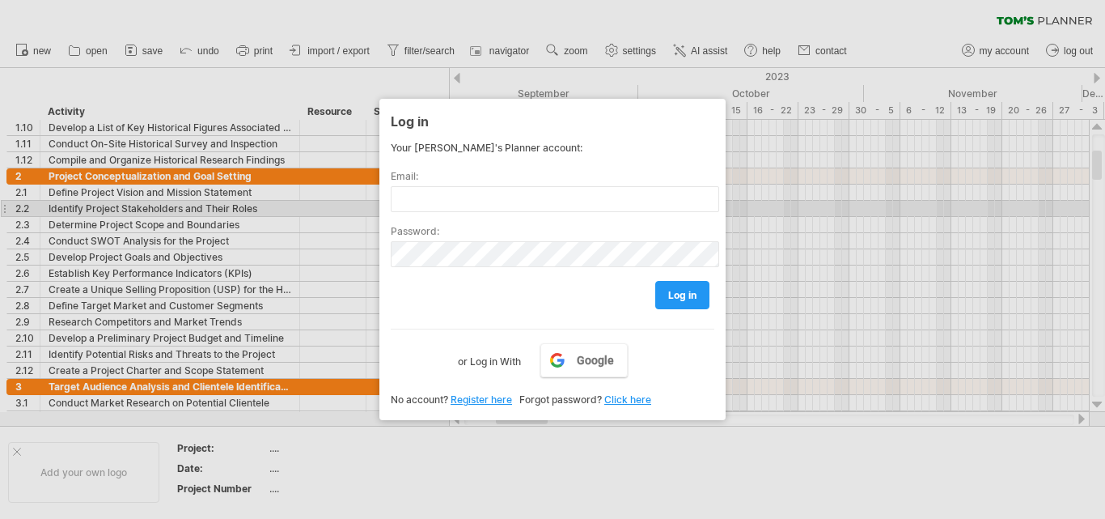
drag, startPoint x: 1096, startPoint y: 165, endPoint x: 1101, endPoint y: 206, distance: 41.5
click at [1101, 206] on div at bounding box center [552, 259] width 1105 height 519
click at [1098, 222] on div at bounding box center [552, 259] width 1105 height 519
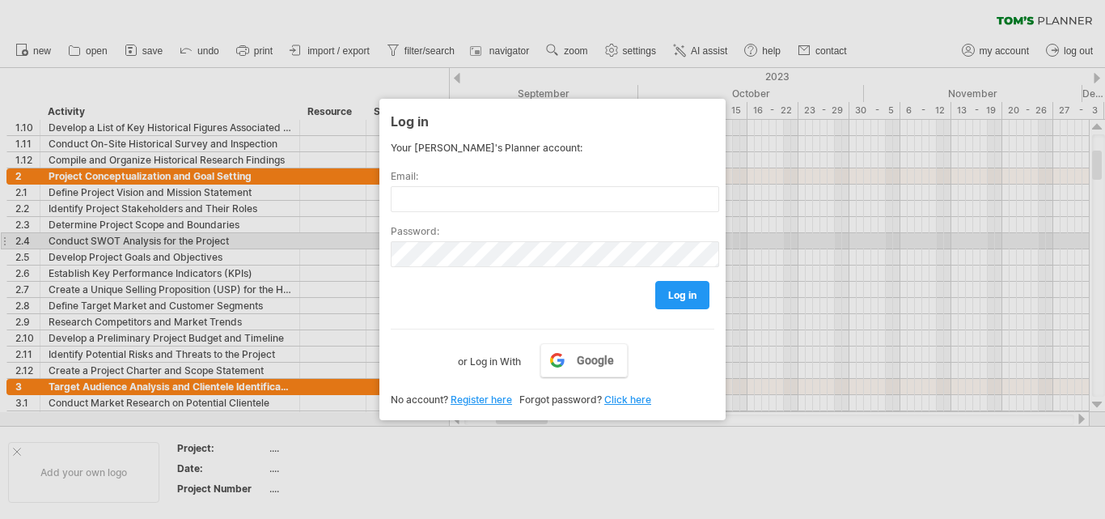
drag, startPoint x: 1053, startPoint y: 316, endPoint x: 951, endPoint y: 284, distance: 106.7
click at [1048, 319] on div at bounding box center [552, 259] width 1105 height 519
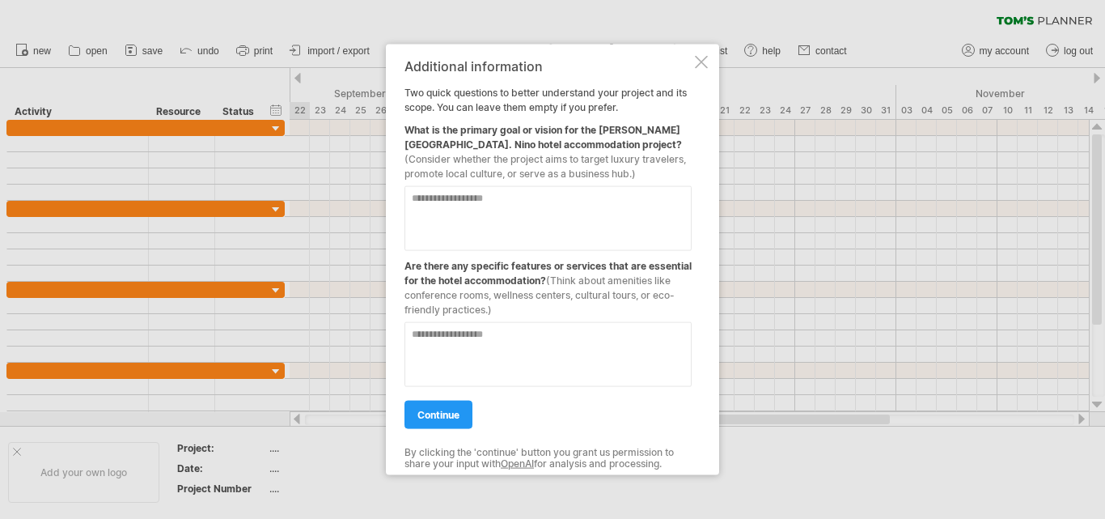
click at [636, 213] on textarea at bounding box center [548, 217] width 287 height 65
paste textarea "**********"
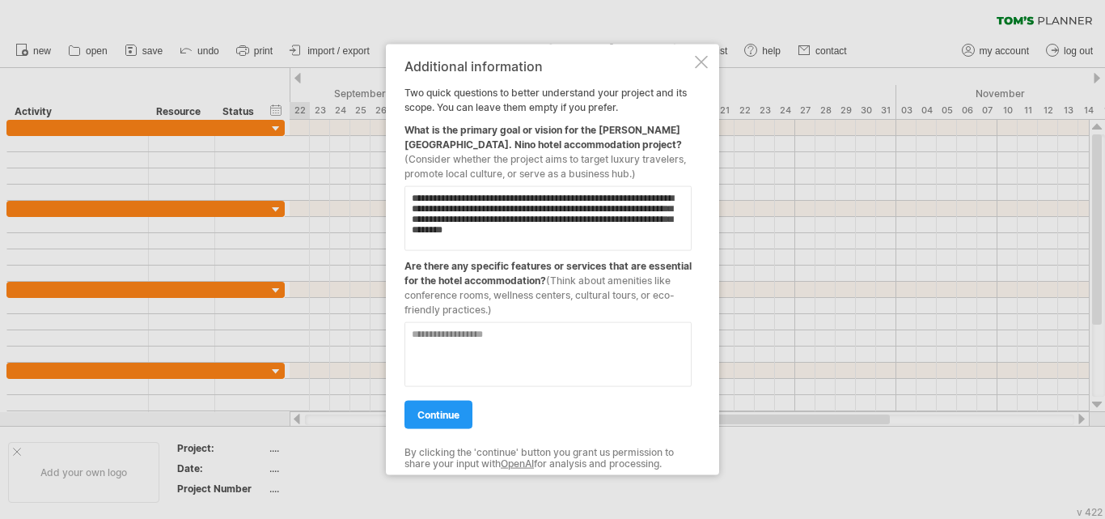
type textarea "**********"
click at [524, 353] on textarea at bounding box center [548, 353] width 287 height 65
type textarea "**********"
click at [434, 409] on span "continue" at bounding box center [438, 414] width 42 height 12
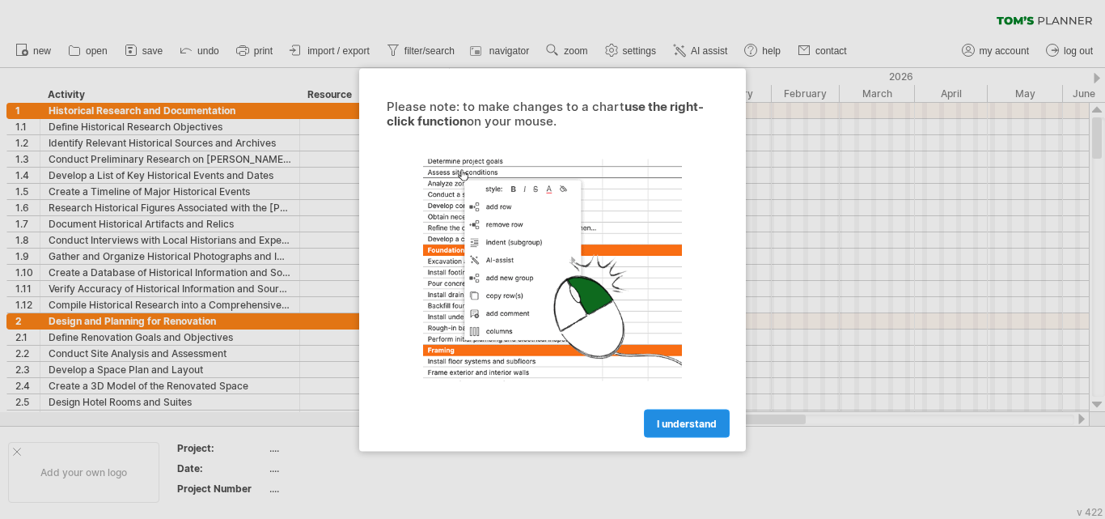
click at [700, 415] on link "I understand" at bounding box center [687, 423] width 86 height 28
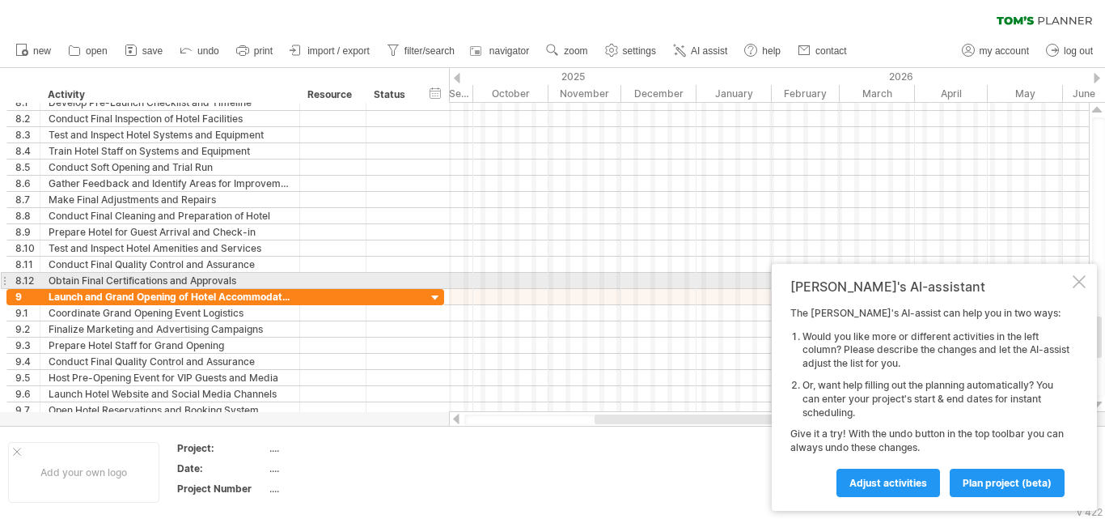
click at [1076, 276] on div at bounding box center [1079, 281] width 13 height 13
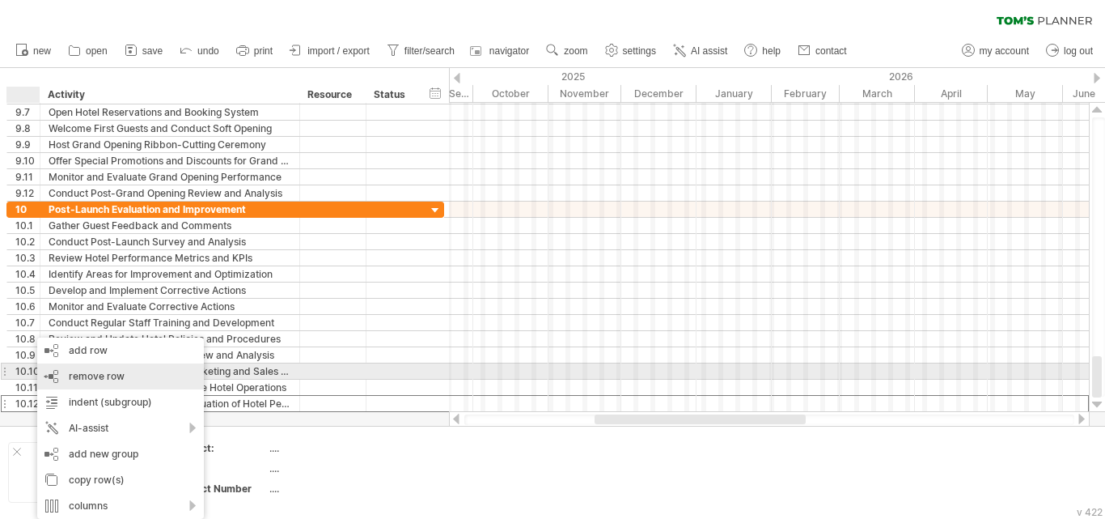
click at [100, 372] on span "remove row" at bounding box center [97, 376] width 56 height 12
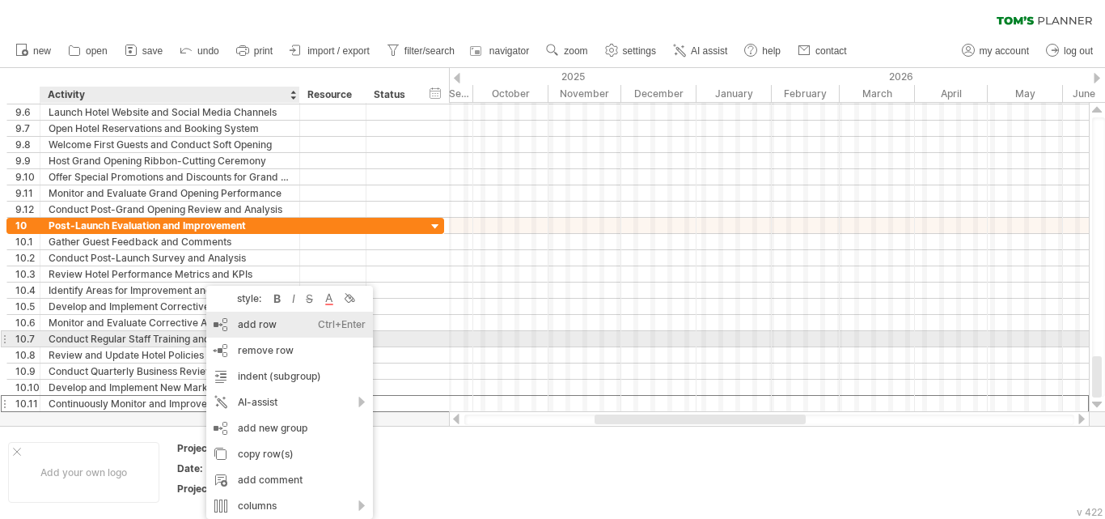
click at [251, 331] on div "add row Ctrl+Enter Cmd+Enter" at bounding box center [289, 324] width 167 height 26
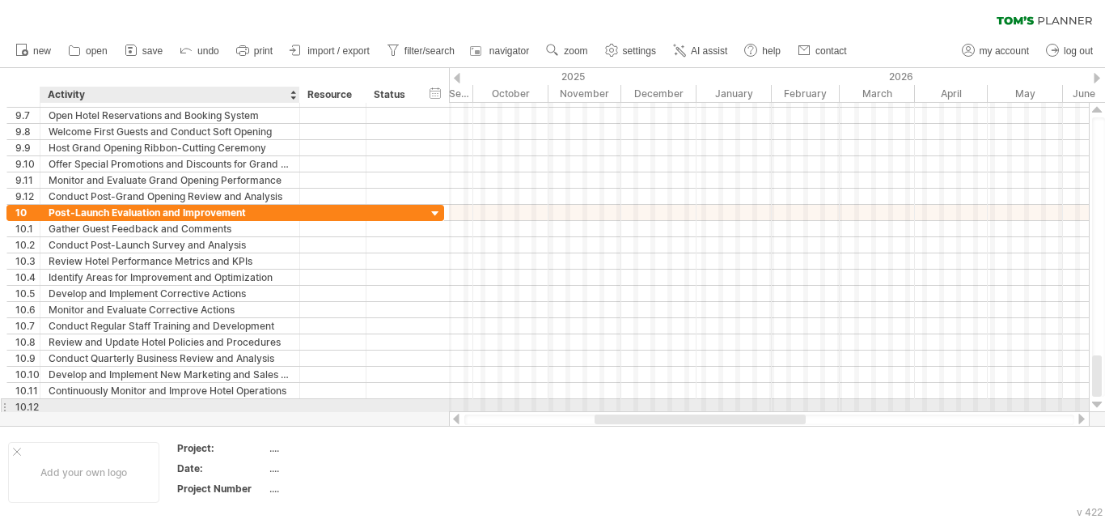
click at [156, 404] on div at bounding box center [170, 406] width 243 height 15
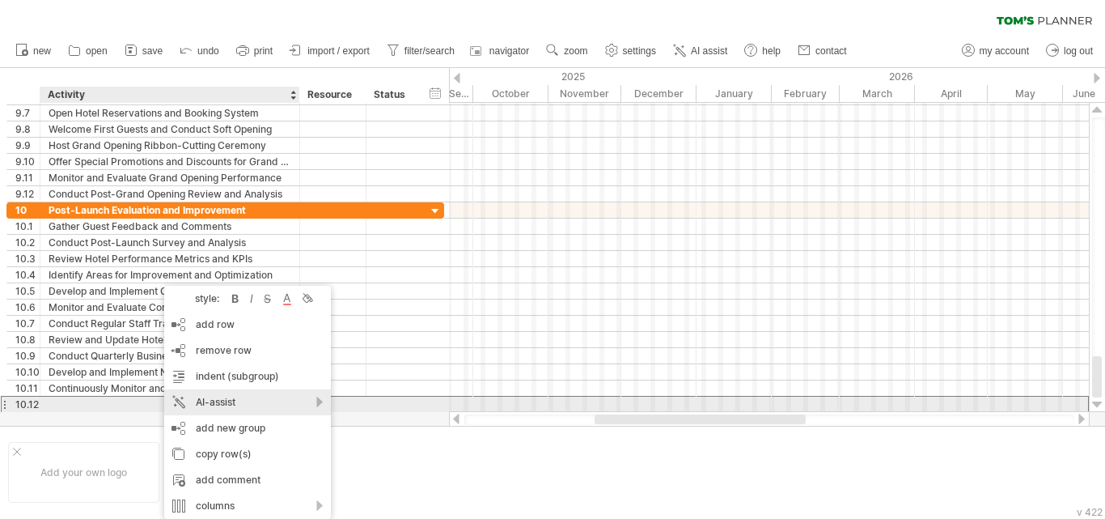
click at [180, 405] on div "AI-assist" at bounding box center [247, 402] width 167 height 26
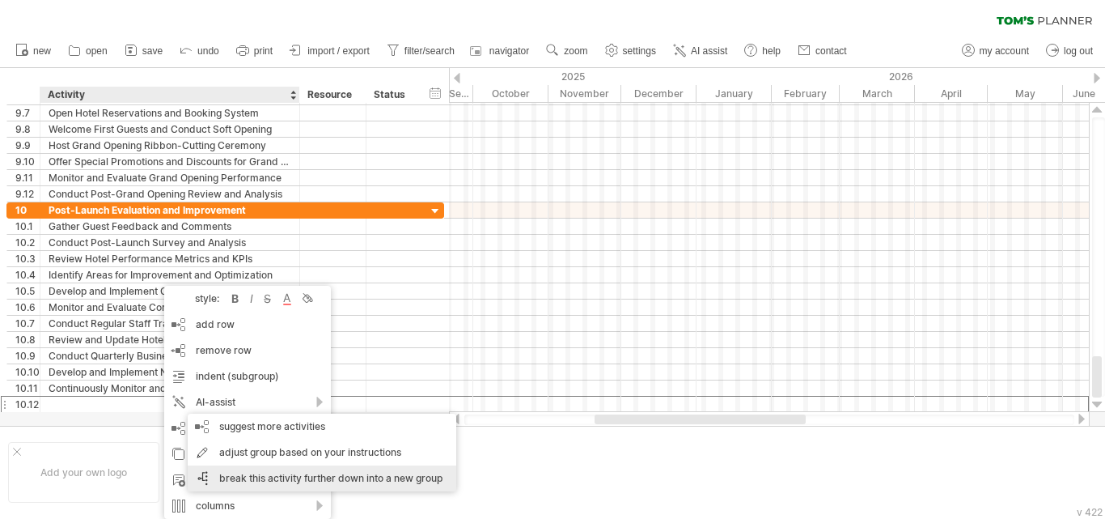
click at [283, 447] on div "adjust group based on your instructions" at bounding box center [322, 452] width 269 height 26
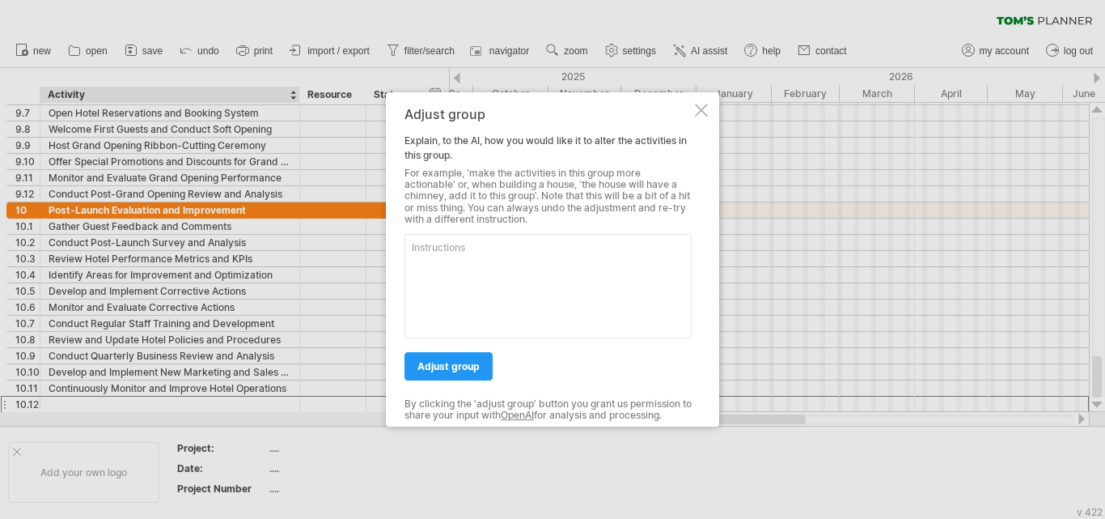
click at [537, 255] on textarea at bounding box center [548, 286] width 287 height 104
type textarea "wedding venues and photoshoot and ptivate events"
click at [469, 372] on link "adjust group" at bounding box center [449, 366] width 88 height 28
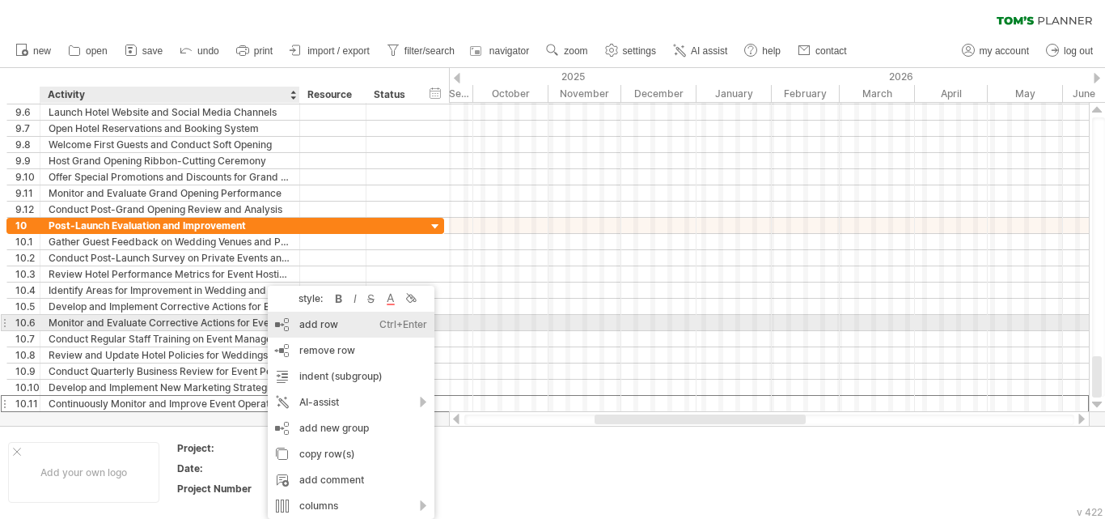
click at [328, 324] on div "add row Ctrl+Enter Cmd+Enter" at bounding box center [351, 324] width 167 height 26
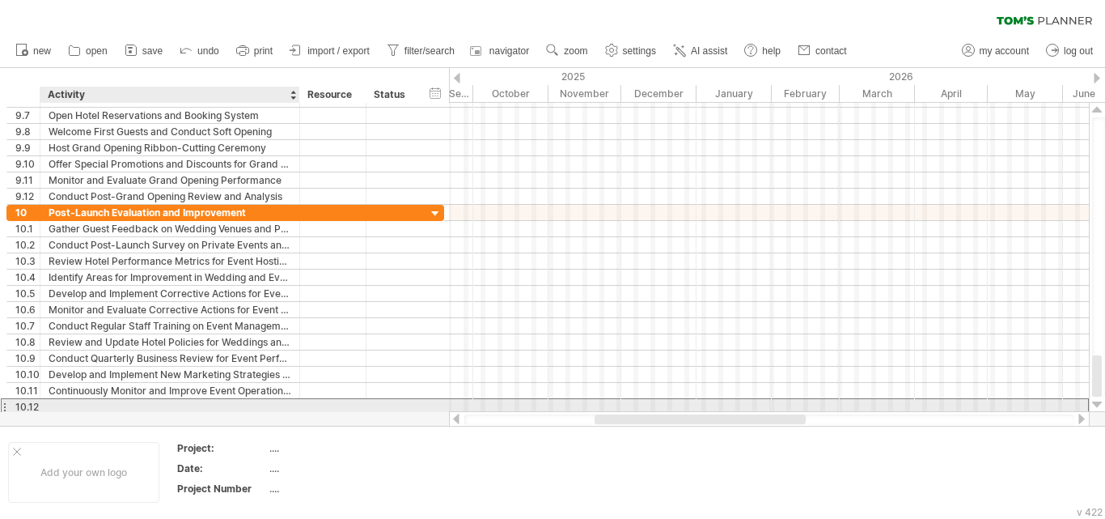
click at [129, 409] on div at bounding box center [170, 406] width 243 height 15
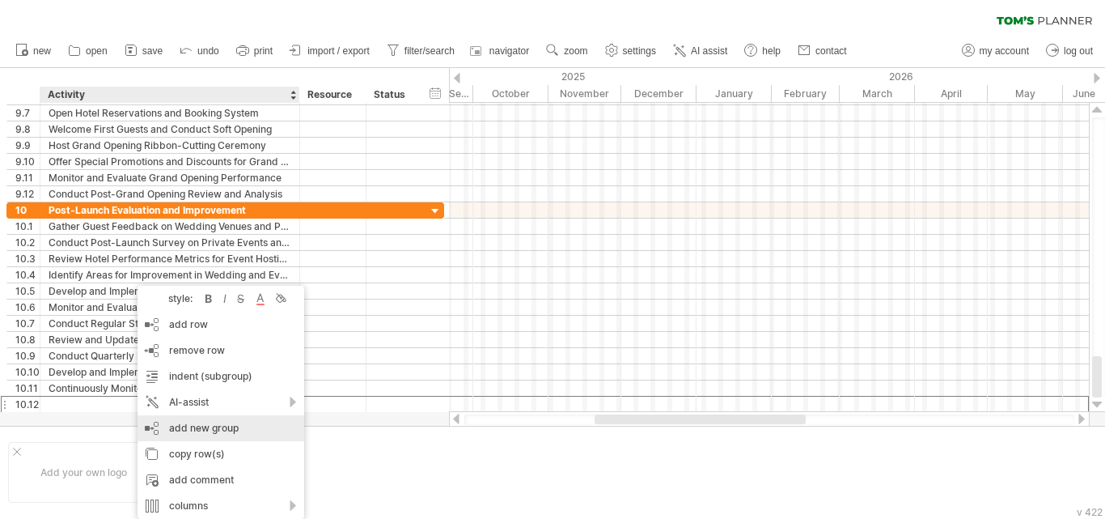
click at [210, 420] on div "add new group" at bounding box center [221, 428] width 167 height 26
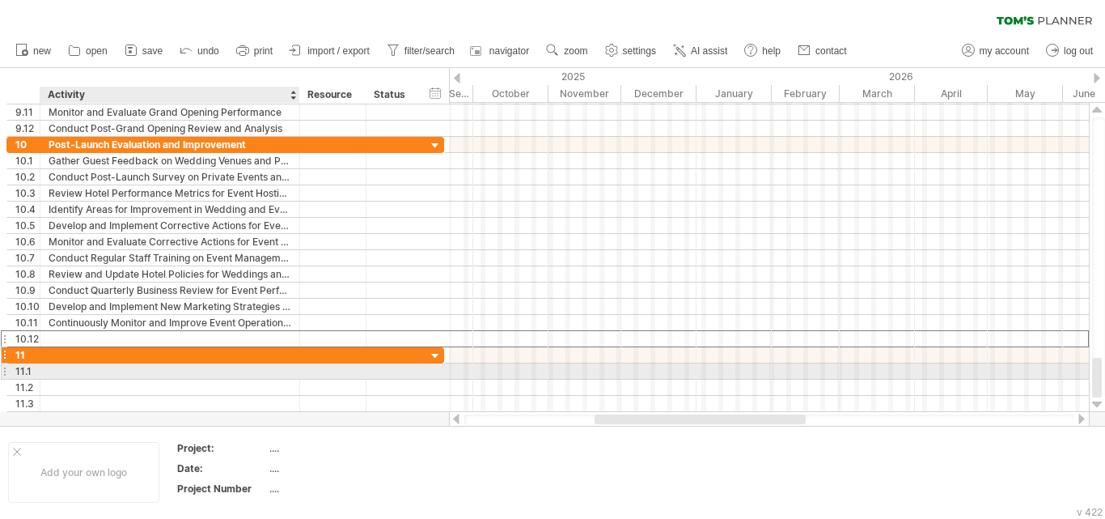
click at [173, 355] on div at bounding box center [170, 354] width 243 height 15
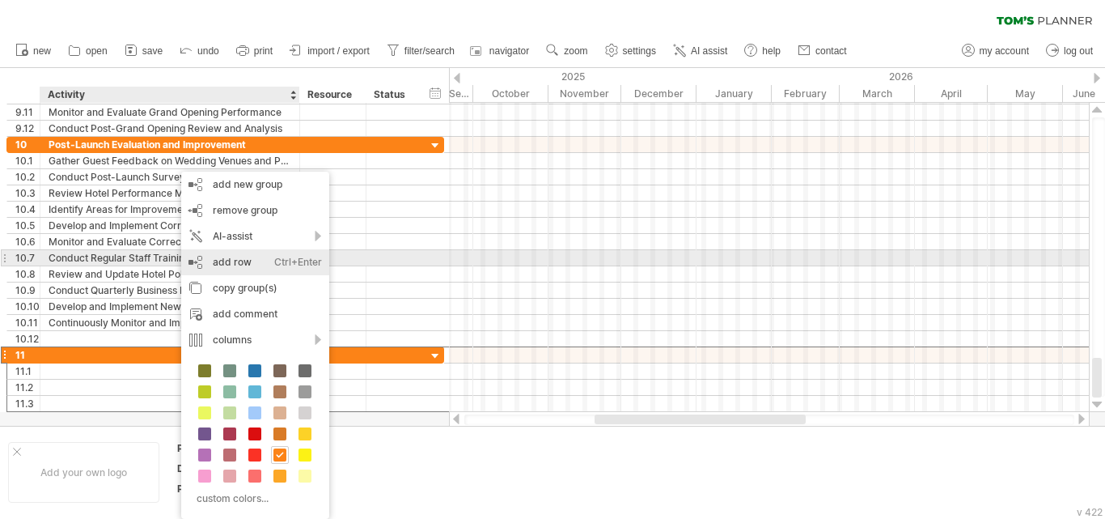
click at [231, 244] on div "AI-assist" at bounding box center [255, 236] width 148 height 26
click at [306, 261] on div "suggest activities for this group" at bounding box center [352, 265] width 227 height 26
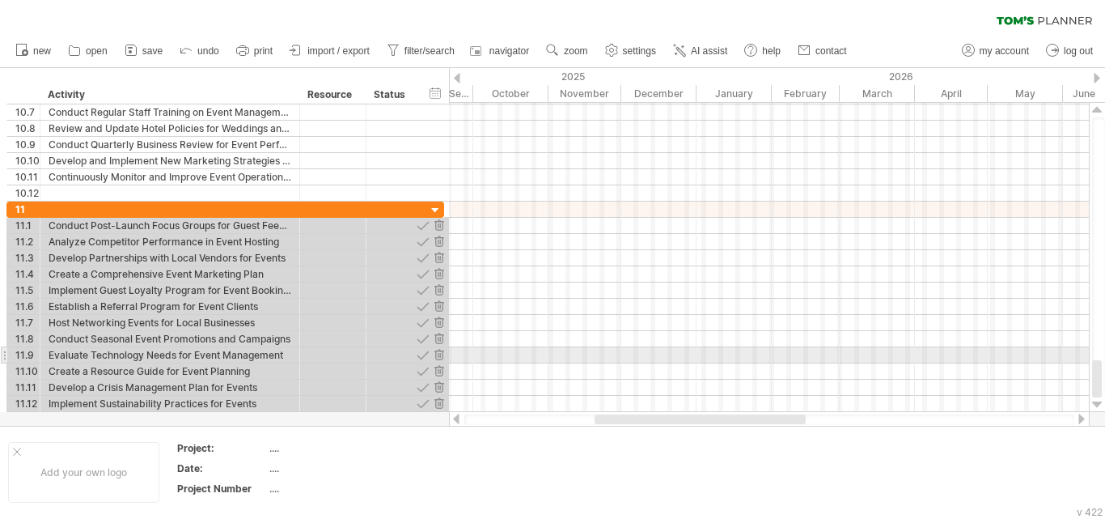
click at [486, 361] on div at bounding box center [769, 355] width 640 height 16
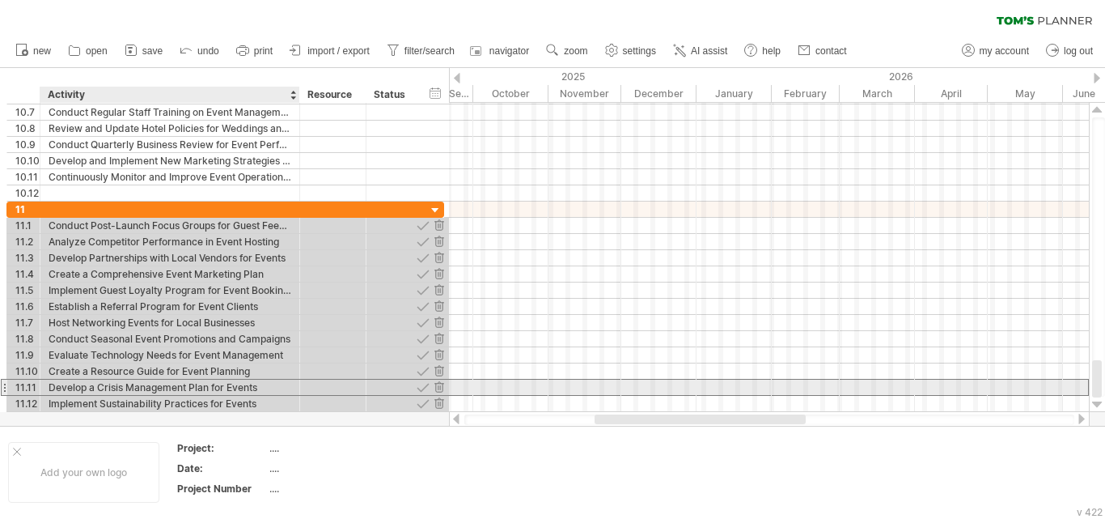
click at [301, 389] on div at bounding box center [333, 386] width 66 height 15
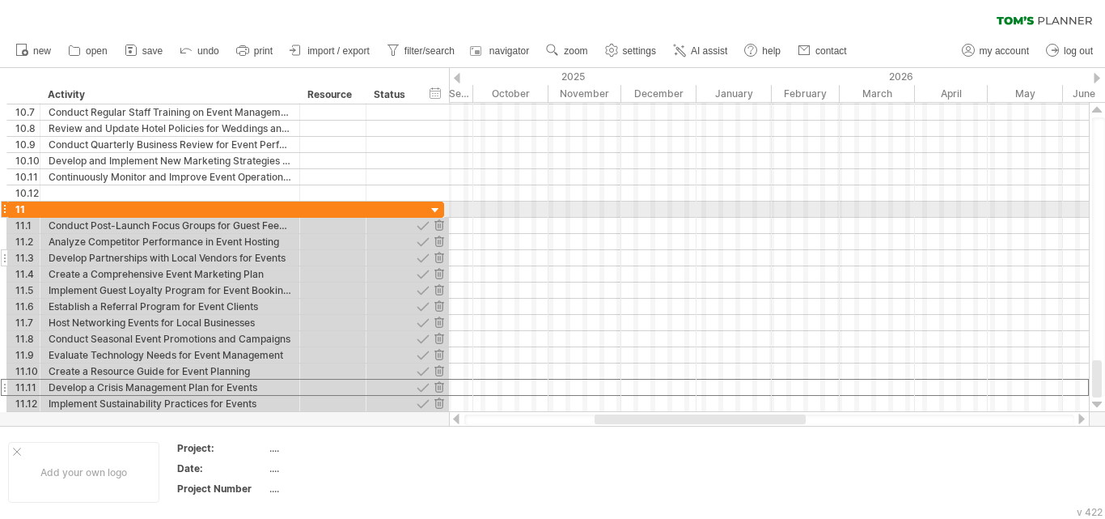
drag, startPoint x: 566, startPoint y: 201, endPoint x: 406, endPoint y: 252, distance: 168.1
click at [562, 202] on div at bounding box center [769, 209] width 640 height 16
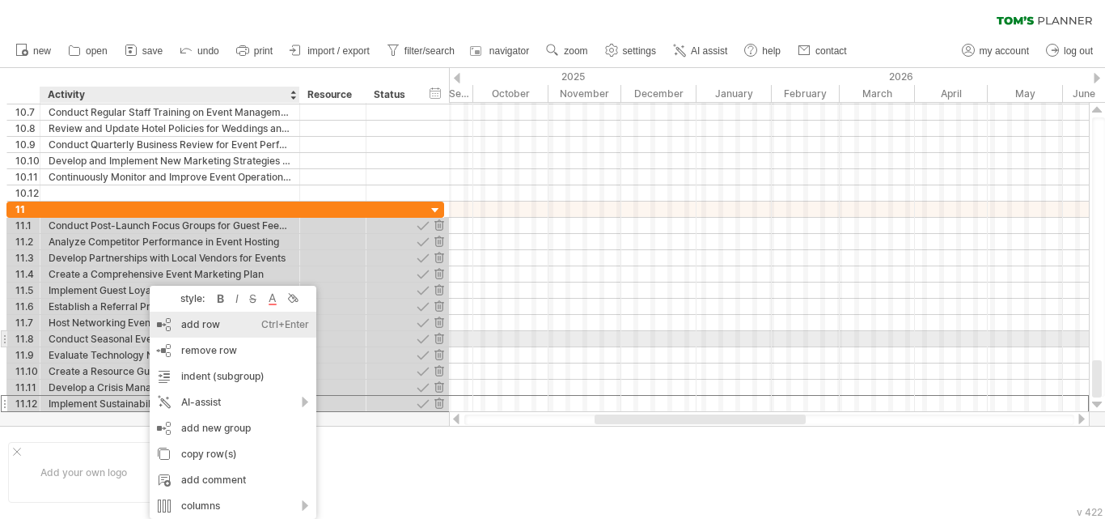
click at [181, 333] on div "add row Ctrl+Enter Cmd+Enter" at bounding box center [233, 324] width 167 height 26
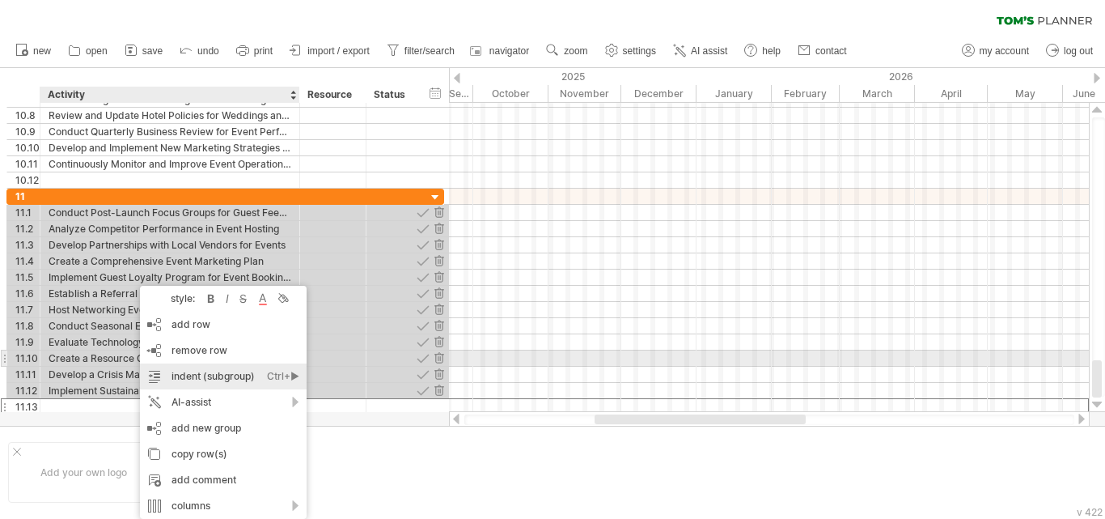
click at [196, 365] on div "indent (subgroup) Ctrl+► Cmd+►" at bounding box center [223, 376] width 167 height 26
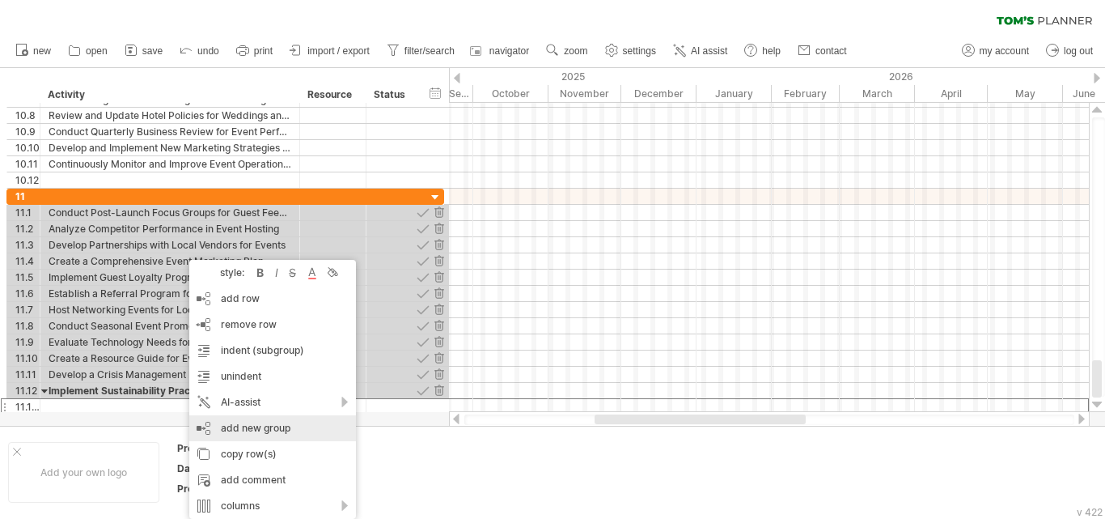
click at [239, 431] on div "add new group" at bounding box center [272, 428] width 167 height 26
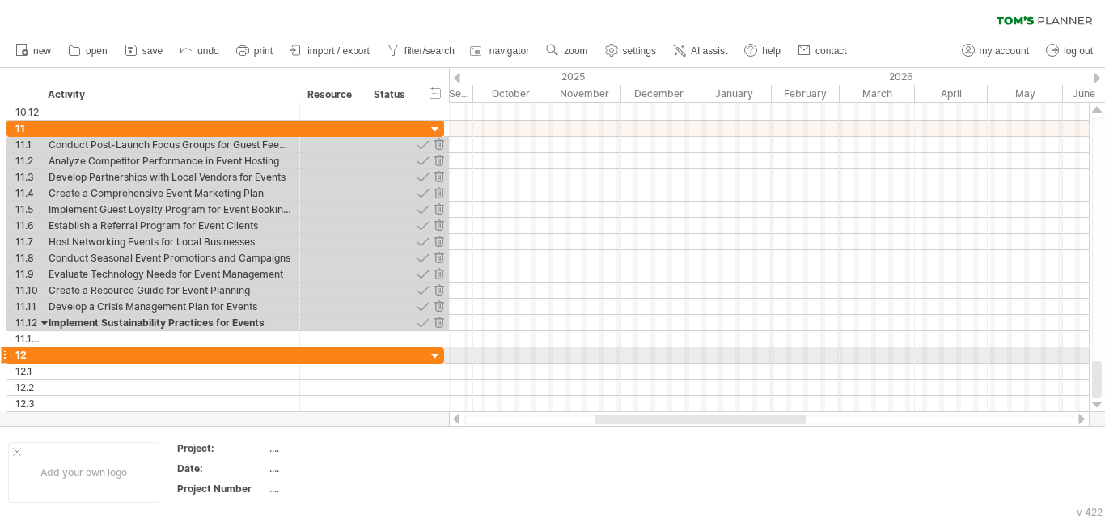
click at [173, 357] on div at bounding box center [170, 354] width 243 height 15
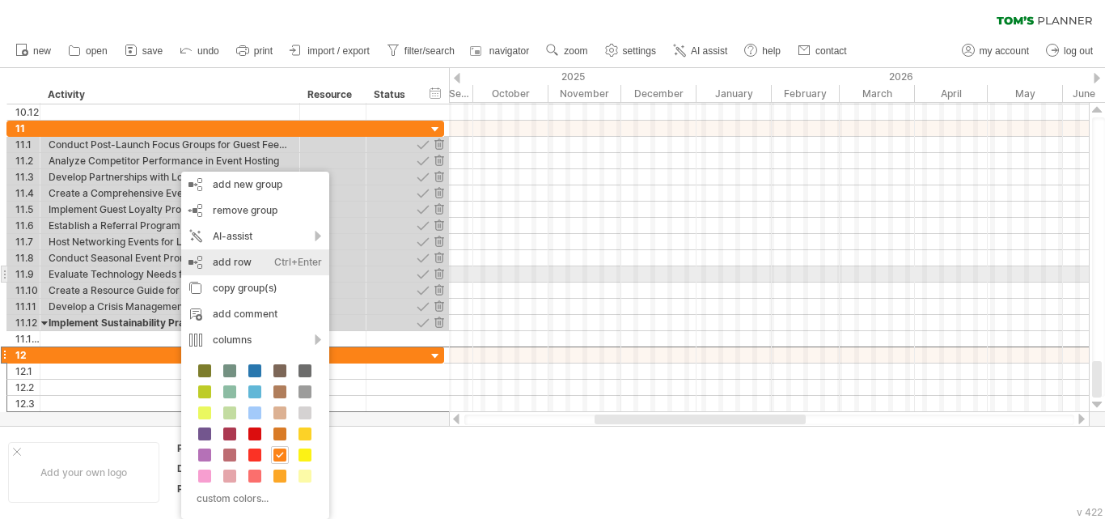
click at [238, 230] on div "AI-assist" at bounding box center [255, 236] width 148 height 26
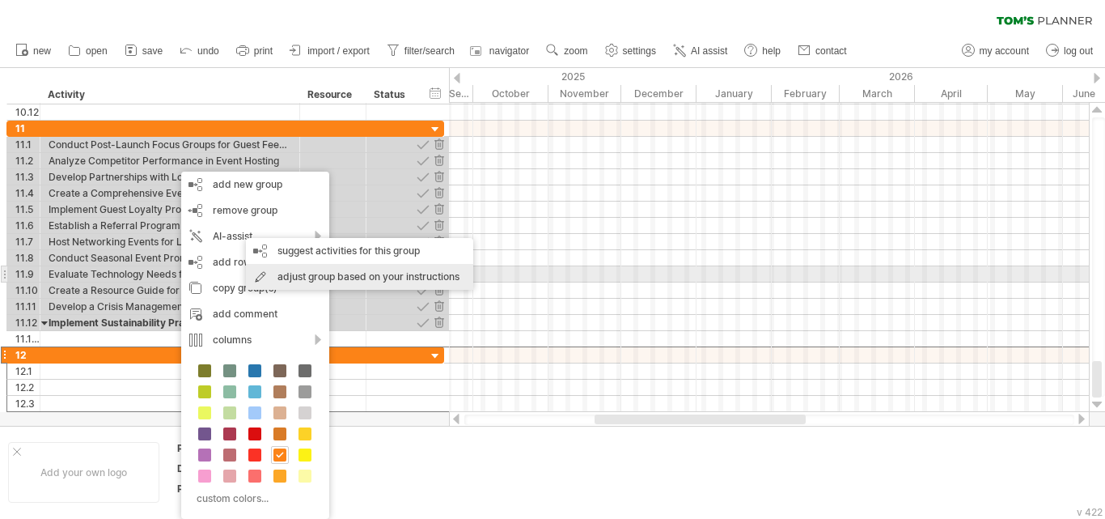
click at [286, 266] on div "adjust group based on your instructions" at bounding box center [359, 277] width 227 height 26
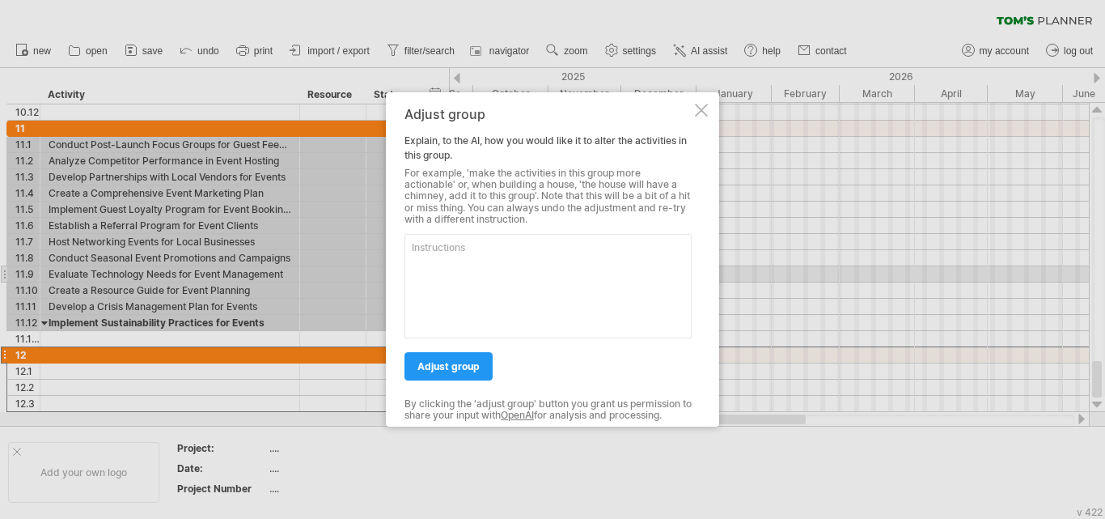
click at [460, 251] on textarea at bounding box center [548, 286] width 287 height 104
type textarea "hotel projects"
click at [455, 360] on span "adjust group" at bounding box center [448, 366] width 62 height 12
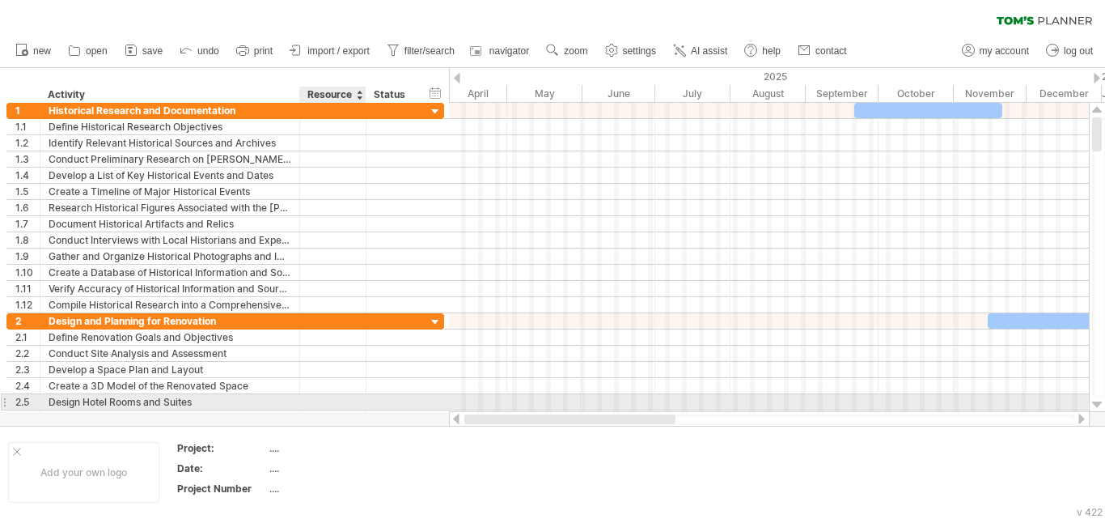
drag, startPoint x: 663, startPoint y: 415, endPoint x: 361, endPoint y: 400, distance: 302.9
click at [361, 400] on div "Trying to reach [DOMAIN_NAME] Connected again... 0% clear filter new 1" at bounding box center [552, 259] width 1105 height 519
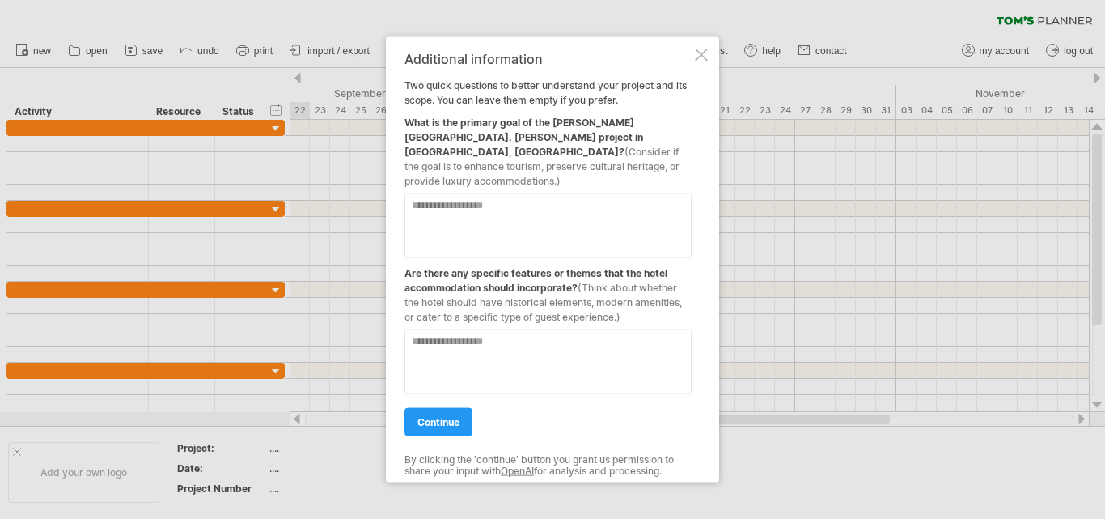
click at [527, 204] on textarea at bounding box center [548, 225] width 287 height 65
type textarea "*"
type textarea "**********"
click at [540, 332] on textarea at bounding box center [548, 360] width 287 height 65
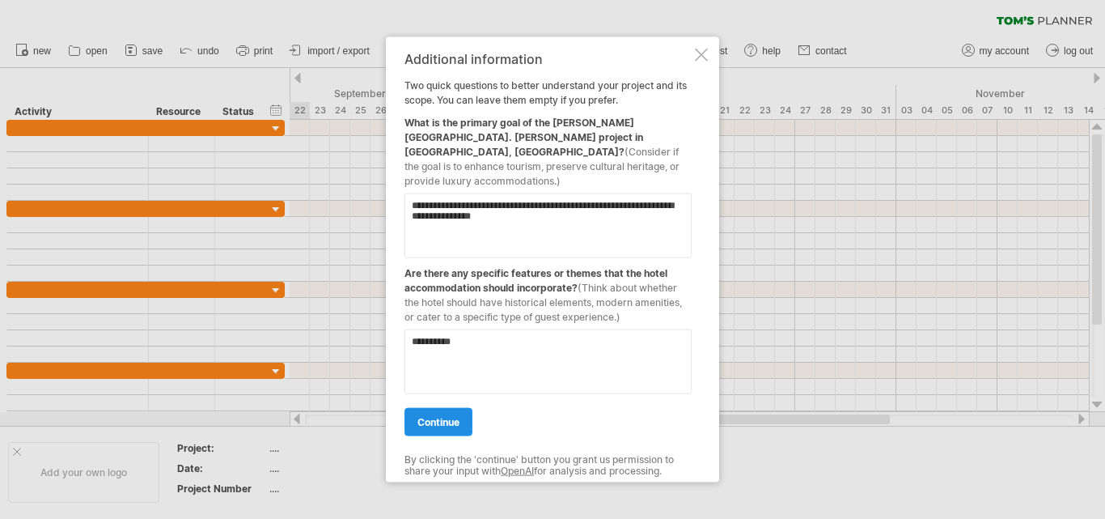
type textarea "**********"
click at [434, 417] on span "continue" at bounding box center [438, 421] width 42 height 12
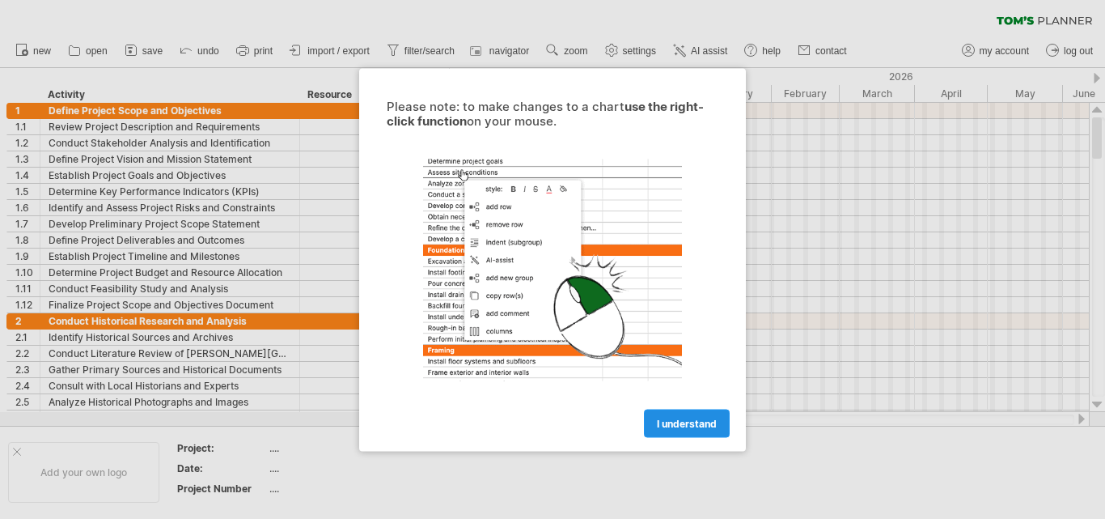
click at [668, 414] on link "I understand" at bounding box center [687, 423] width 86 height 28
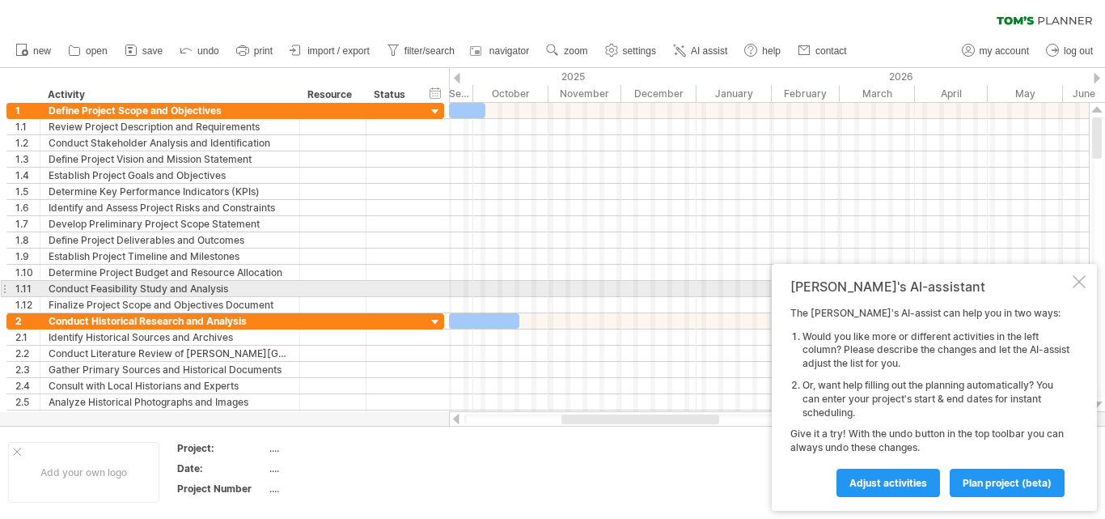
click at [1075, 284] on div at bounding box center [1079, 281] width 13 height 13
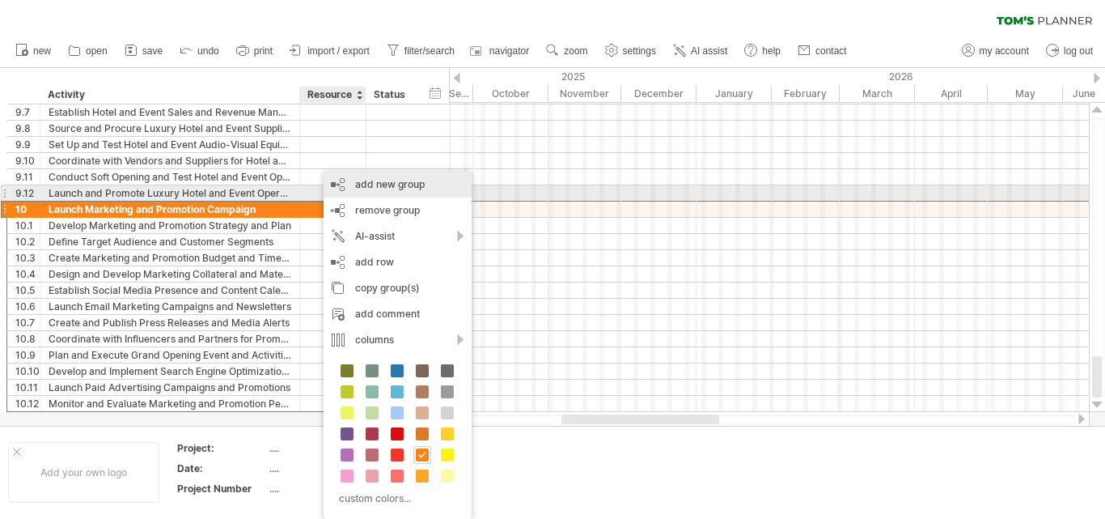
click at [391, 185] on div "add new group" at bounding box center [398, 185] width 148 height 26
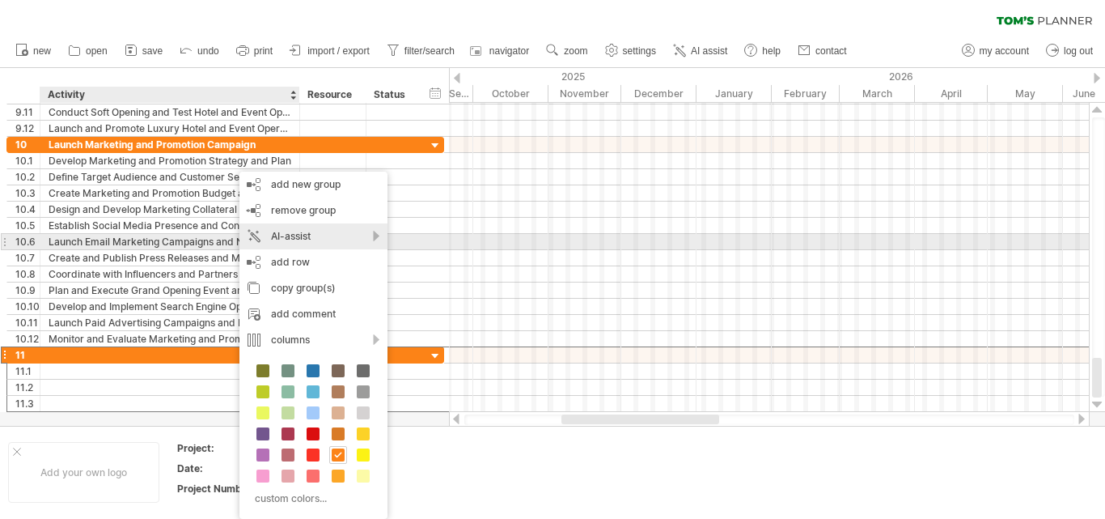
click at [300, 235] on div "AI-assist" at bounding box center [313, 236] width 148 height 26
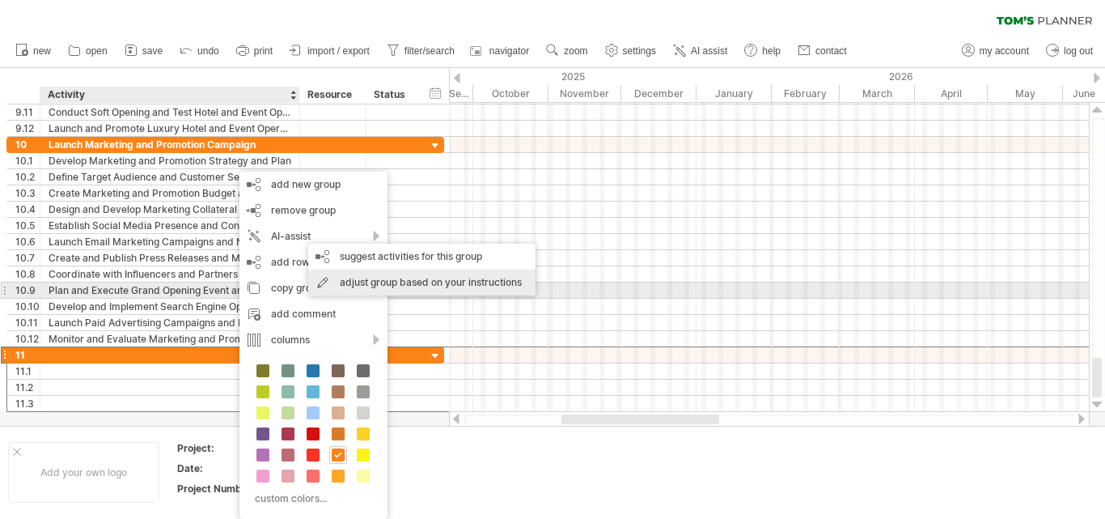
click at [453, 287] on div "adjust group based on your instructions" at bounding box center [421, 282] width 227 height 26
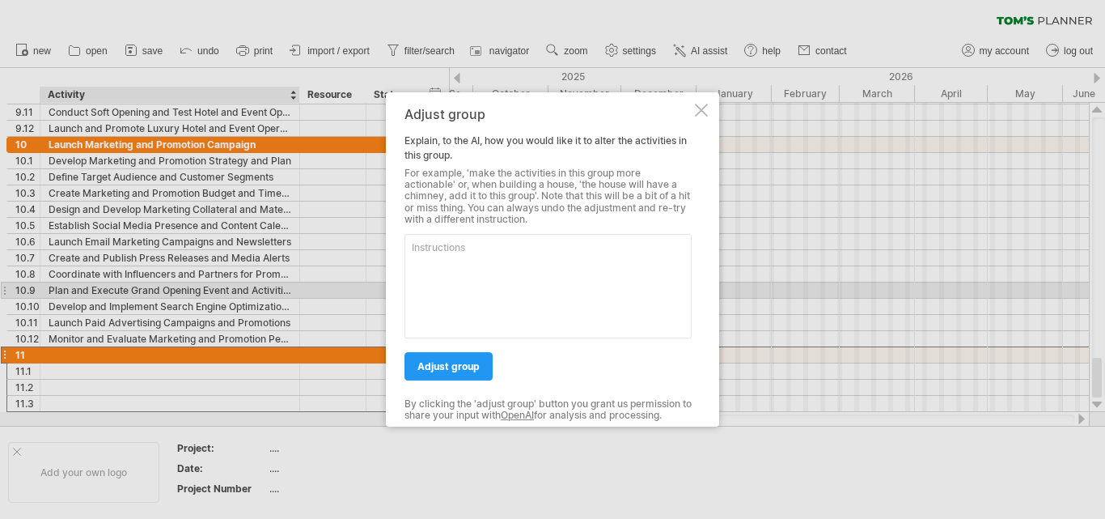
click at [460, 259] on textarea at bounding box center [548, 286] width 287 height 104
type textarea "2025 future activities"
click at [457, 364] on span "adjust group" at bounding box center [448, 366] width 62 height 12
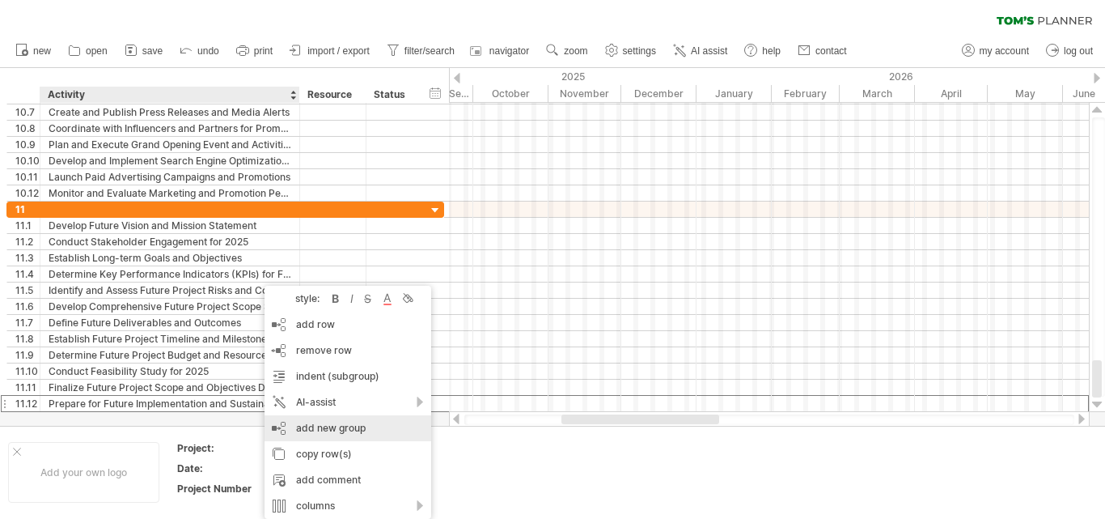
click at [329, 426] on div "add new group" at bounding box center [348, 428] width 167 height 26
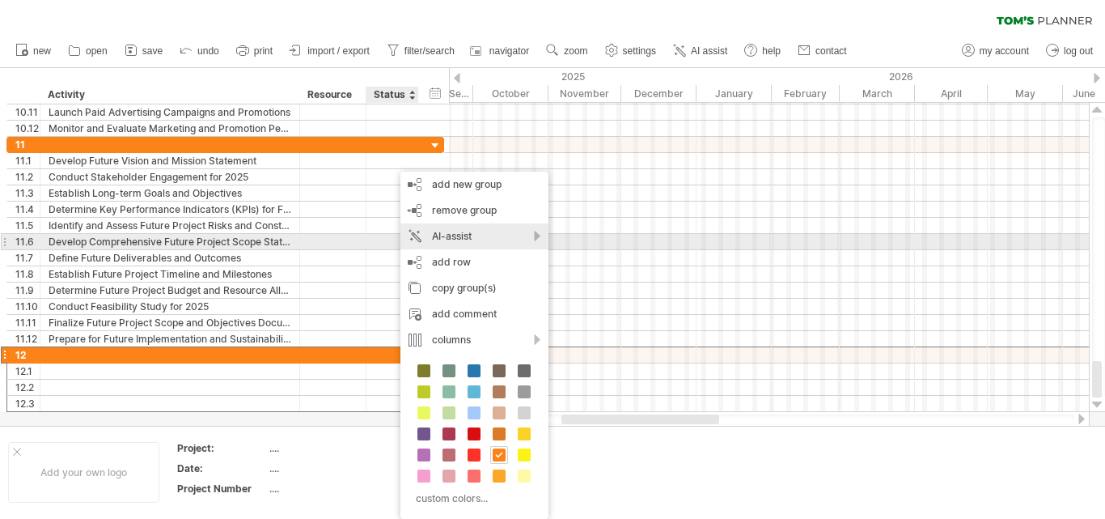
click at [477, 245] on div "AI-assist" at bounding box center [474, 236] width 148 height 26
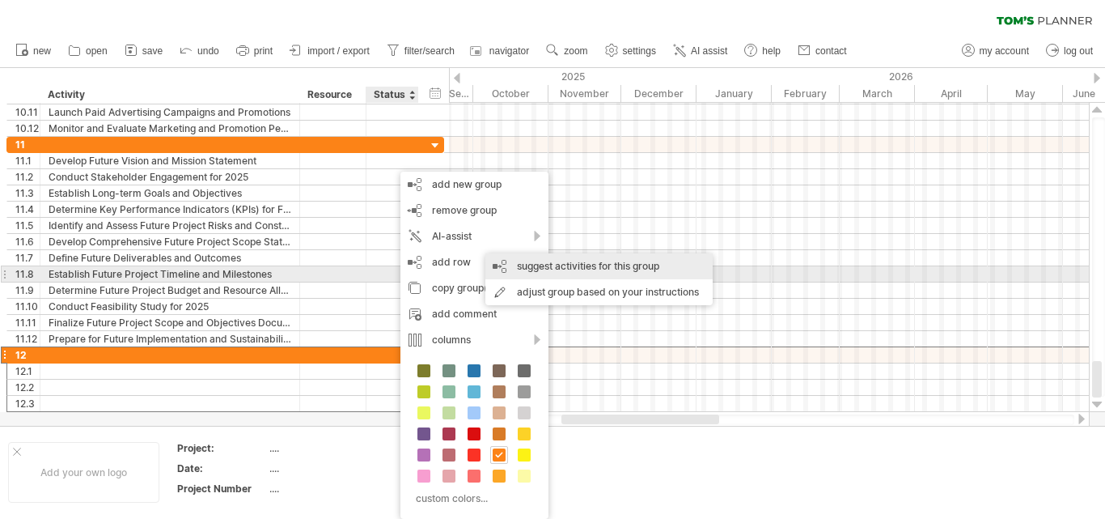
click at [553, 272] on div "suggest activities for this group" at bounding box center [598, 266] width 227 height 26
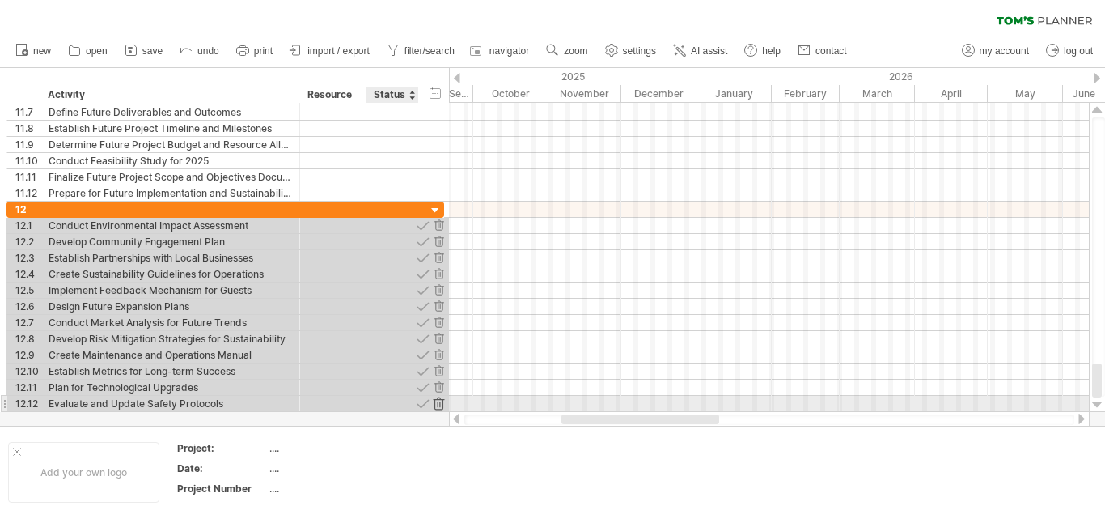
click at [439, 409] on div at bounding box center [438, 403] width 15 height 15
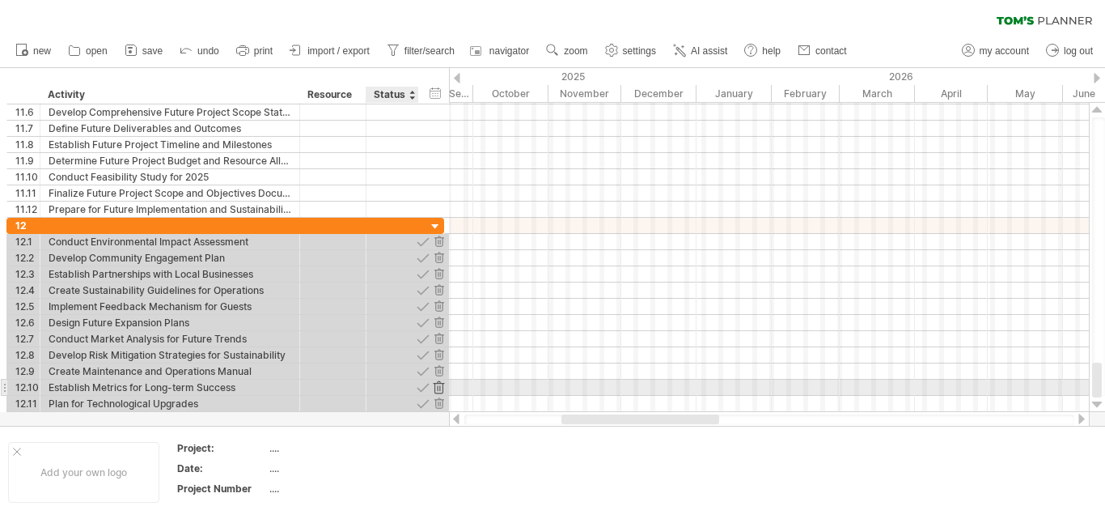
click at [437, 388] on div at bounding box center [438, 386] width 15 height 15
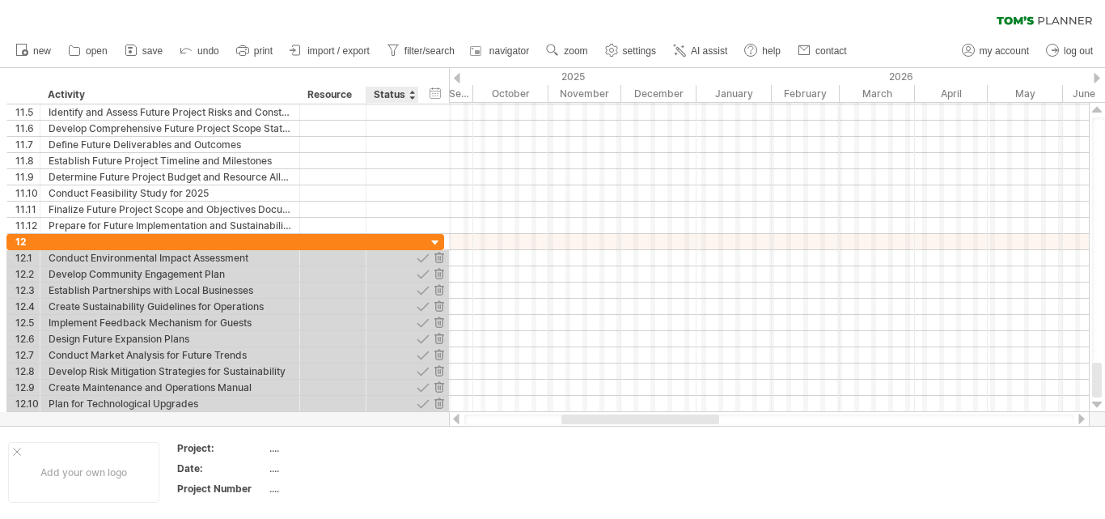
click at [437, 388] on div at bounding box center [438, 386] width 15 height 15
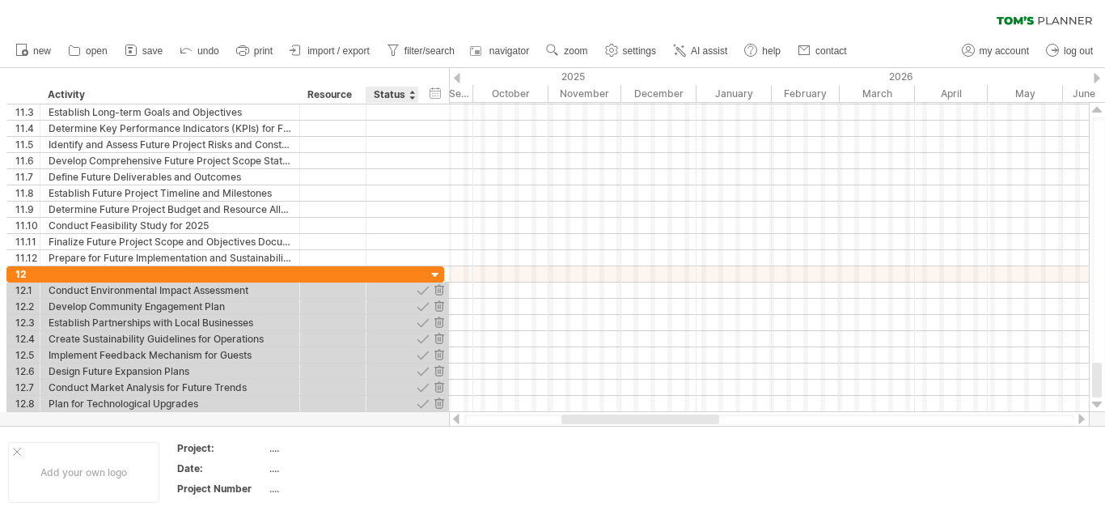
click at [437, 388] on div at bounding box center [438, 386] width 15 height 15
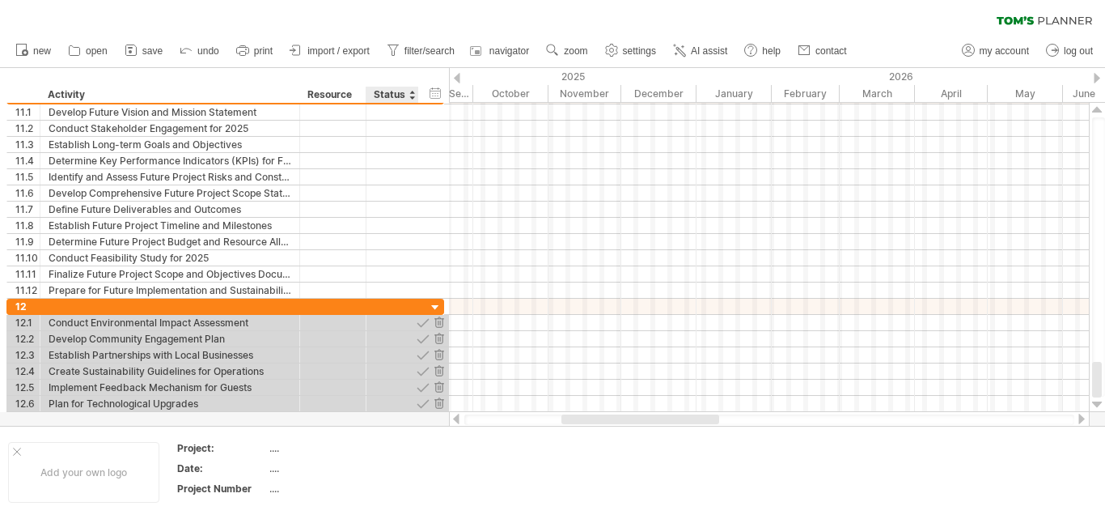
click at [437, 388] on div at bounding box center [438, 386] width 15 height 15
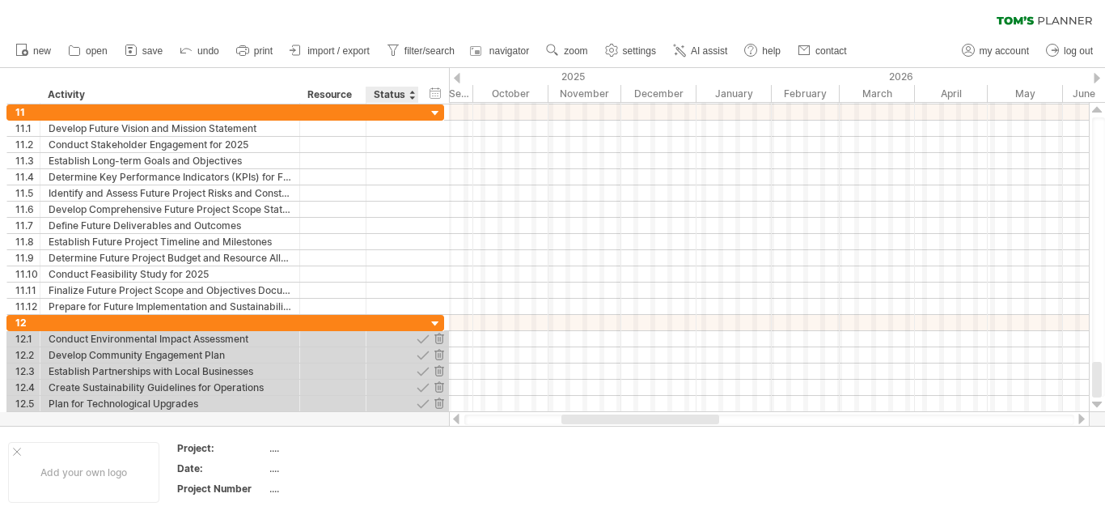
click at [437, 388] on div at bounding box center [438, 386] width 15 height 15
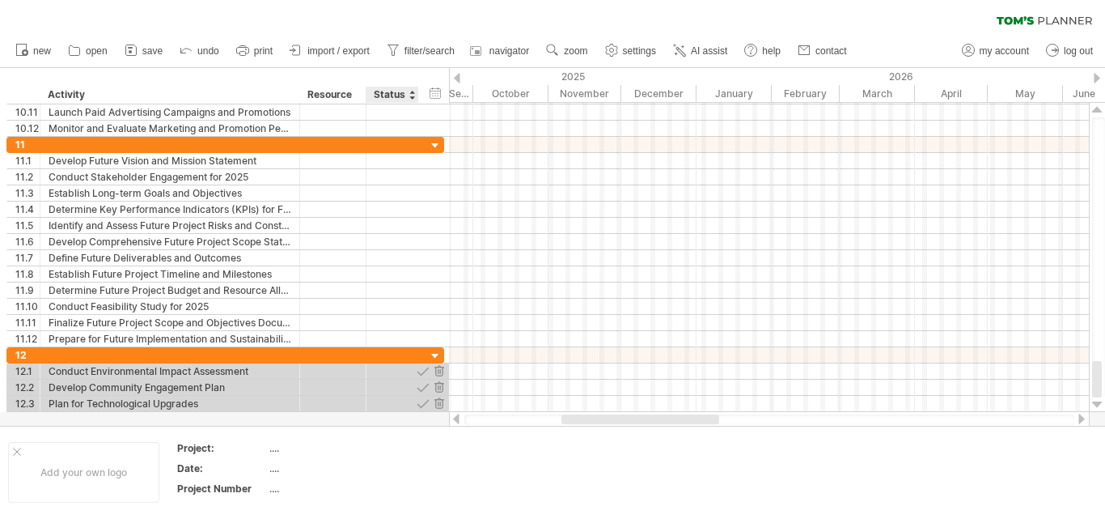
click at [437, 388] on div at bounding box center [438, 386] width 15 height 15
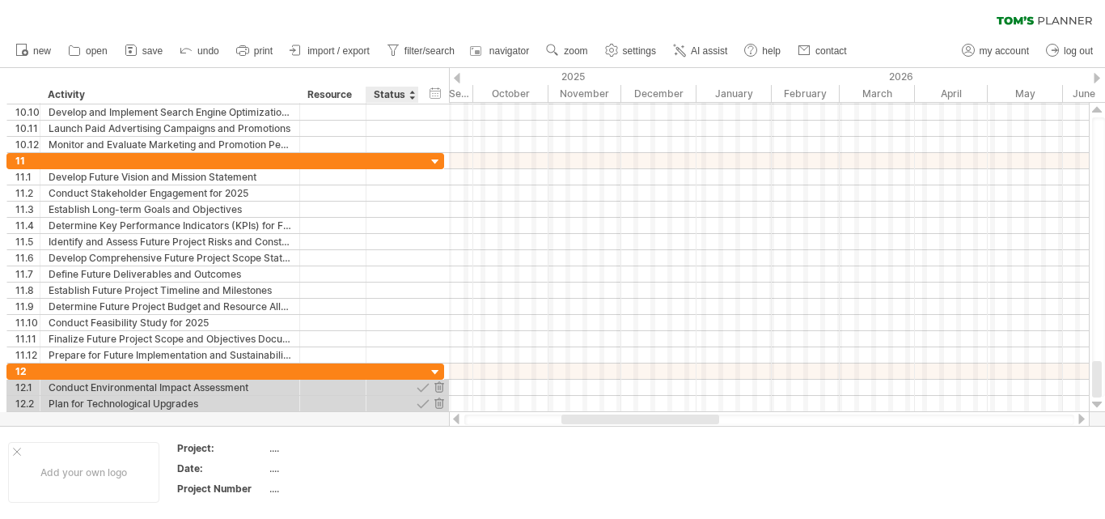
click at [437, 388] on div at bounding box center [438, 386] width 15 height 15
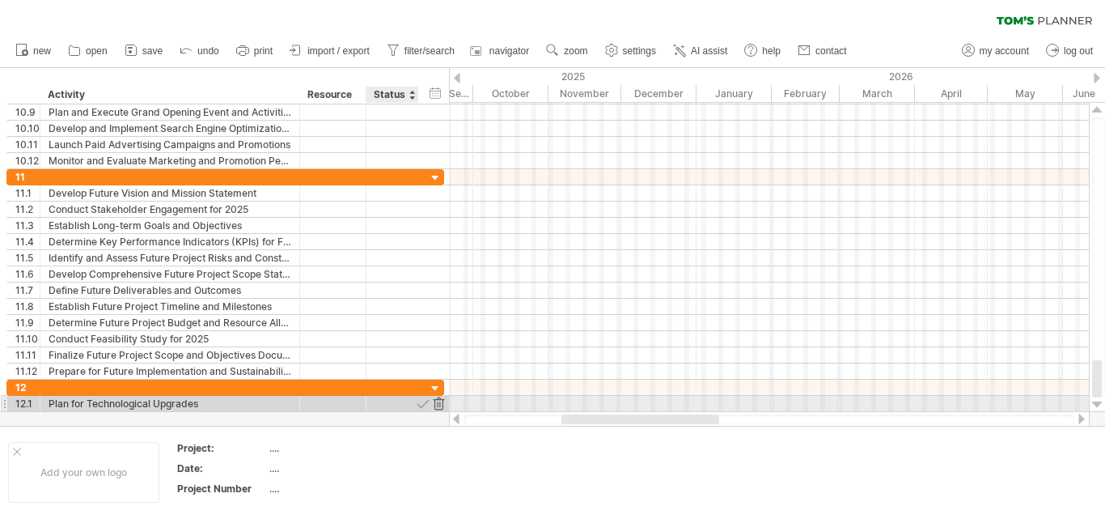
click at [438, 400] on div at bounding box center [438, 403] width 15 height 15
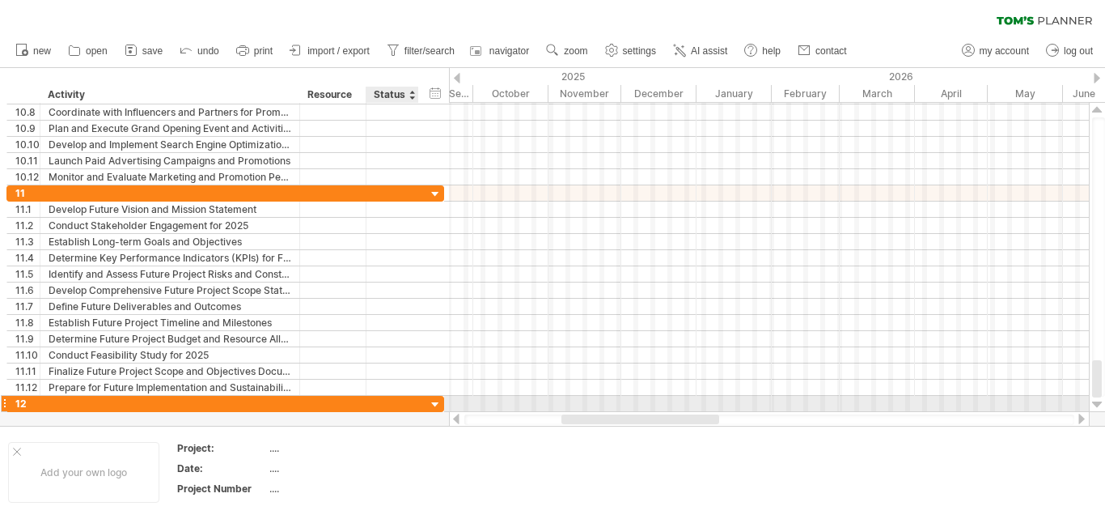
click at [425, 399] on div "12" at bounding box center [225, 404] width 438 height 16
click at [431, 401] on div at bounding box center [435, 404] width 15 height 15
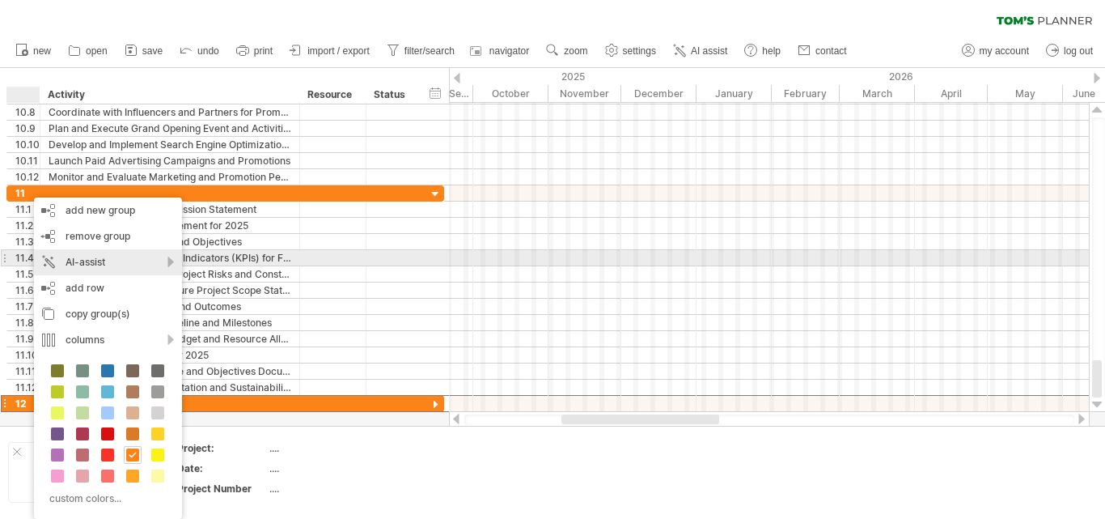
click at [105, 257] on div "AI-assist" at bounding box center [108, 262] width 148 height 26
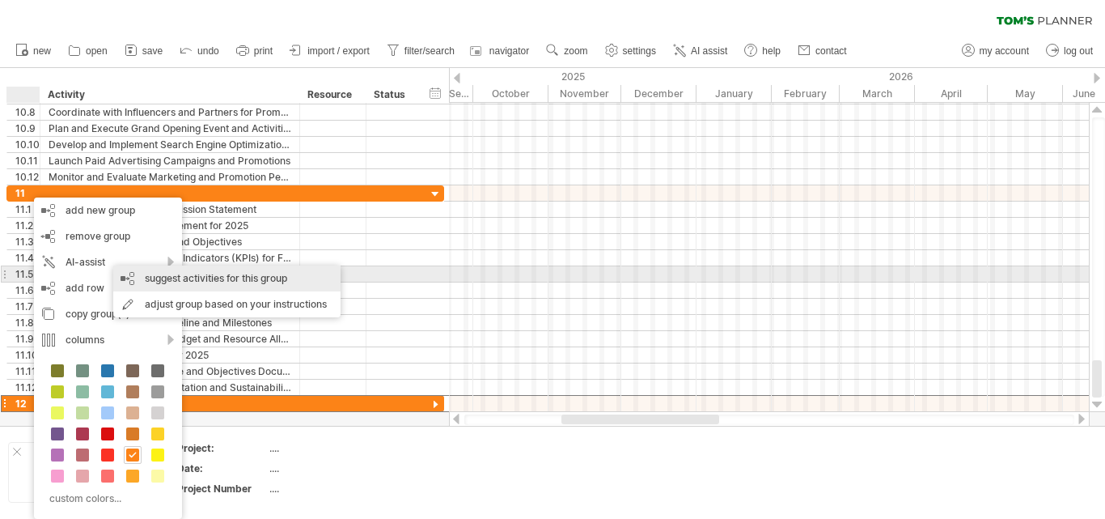
click at [208, 279] on div "suggest activities for this group" at bounding box center [226, 278] width 227 height 26
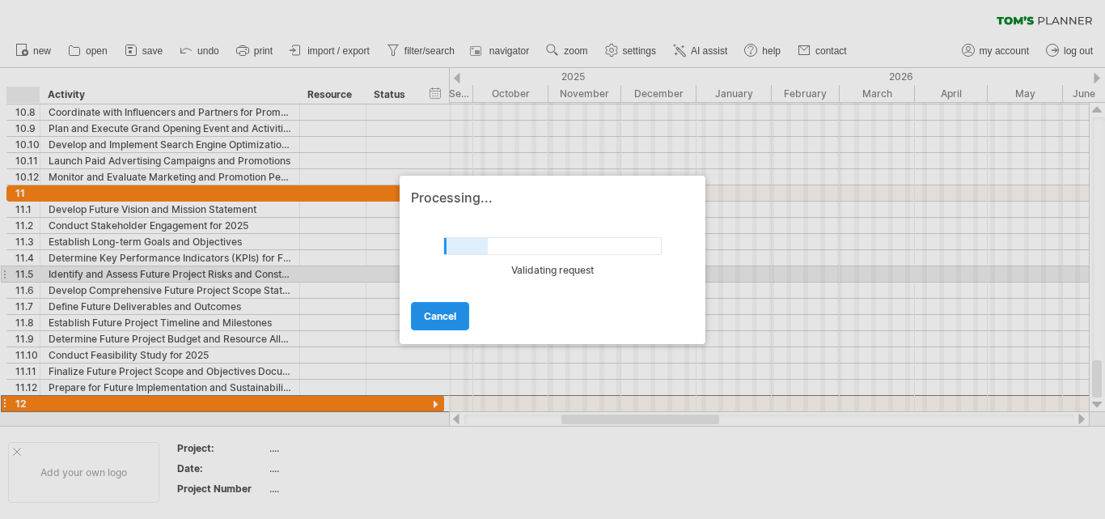
click at [447, 305] on link "cancel" at bounding box center [440, 316] width 58 height 28
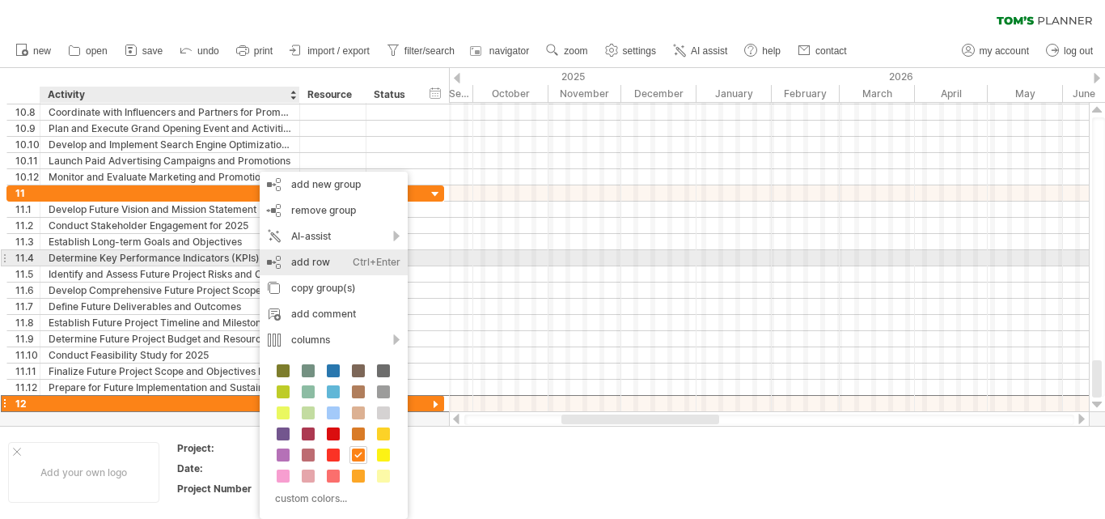
click at [299, 247] on div "AI-assist" at bounding box center [334, 236] width 148 height 26
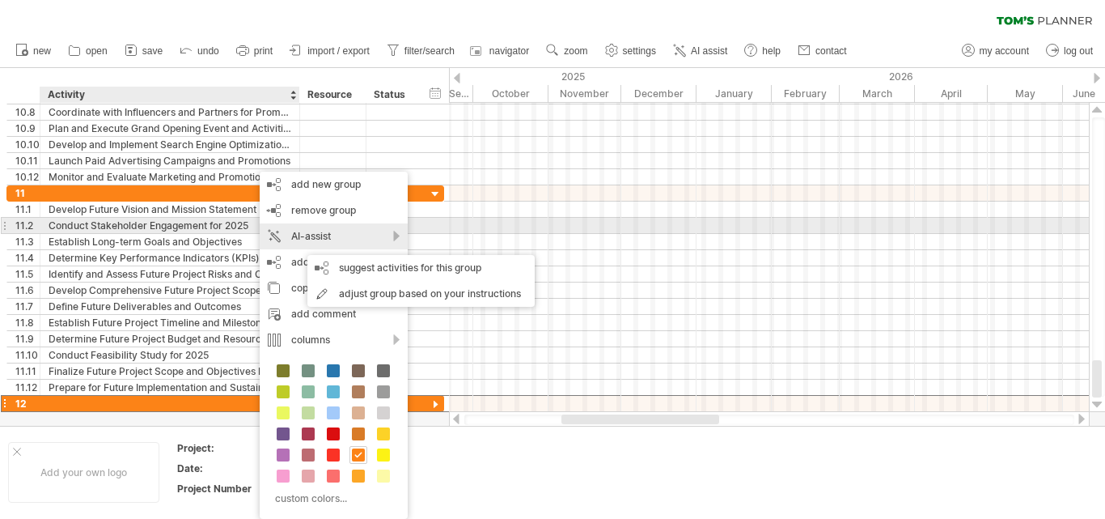
click at [314, 230] on div "AI-assist" at bounding box center [334, 236] width 148 height 26
click at [345, 231] on div "AI-assist" at bounding box center [334, 236] width 148 height 26
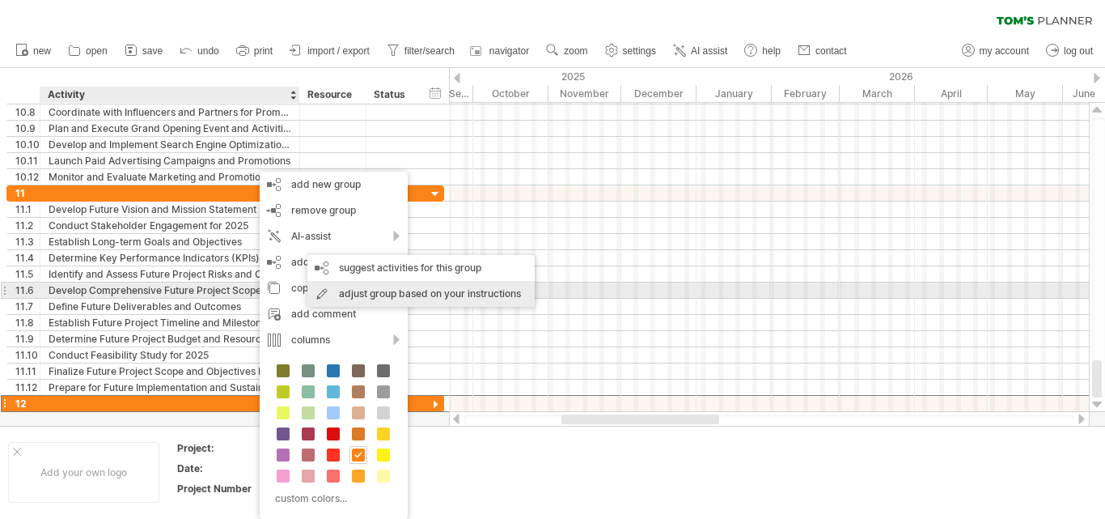
click at [412, 285] on div "adjust group based on your instructions" at bounding box center [420, 294] width 227 height 26
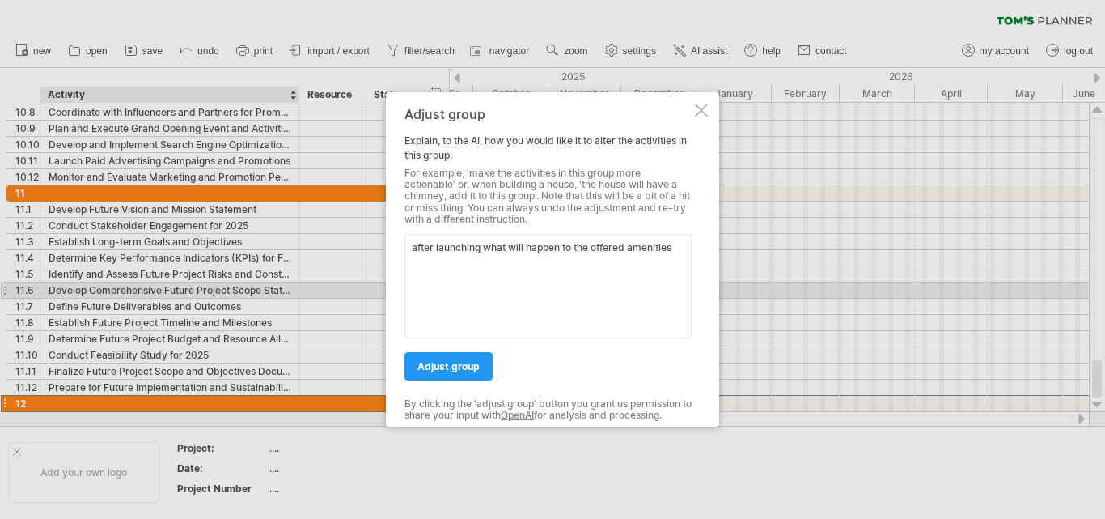
type textarea "after launching what will happen to the offered amenities"
click at [479, 375] on link "adjust group" at bounding box center [449, 366] width 88 height 28
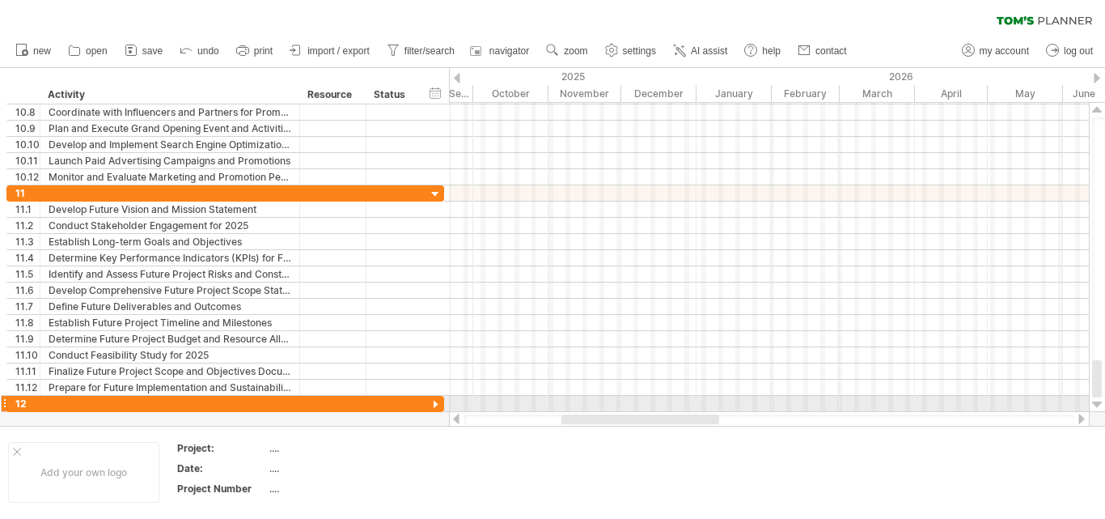
click at [429, 402] on div at bounding box center [435, 404] width 15 height 15
click at [404, 404] on div at bounding box center [393, 403] width 36 height 15
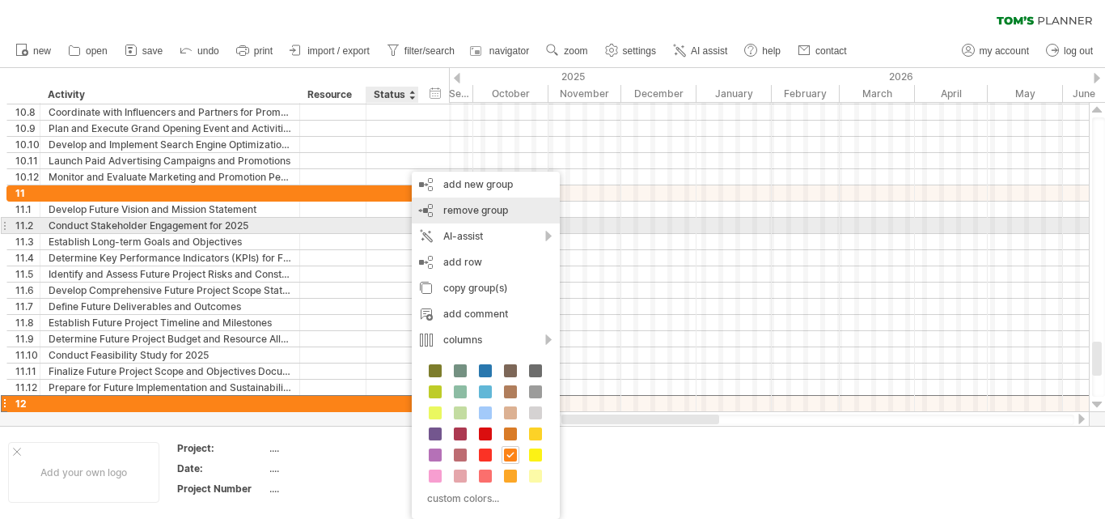
click at [441, 235] on div "AI-assist" at bounding box center [486, 236] width 148 height 26
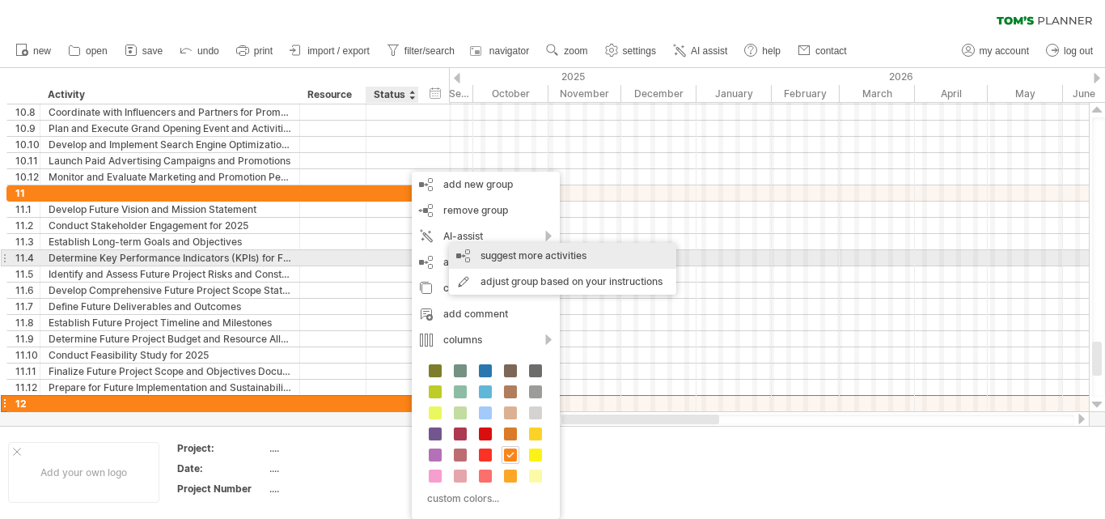
click at [489, 254] on div "suggest more activities" at bounding box center [562, 256] width 227 height 26
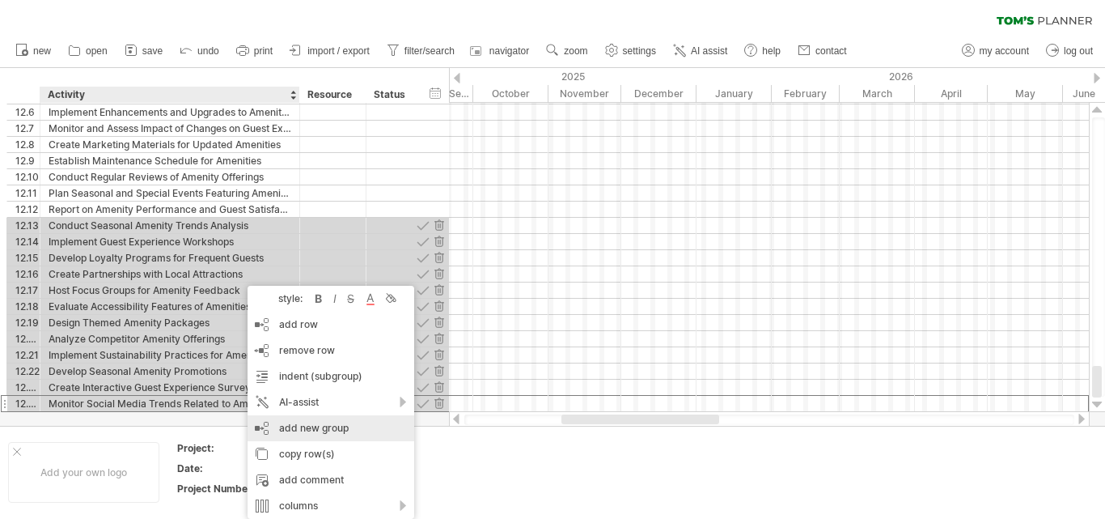
click at [320, 438] on div "add new group" at bounding box center [331, 428] width 167 height 26
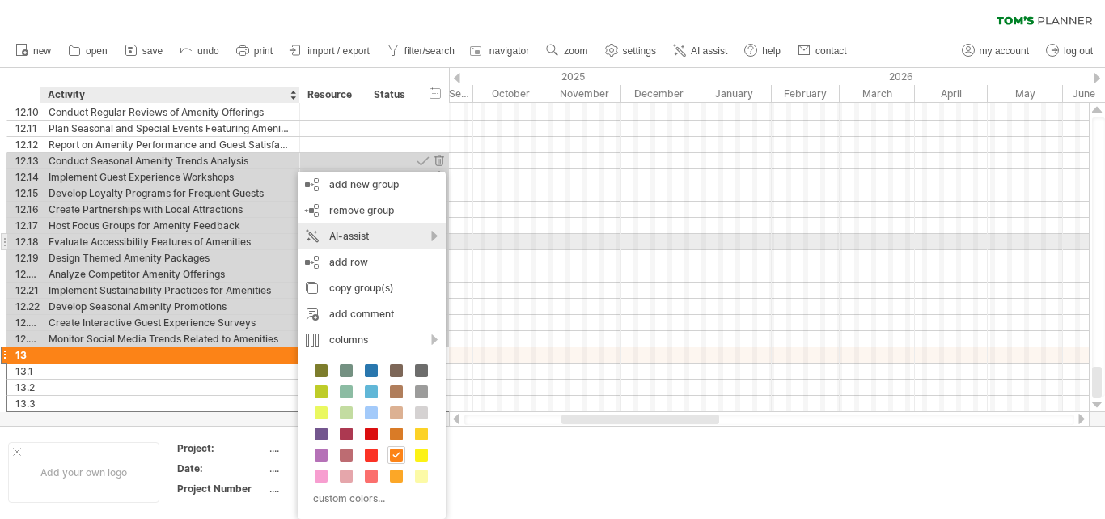
click at [345, 238] on div "AI-assist" at bounding box center [372, 236] width 148 height 26
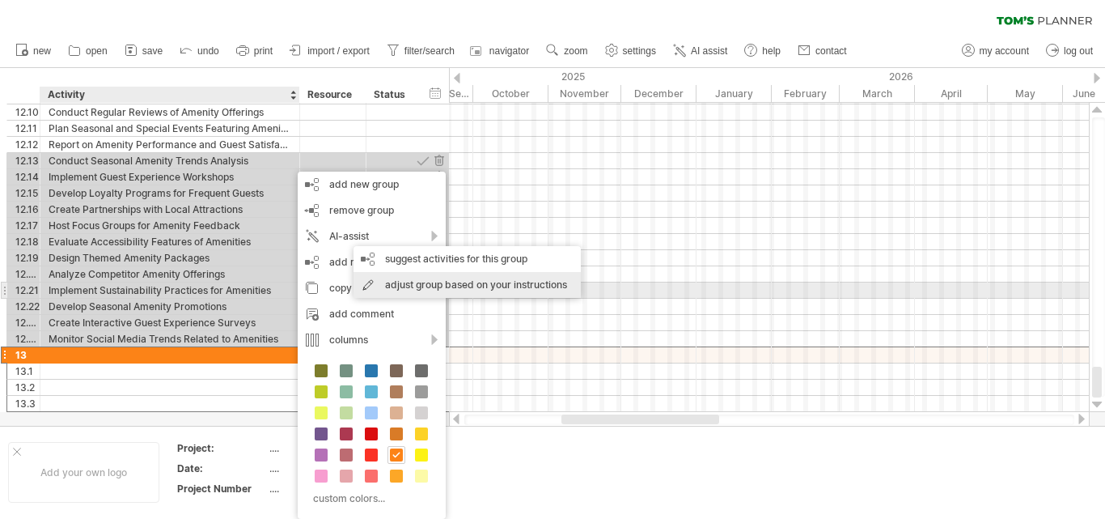
click at [434, 286] on div "adjust group based on your instructions" at bounding box center [467, 285] width 227 height 26
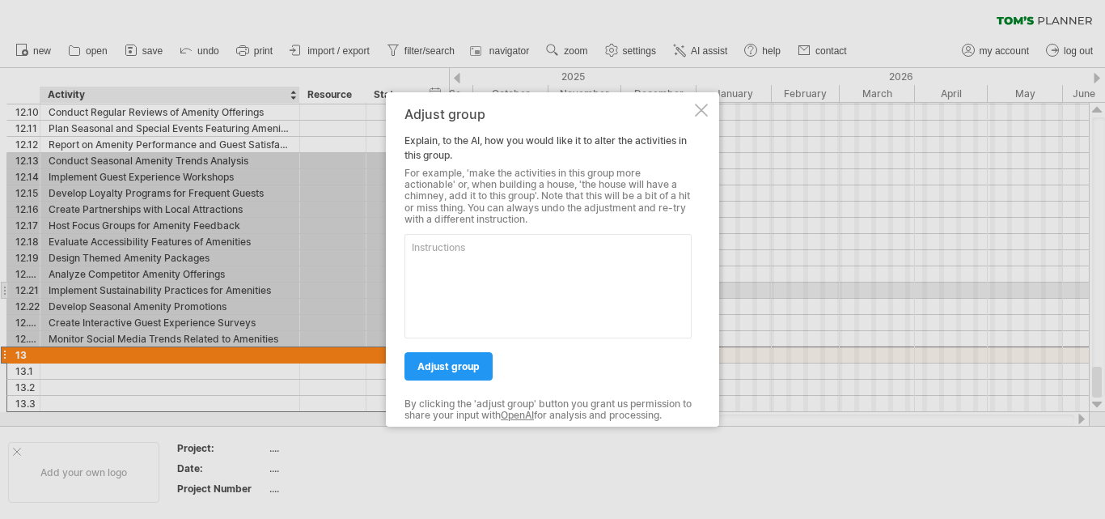
click at [486, 282] on textarea at bounding box center [548, 286] width 287 height 104
type textarea "add future activities for the hotel"
click at [427, 358] on link "adjust group" at bounding box center [449, 366] width 88 height 28
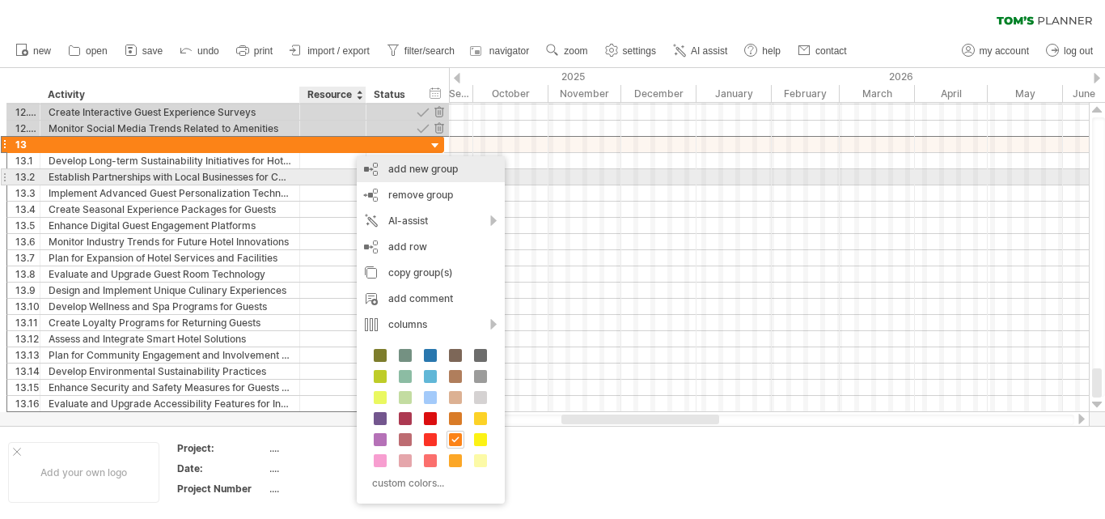
click at [400, 176] on div "add new group" at bounding box center [431, 169] width 148 height 26
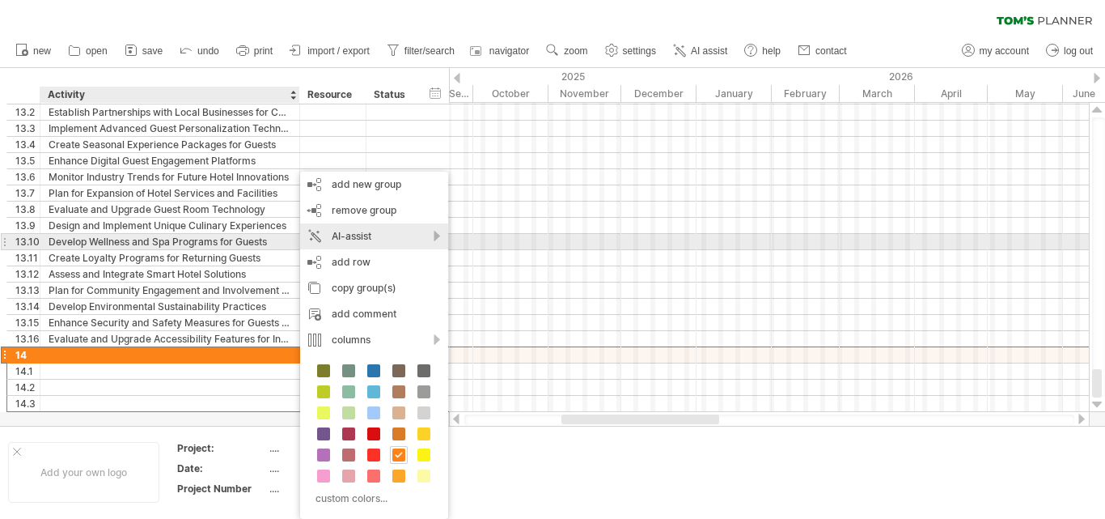
click at [355, 238] on div "AI-assist" at bounding box center [374, 236] width 148 height 26
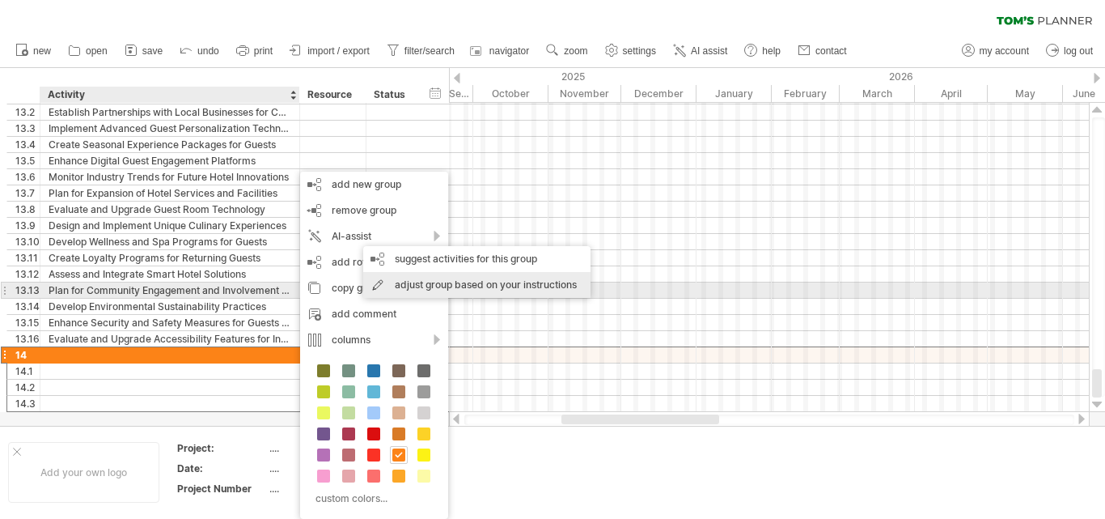
click at [484, 285] on div "adjust group based on your instructions" at bounding box center [476, 285] width 227 height 26
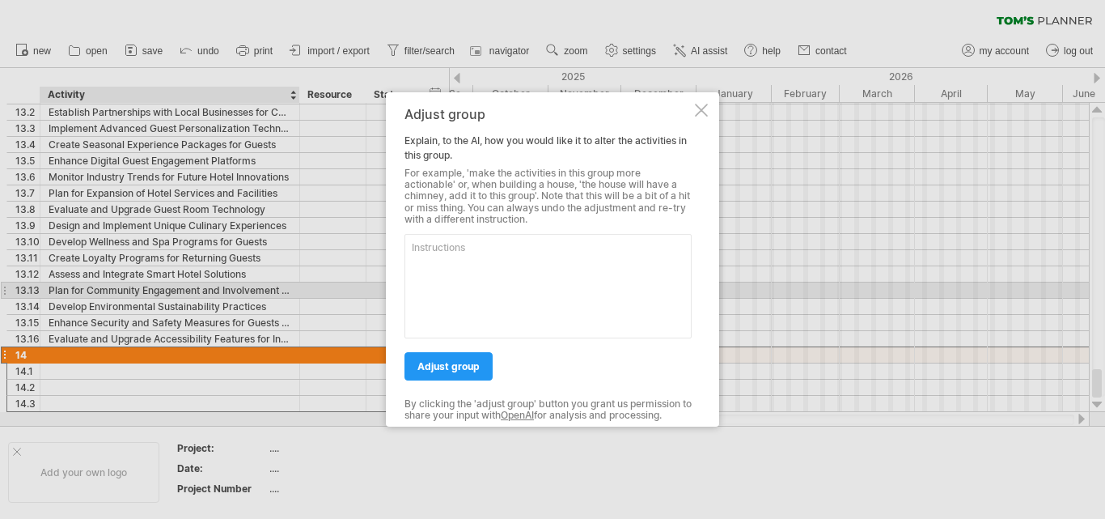
click at [510, 267] on textarea at bounding box center [548, 286] width 287 height 104
type textarea "advertising and promotion"
click at [480, 362] on link "adjust group" at bounding box center [449, 366] width 88 height 28
